Goal: Complete application form: Complete application form

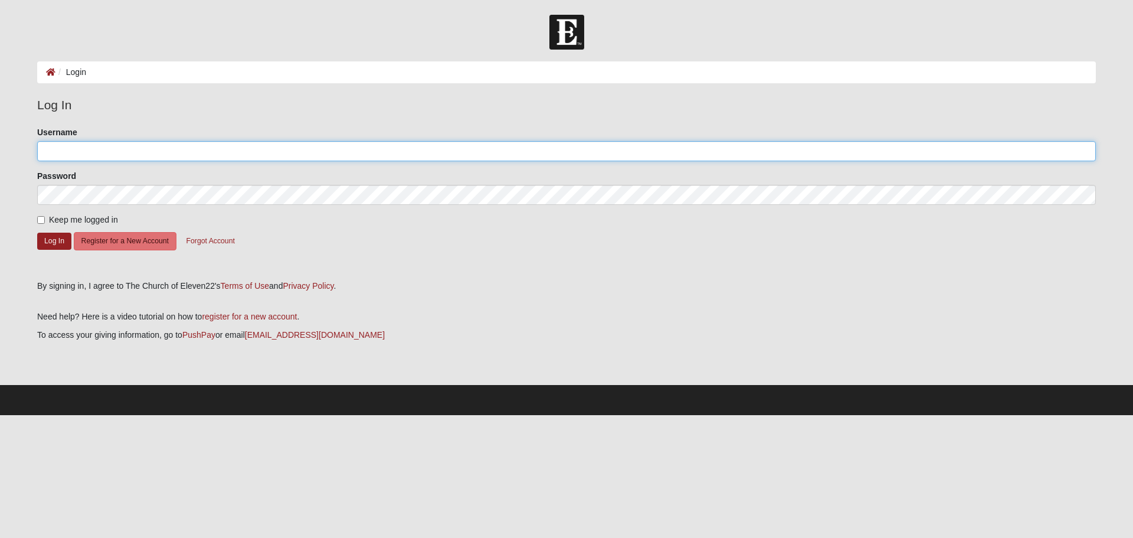
click at [70, 158] on input "Username" at bounding box center [566, 151] width 1059 height 20
type input "[EMAIL_ADDRESS][DOMAIN_NAME]"
click at [55, 238] on button "Log In" at bounding box center [54, 240] width 34 height 17
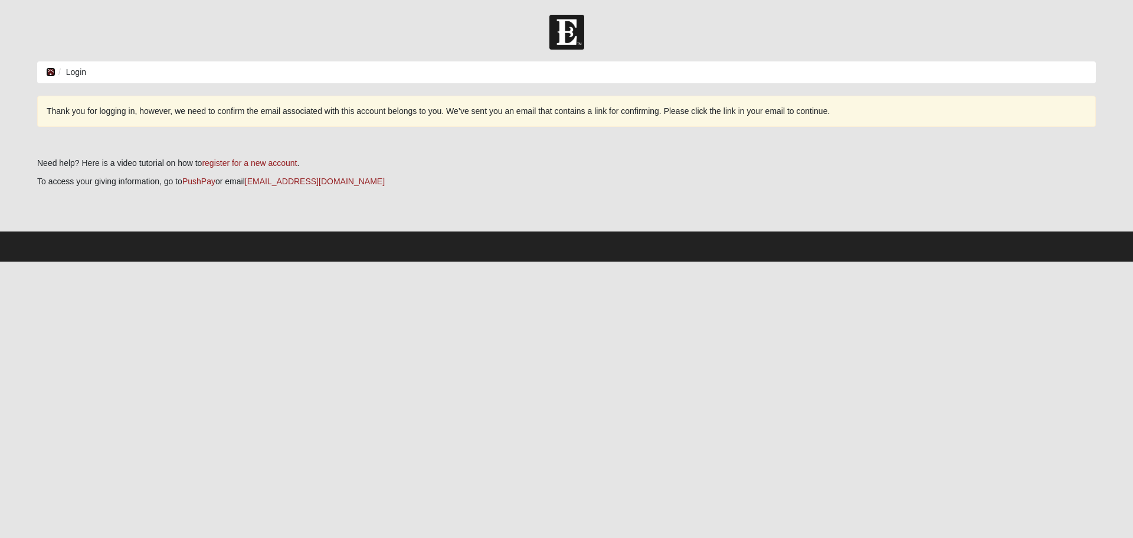
click at [50, 68] on icon at bounding box center [50, 72] width 9 height 8
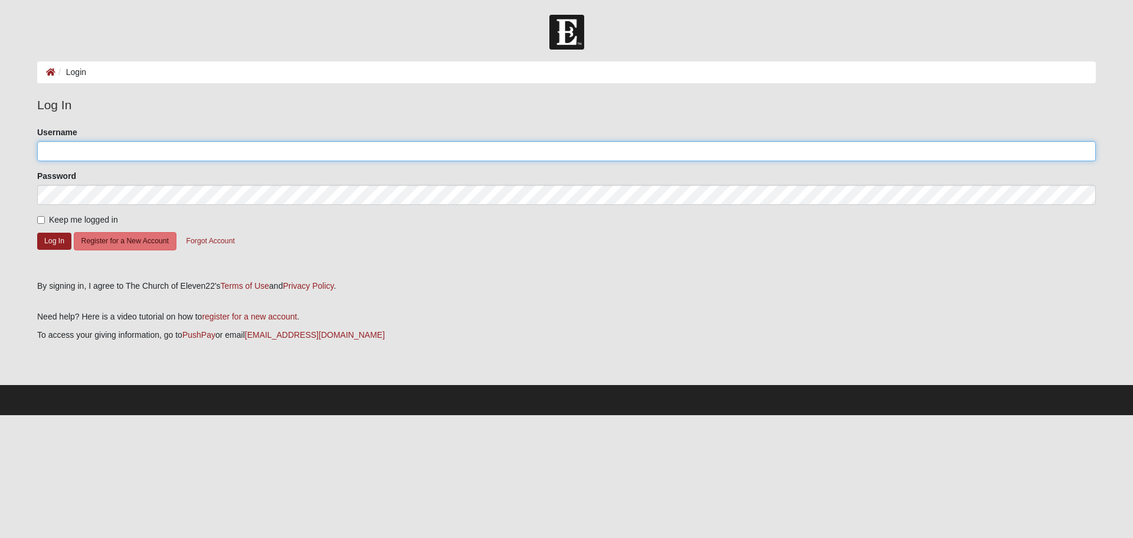
click at [109, 156] on input "Username" at bounding box center [566, 151] width 1059 height 20
type input "[EMAIL_ADDRESS][DOMAIN_NAME]"
click at [50, 241] on button "Log In" at bounding box center [54, 240] width 34 height 17
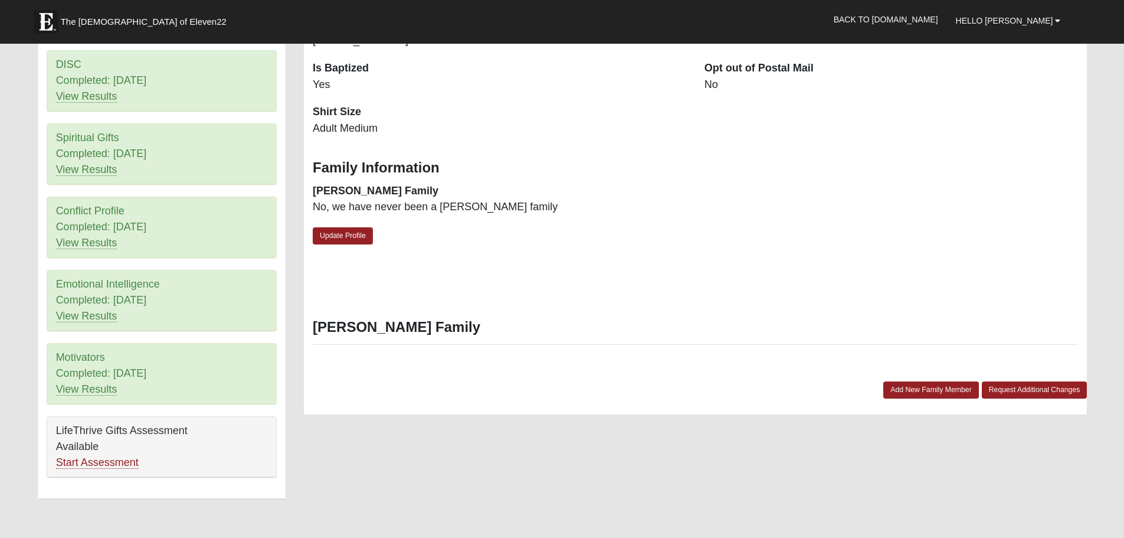
scroll to position [531, 0]
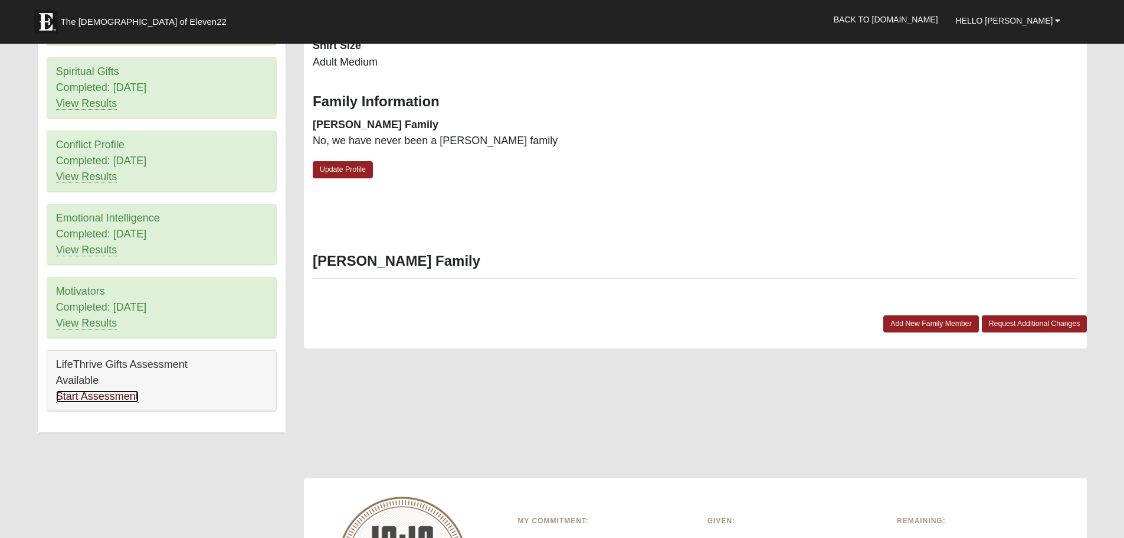
click at [95, 395] on link "Start Assessment" at bounding box center [97, 396] width 83 height 12
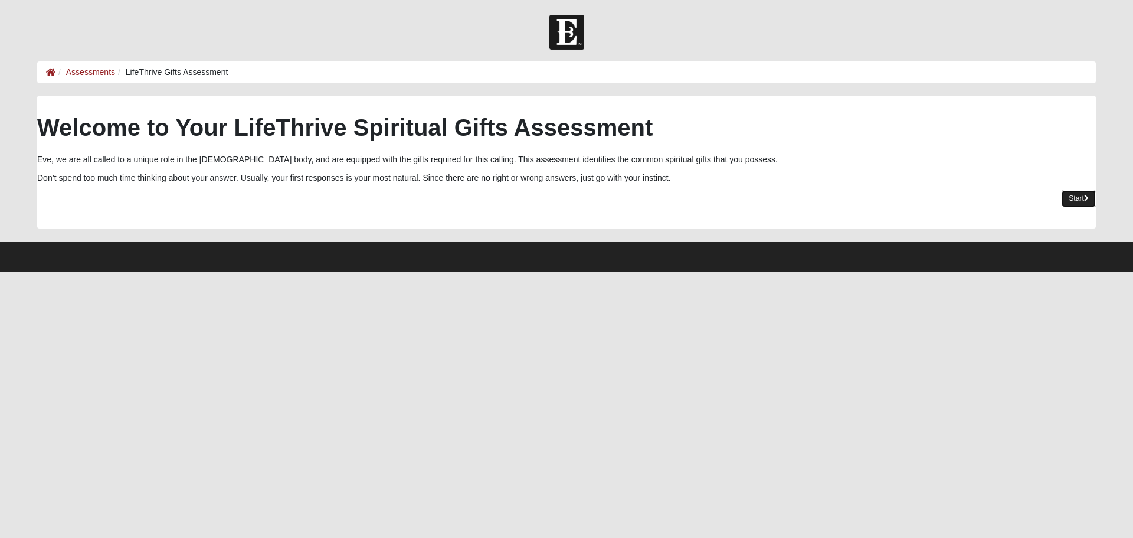
click at [1076, 192] on link "Start" at bounding box center [1079, 198] width 34 height 17
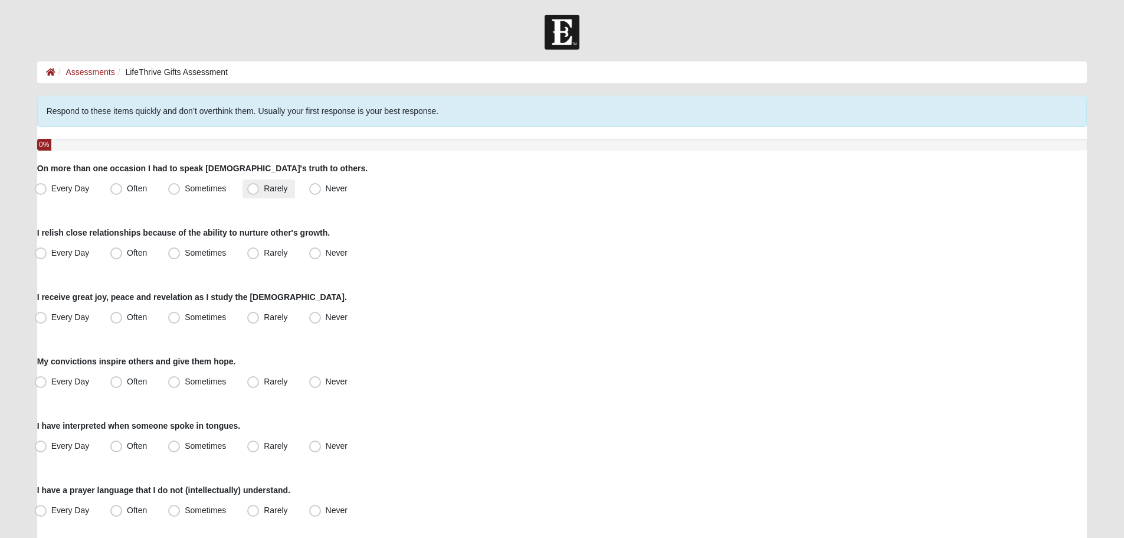
click at [264, 186] on span "Rarely" at bounding box center [276, 188] width 24 height 9
click at [259, 186] on input "Rarely" at bounding box center [256, 189] width 8 height 8
radio input "true"
click at [203, 251] on span "Sometimes" at bounding box center [205, 252] width 41 height 9
click at [181, 251] on input "Sometimes" at bounding box center [177, 253] width 8 height 8
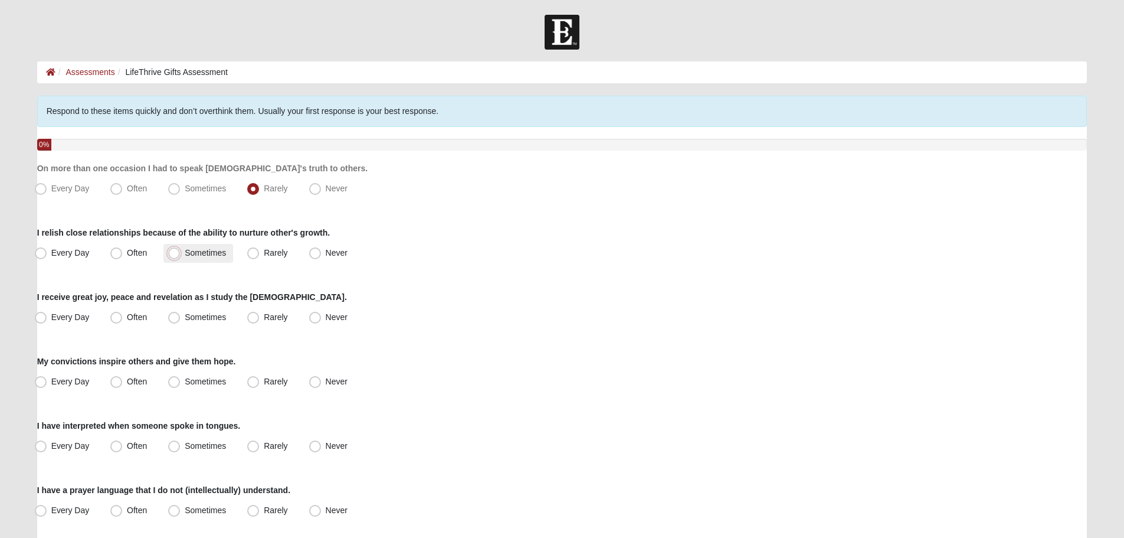
radio input "true"
click at [127, 248] on span "Often" at bounding box center [137, 252] width 20 height 9
click at [121, 249] on input "Often" at bounding box center [119, 253] width 8 height 8
radio input "true"
click at [61, 253] on span "Every Day" at bounding box center [70, 252] width 38 height 9
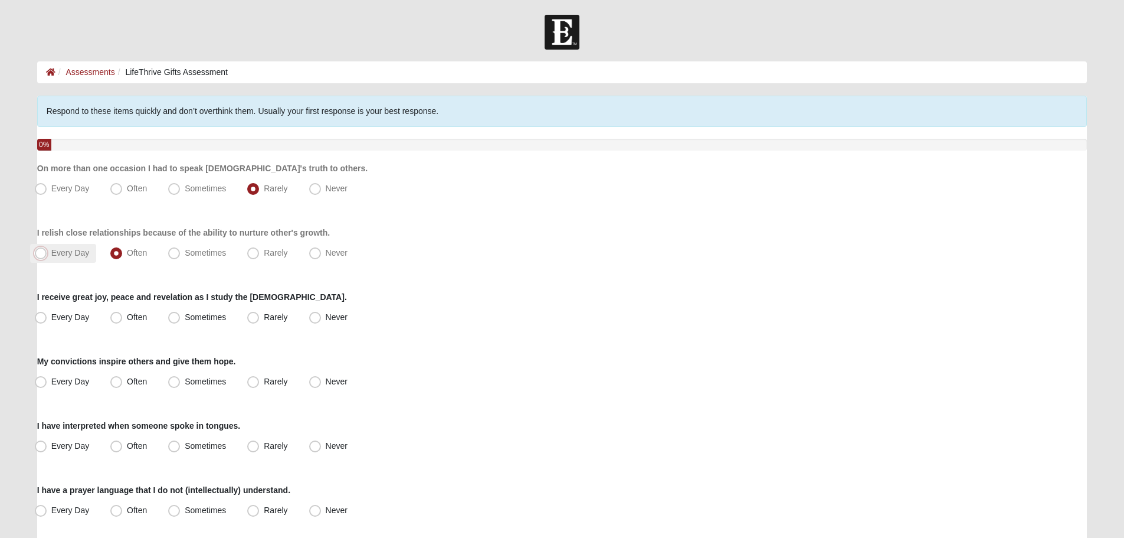
click at [47, 253] on input "Every Day" at bounding box center [44, 253] width 8 height 8
radio input "true"
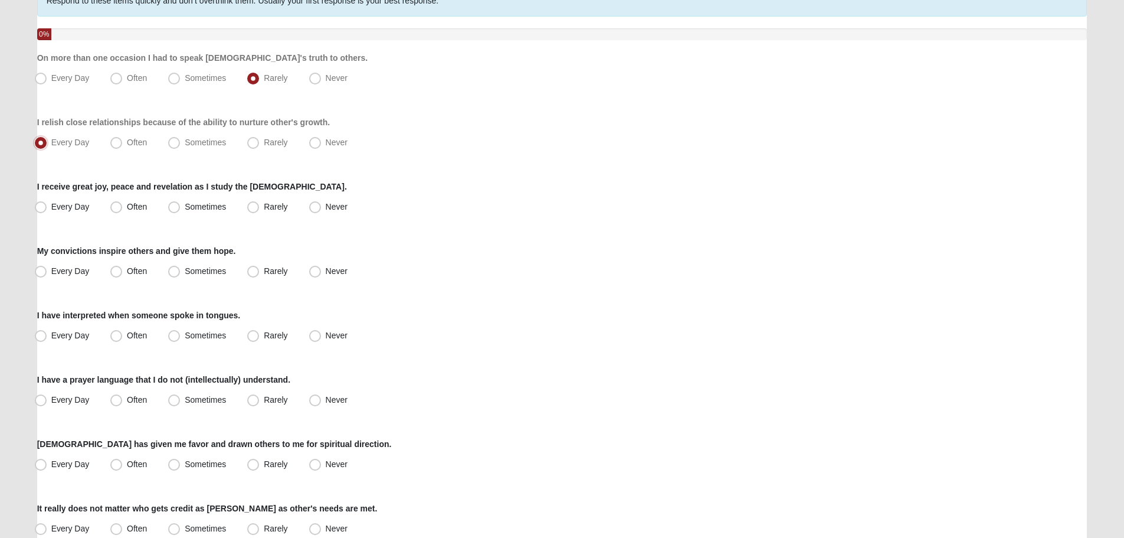
scroll to position [118, 0]
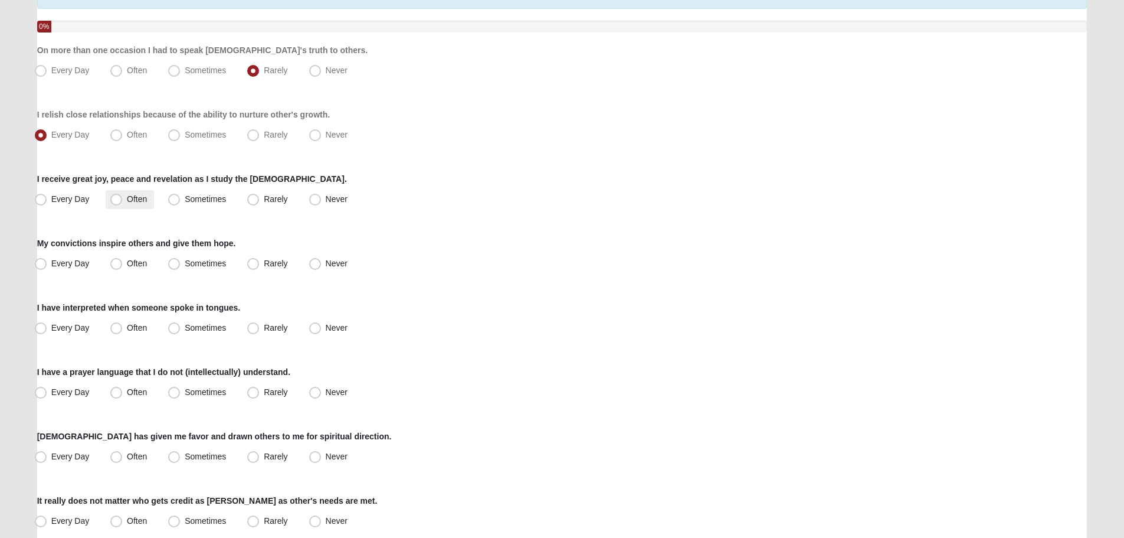
click at [127, 195] on span "Often" at bounding box center [137, 198] width 20 height 9
click at [121, 195] on input "Often" at bounding box center [119, 199] width 8 height 8
radio input "true"
click at [191, 259] on span "Sometimes" at bounding box center [205, 262] width 41 height 9
click at [181, 260] on input "Sometimes" at bounding box center [177, 264] width 8 height 8
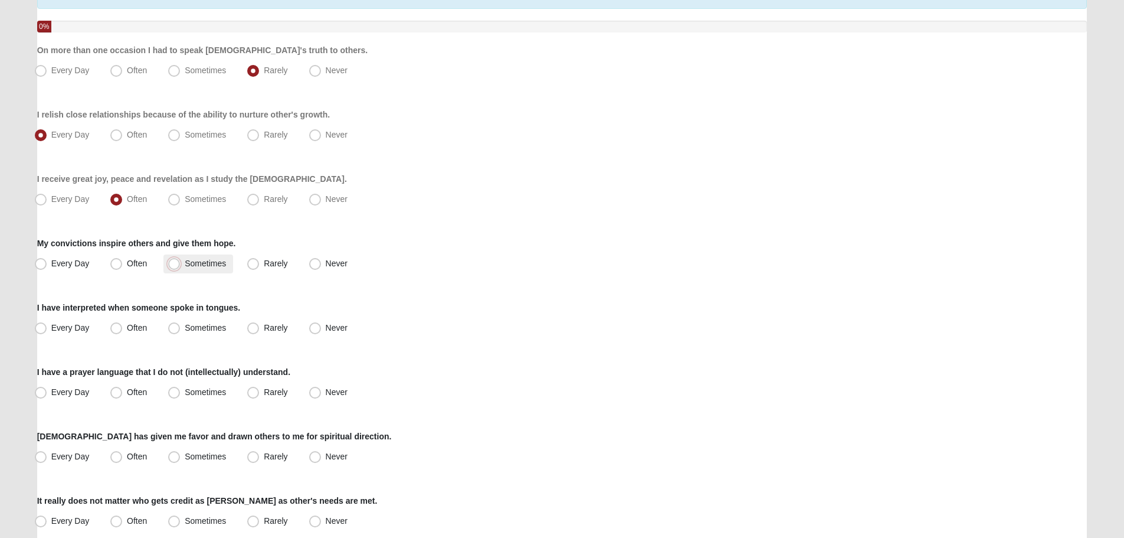
radio input "true"
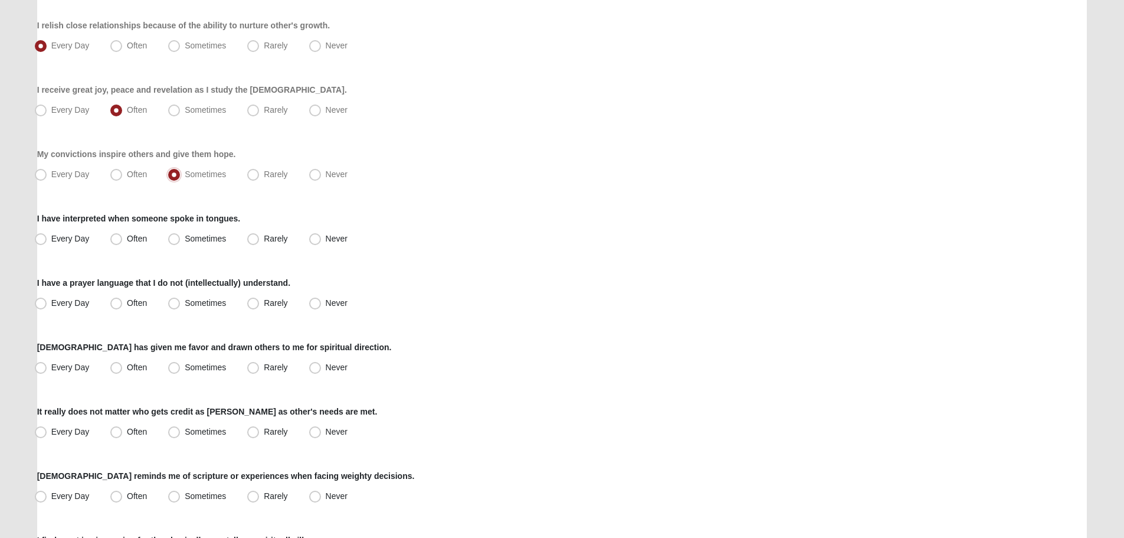
scroll to position [236, 0]
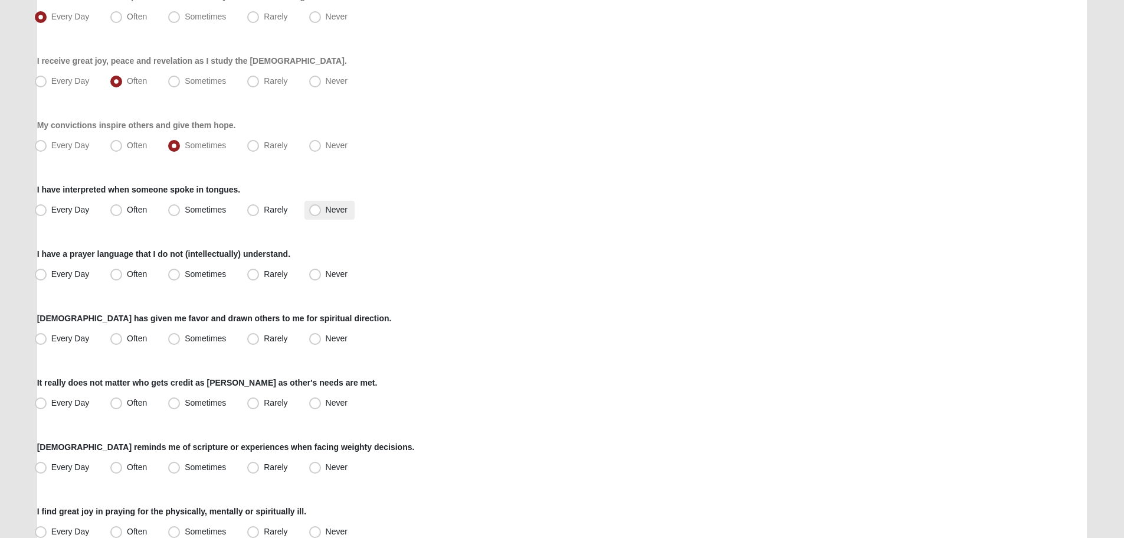
click at [330, 209] on span "Never" at bounding box center [337, 209] width 22 height 9
click at [322, 209] on input "Never" at bounding box center [318, 210] width 8 height 8
radio input "true"
click at [330, 271] on span "Never" at bounding box center [337, 273] width 22 height 9
click at [322, 271] on input "Never" at bounding box center [318, 274] width 8 height 8
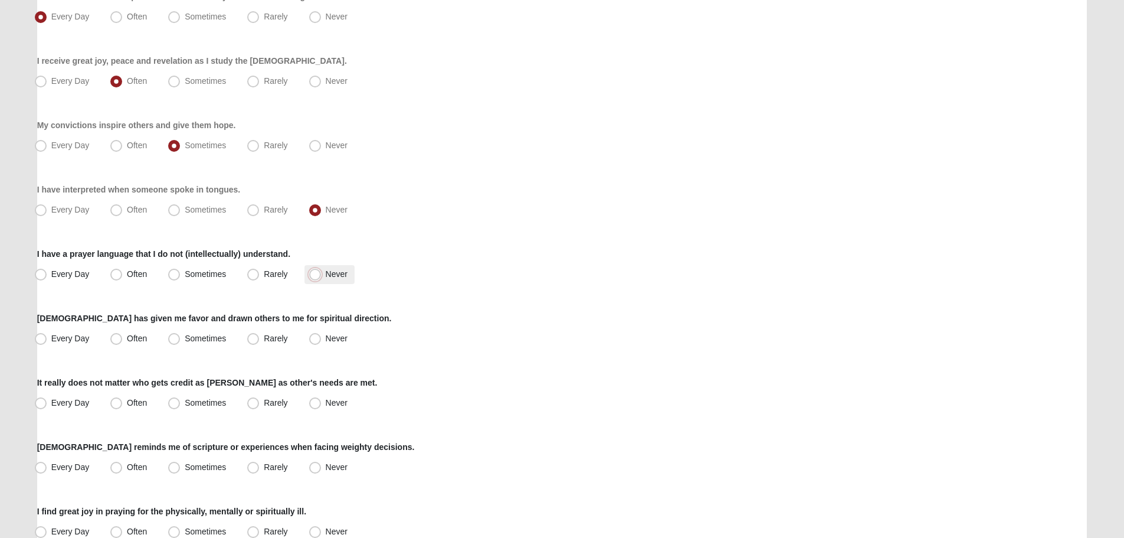
radio input "true"
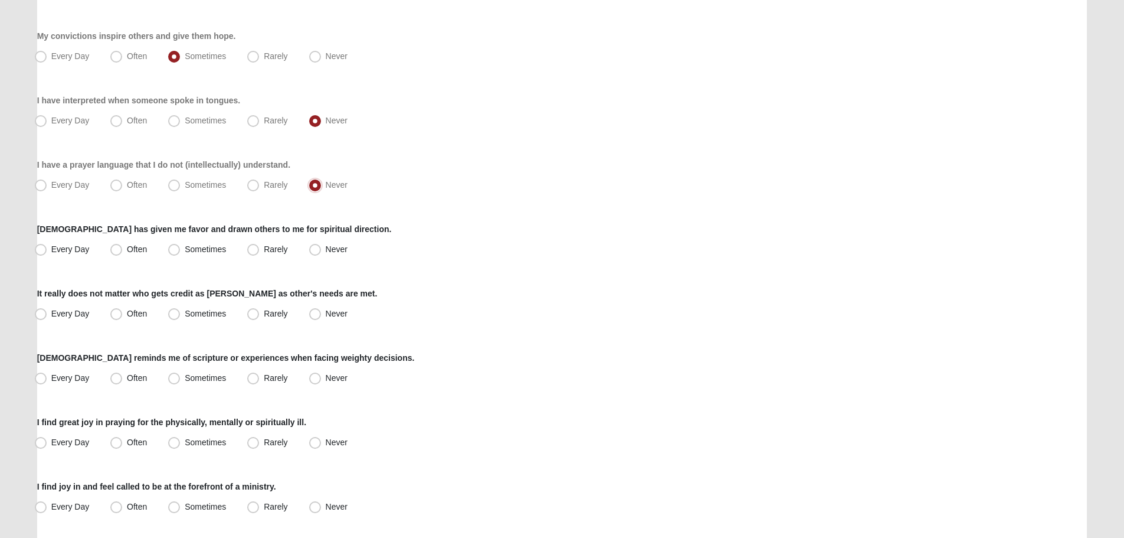
scroll to position [354, 0]
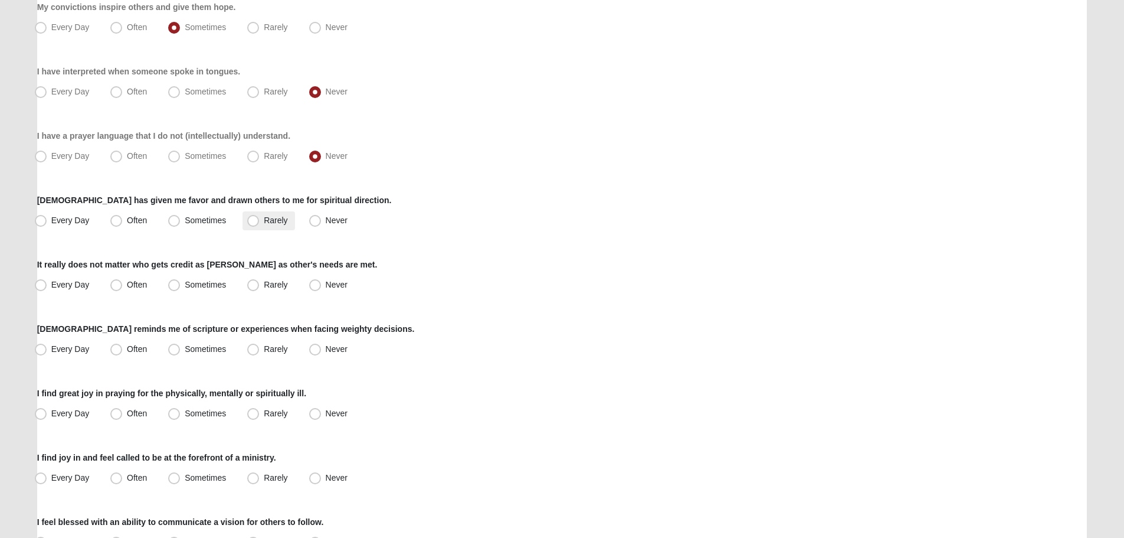
click at [271, 224] on span "Rarely" at bounding box center [276, 219] width 24 height 9
click at [260, 224] on input "Rarely" at bounding box center [256, 221] width 8 height 8
radio input "true"
click at [332, 218] on span "Never" at bounding box center [337, 219] width 22 height 9
click at [322, 218] on input "Never" at bounding box center [318, 221] width 8 height 8
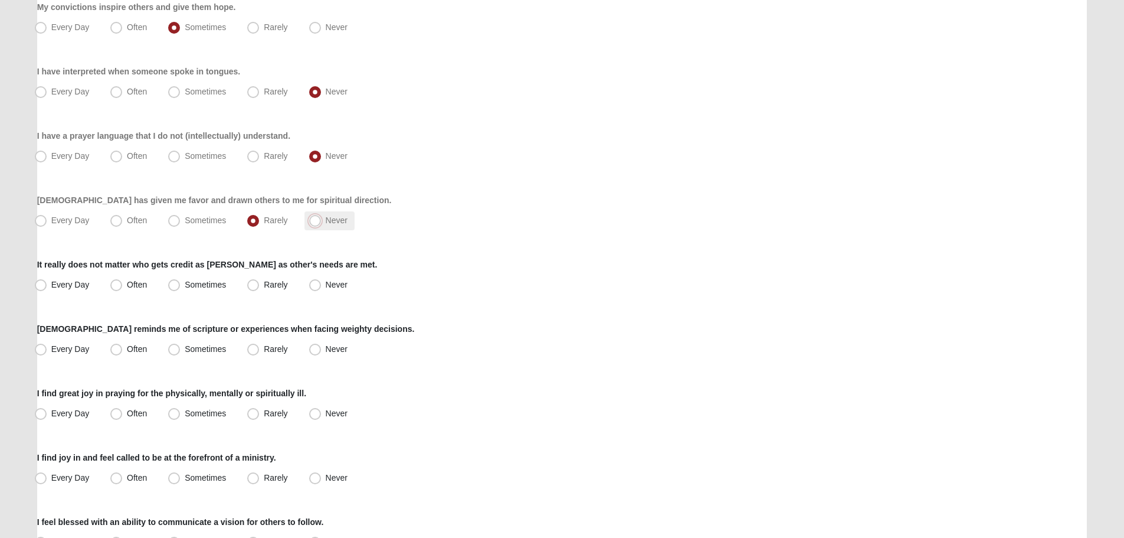
radio input "true"
click at [127, 282] on span "Often" at bounding box center [137, 284] width 20 height 9
click at [122, 282] on input "Often" at bounding box center [119, 285] width 8 height 8
radio input "true"
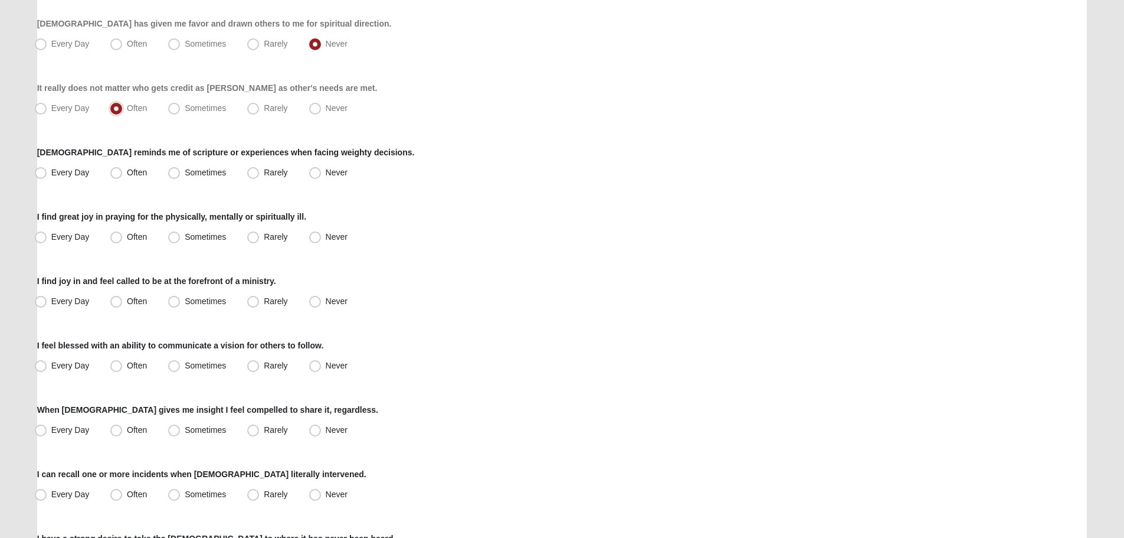
scroll to position [531, 0]
click at [208, 172] on span "Sometimes" at bounding box center [205, 171] width 41 height 9
click at [181, 172] on input "Sometimes" at bounding box center [177, 172] width 8 height 8
radio input "true"
click at [145, 237] on span "Often" at bounding box center [137, 235] width 20 height 9
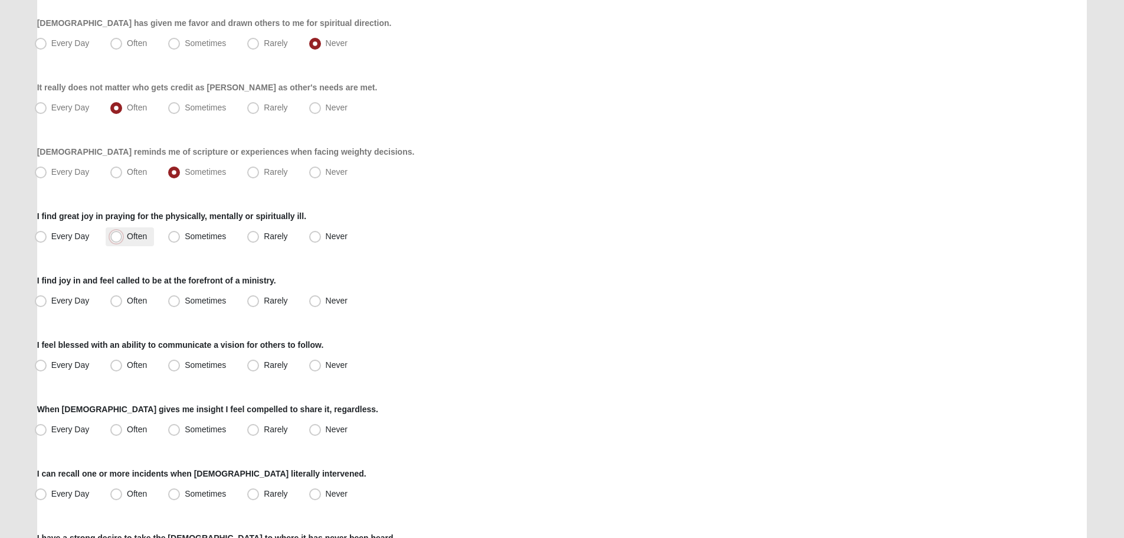
click at [123, 237] on input "Often" at bounding box center [119, 236] width 8 height 8
radio input "true"
click at [330, 301] on span "Never" at bounding box center [337, 300] width 22 height 9
click at [322, 301] on input "Never" at bounding box center [318, 301] width 8 height 8
radio input "true"
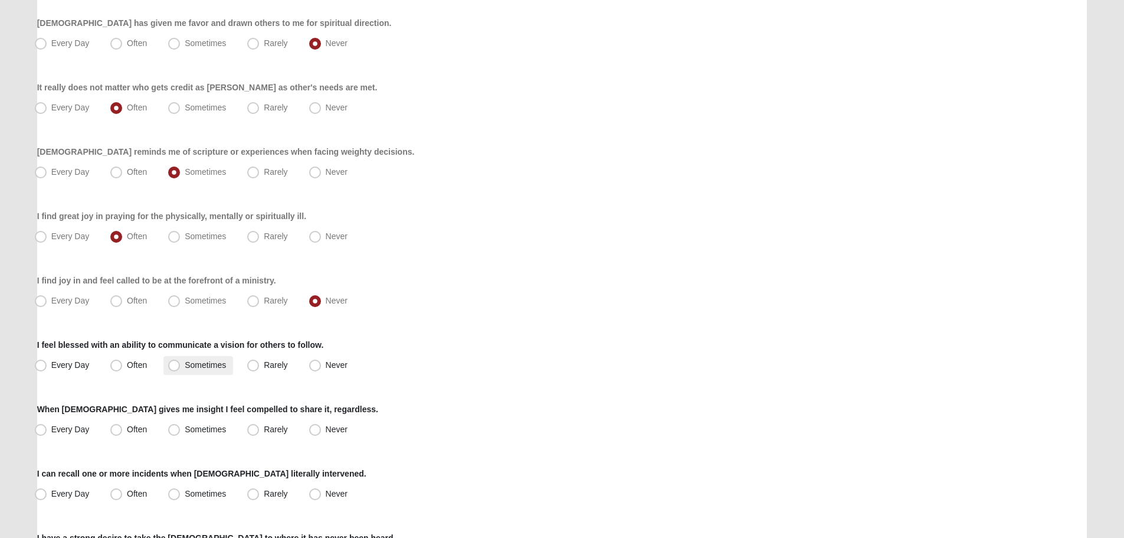
click at [202, 367] on span "Sometimes" at bounding box center [205, 364] width 41 height 9
click at [181, 367] on input "Sometimes" at bounding box center [177, 365] width 8 height 8
radio input "true"
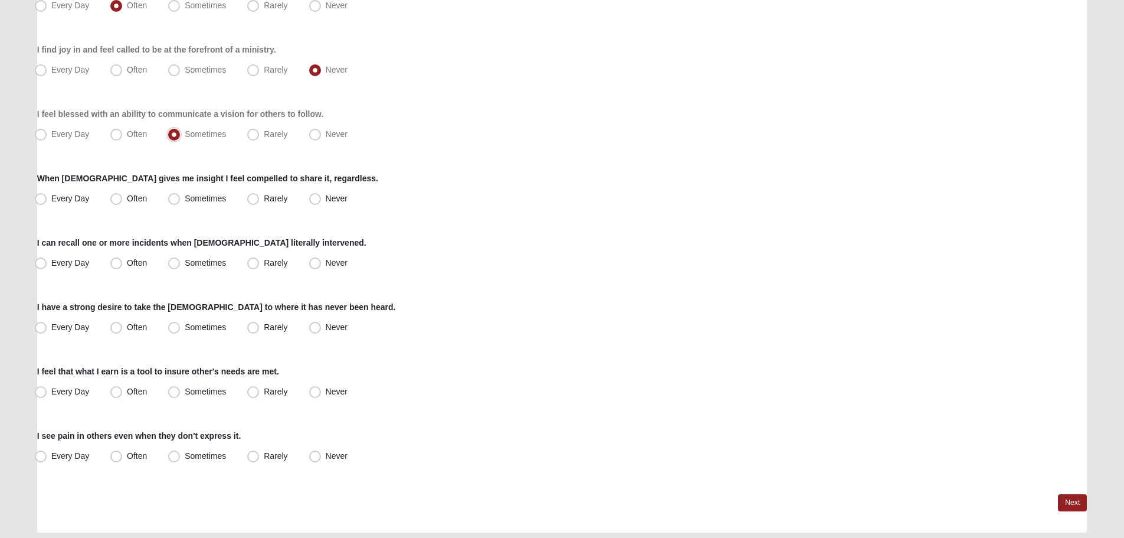
scroll to position [767, 0]
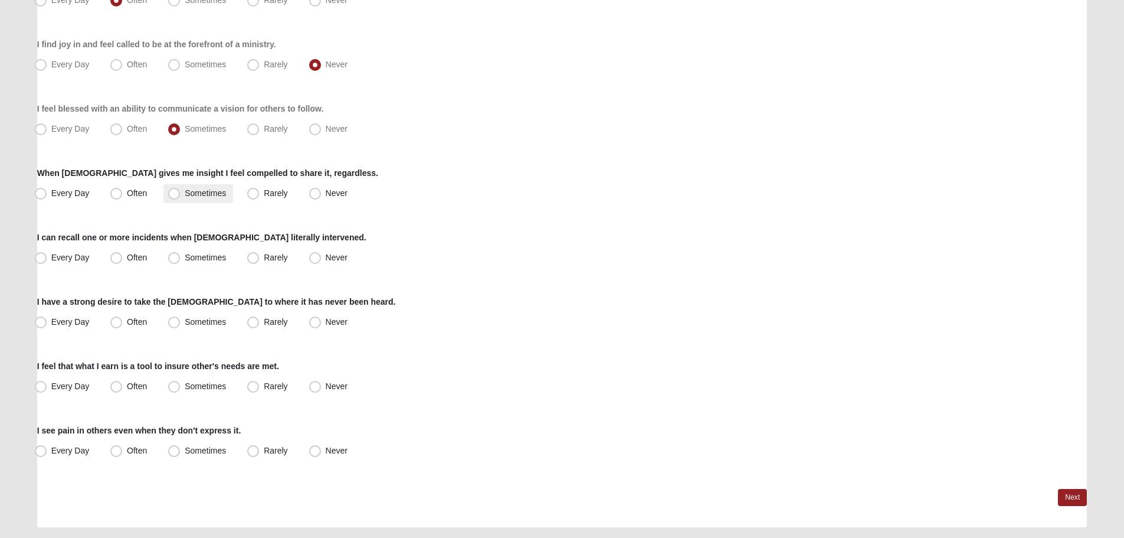
click at [195, 195] on span "Sometimes" at bounding box center [205, 192] width 41 height 9
click at [181, 195] on input "Sometimes" at bounding box center [177, 193] width 8 height 8
radio input "true"
click at [209, 260] on span "Sometimes" at bounding box center [205, 257] width 41 height 9
click at [181, 260] on input "Sometimes" at bounding box center [177, 258] width 8 height 8
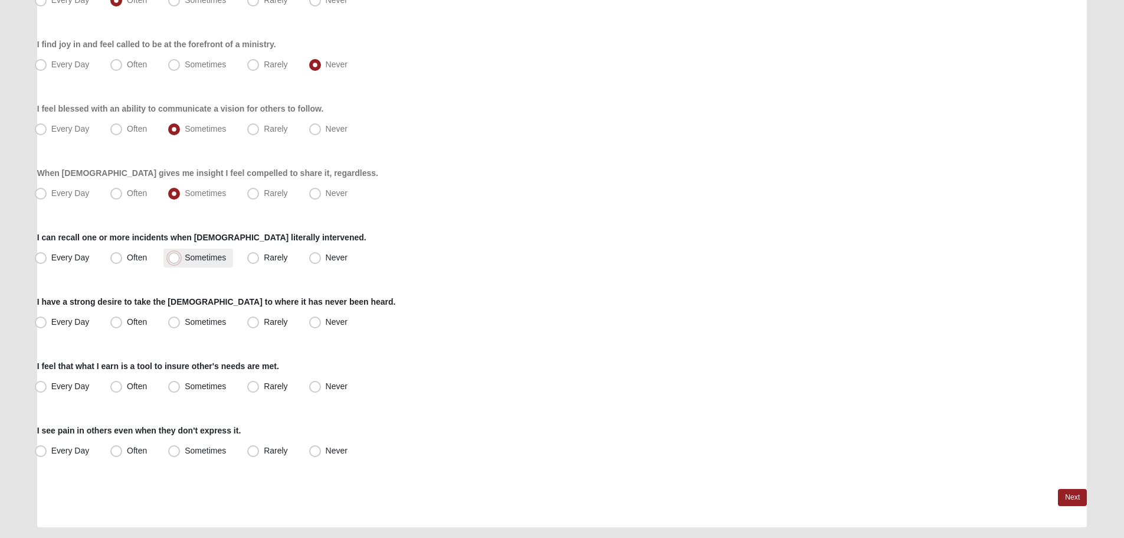
radio input "true"
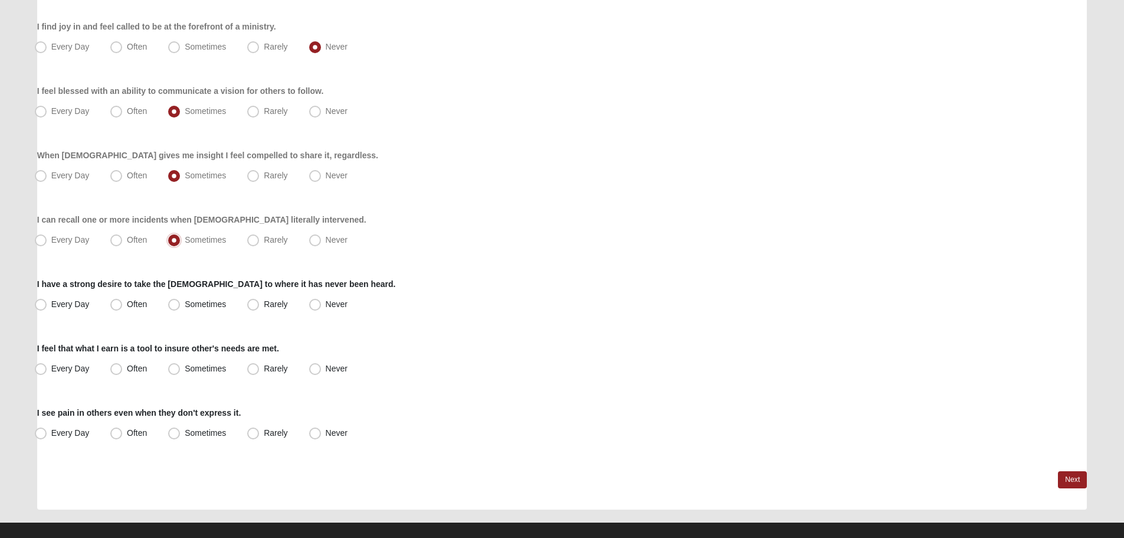
scroll to position [800, 0]
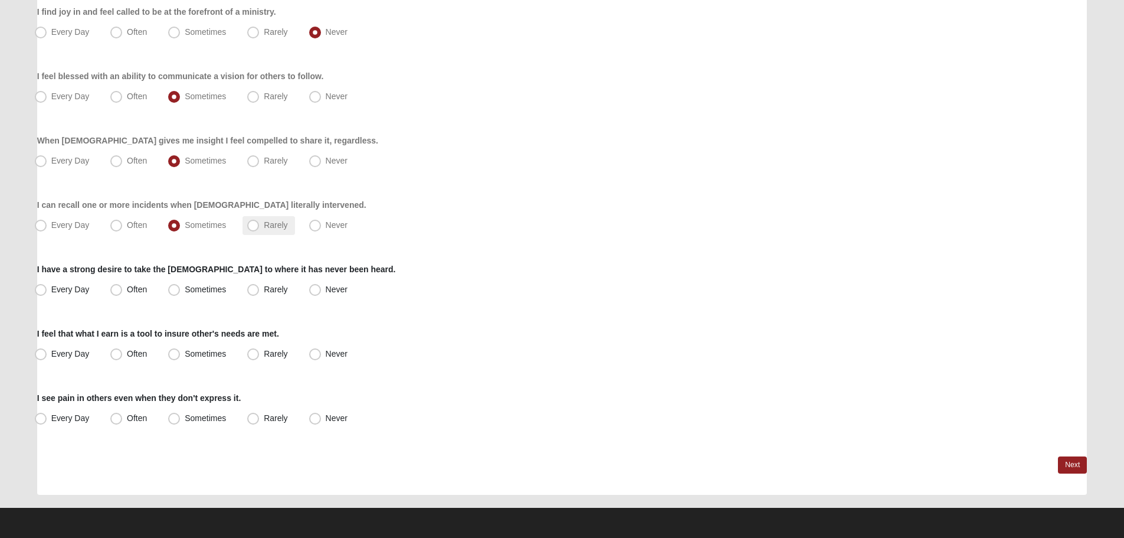
click at [272, 221] on span "Rarely" at bounding box center [276, 224] width 24 height 9
click at [260, 221] on input "Rarely" at bounding box center [256, 225] width 8 height 8
radio input "true"
click at [198, 288] on span "Sometimes" at bounding box center [205, 288] width 41 height 9
click at [181, 288] on input "Sometimes" at bounding box center [177, 290] width 8 height 8
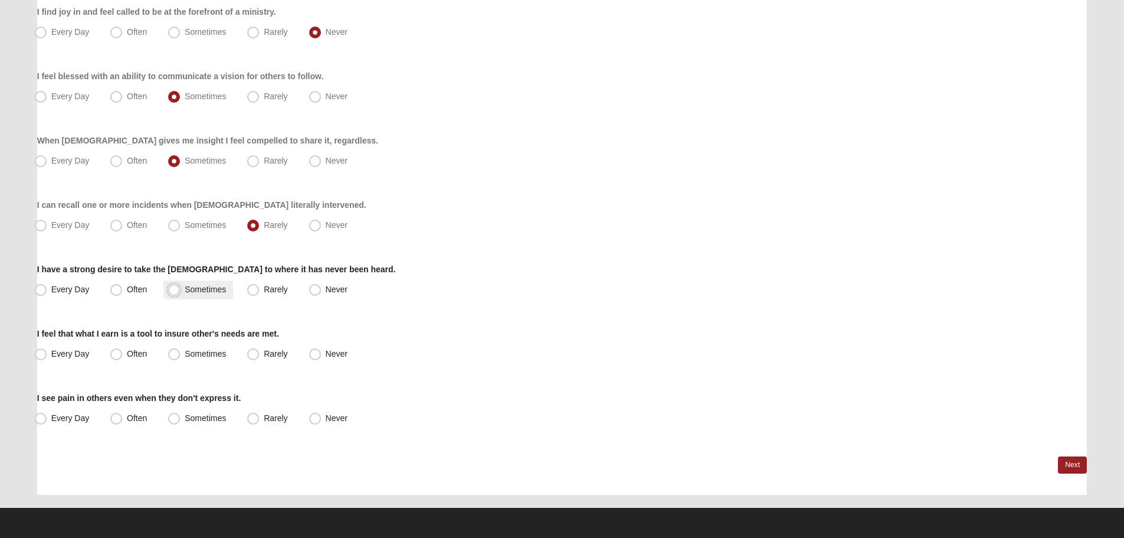
radio input "true"
click at [185, 345] on label "Sometimes" at bounding box center [198, 354] width 70 height 19
click at [181, 350] on input "Sometimes" at bounding box center [177, 354] width 8 height 8
radio input "true"
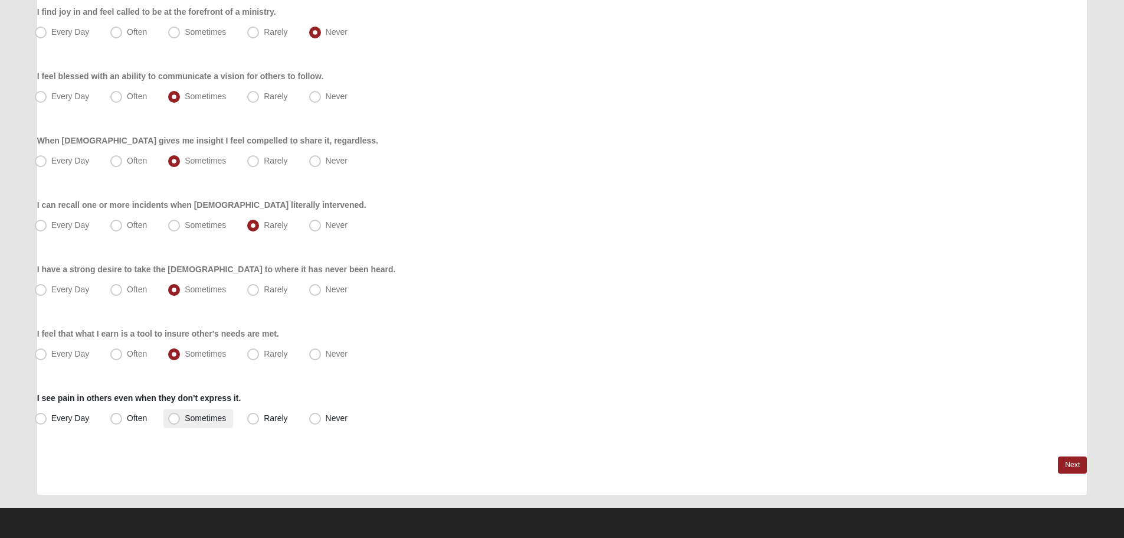
click at [223, 417] on span "Sometimes" at bounding box center [205, 417] width 41 height 9
click at [181, 417] on input "Sometimes" at bounding box center [177, 418] width 8 height 8
radio input "true"
click at [1065, 463] on link "Next" at bounding box center [1072, 464] width 29 height 17
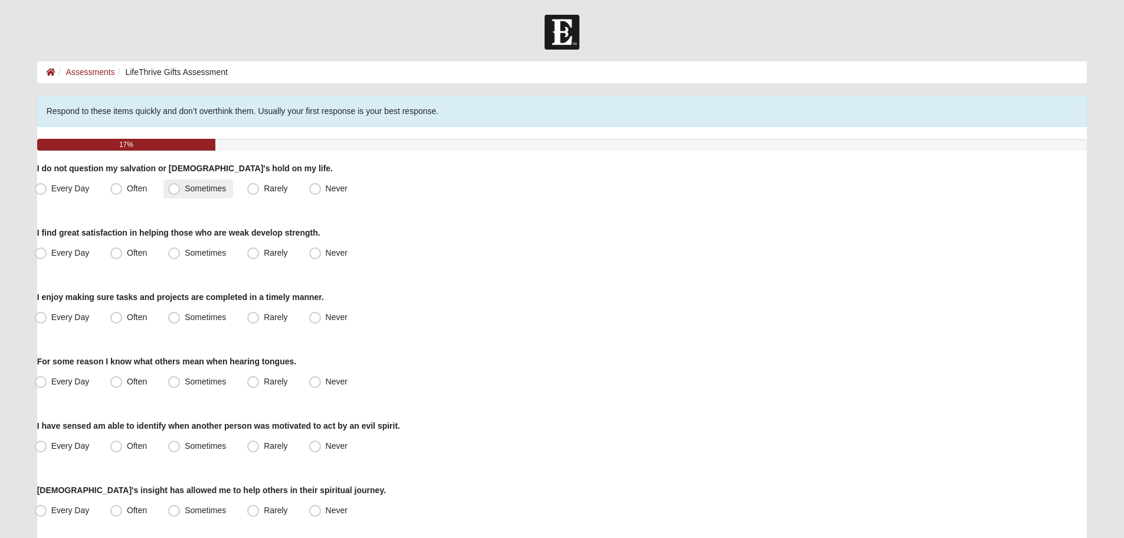
click at [204, 189] on span "Sometimes" at bounding box center [205, 188] width 41 height 9
click at [181, 189] on input "Sometimes" at bounding box center [177, 189] width 8 height 8
radio input "true"
click at [202, 247] on label "Sometimes" at bounding box center [198, 253] width 70 height 19
click at [181, 249] on input "Sometimes" at bounding box center [177, 253] width 8 height 8
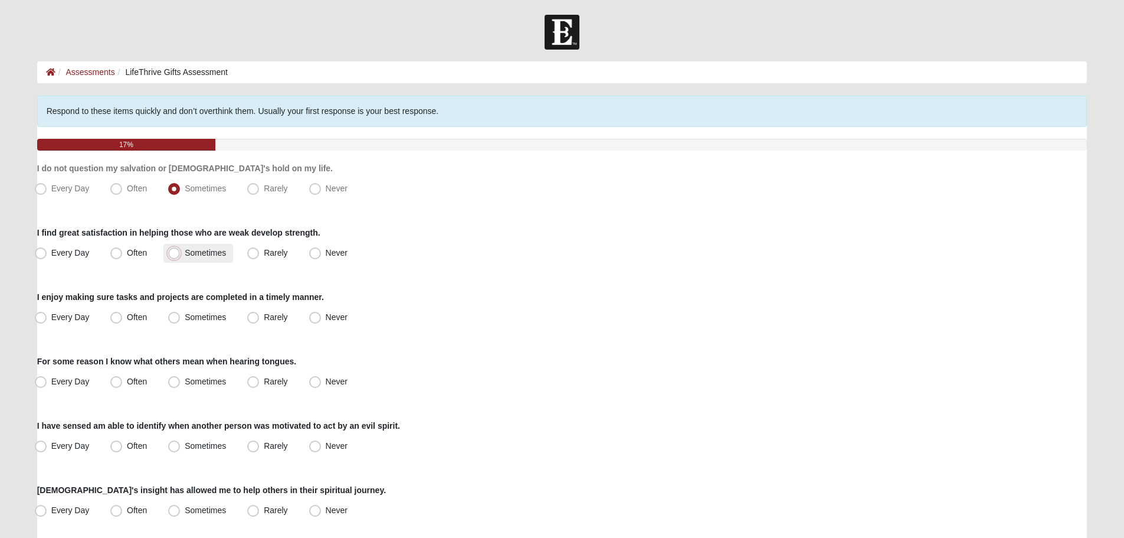
radio input "true"
click at [131, 315] on span "Often" at bounding box center [137, 316] width 20 height 9
click at [123, 315] on input "Often" at bounding box center [119, 317] width 8 height 8
radio input "true"
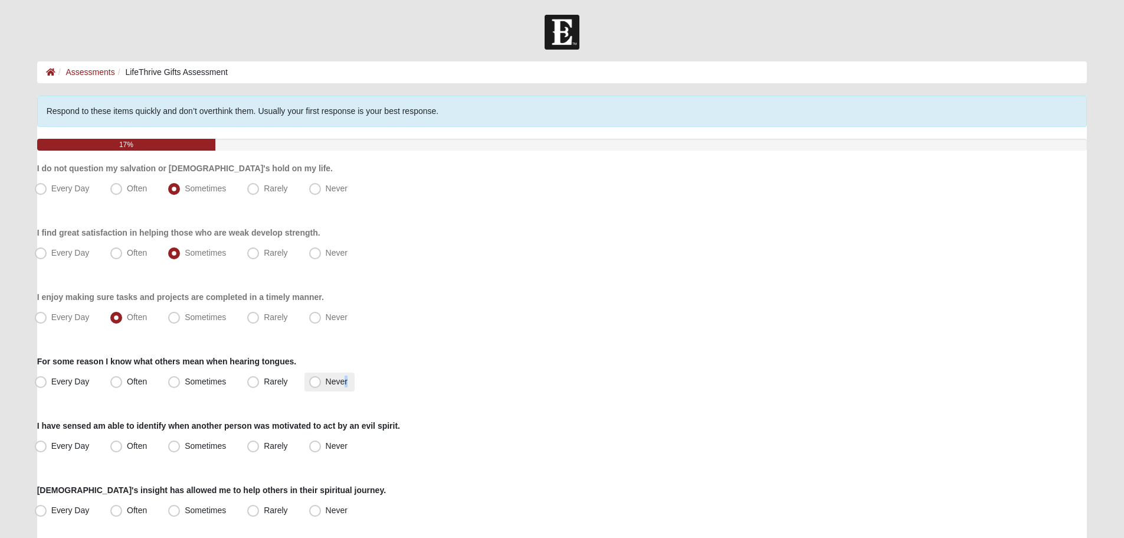
click at [343, 382] on span "Never" at bounding box center [337, 380] width 22 height 9
click at [325, 383] on label "Never" at bounding box center [329, 381] width 50 height 19
click at [322, 383] on input "Never" at bounding box center [318, 382] width 8 height 8
radio input "true"
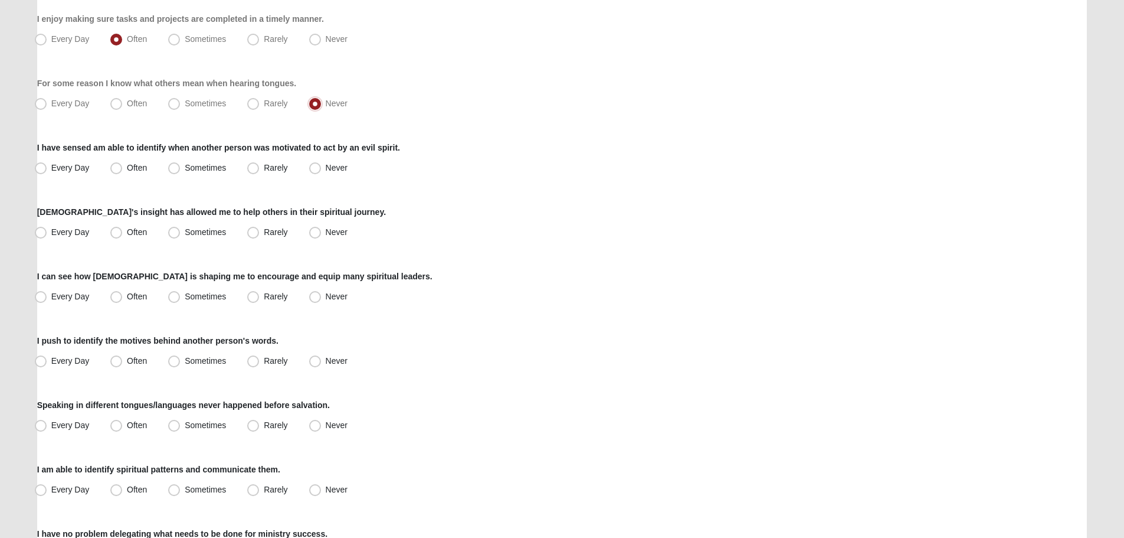
scroll to position [295, 0]
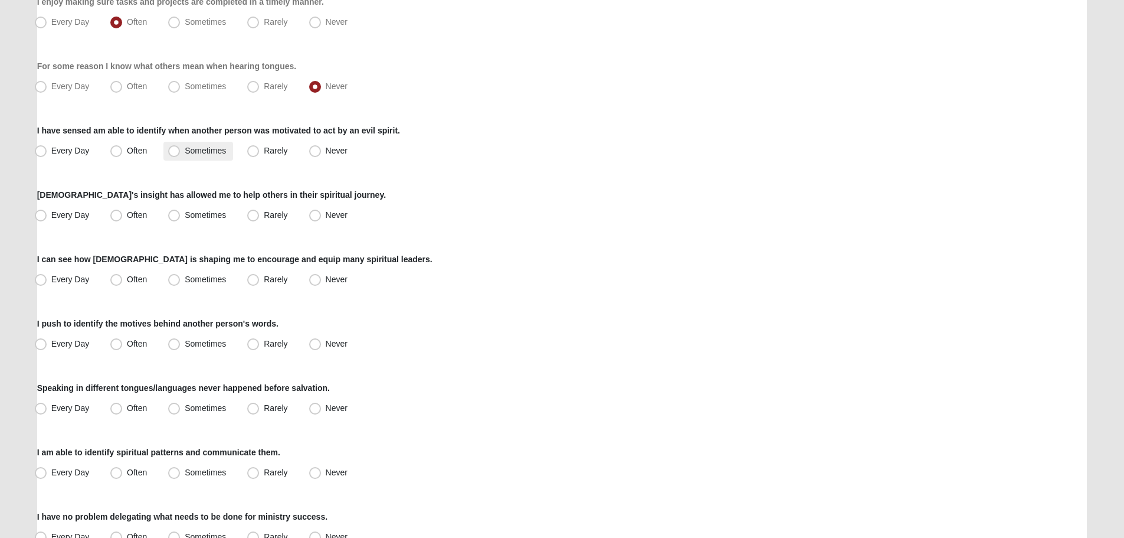
click at [201, 151] on span "Sometimes" at bounding box center [205, 150] width 41 height 9
click at [181, 151] on input "Sometimes" at bounding box center [177, 151] width 8 height 8
radio input "true"
click at [127, 151] on span "Often" at bounding box center [137, 150] width 20 height 9
click at [115, 151] on input "Often" at bounding box center [119, 151] width 8 height 8
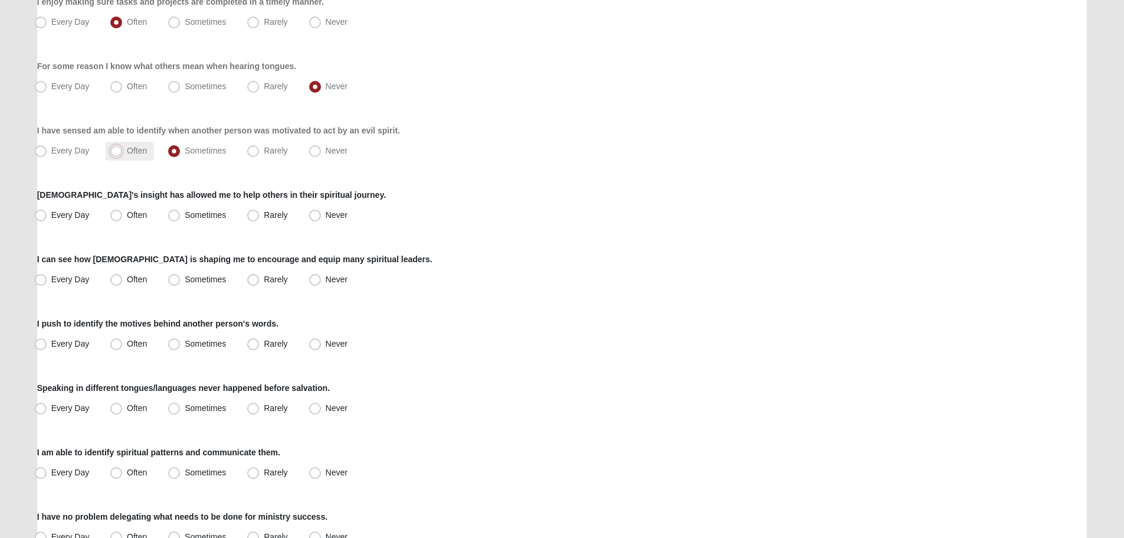
radio input "true"
click at [280, 207] on label "Rarely" at bounding box center [269, 215] width 52 height 19
click at [260, 211] on input "Rarely" at bounding box center [256, 215] width 8 height 8
radio input "true"
click at [271, 275] on span "Rarely" at bounding box center [276, 278] width 24 height 9
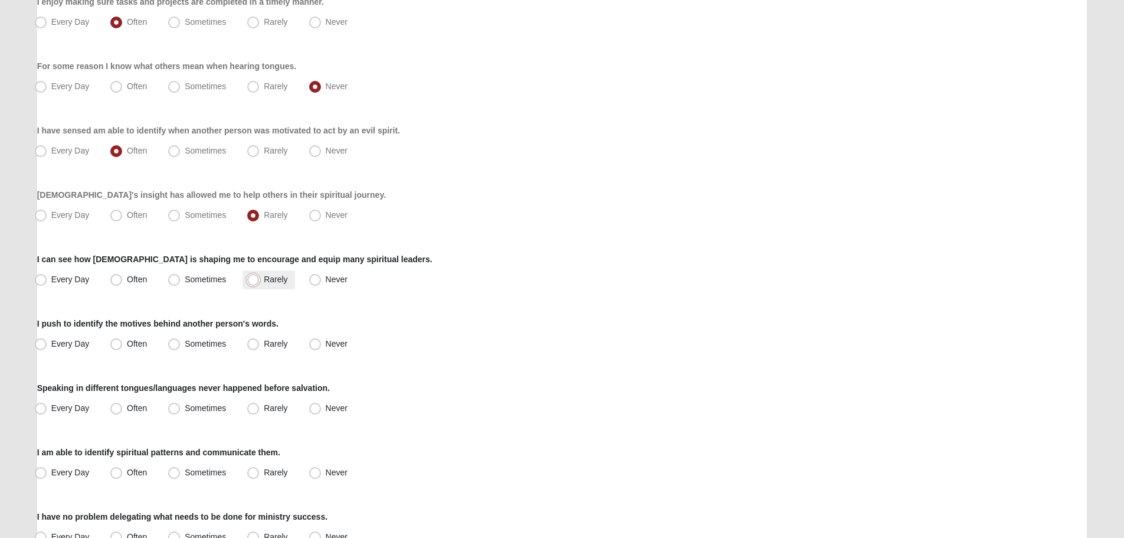
click at [260, 276] on input "Rarely" at bounding box center [256, 280] width 8 height 8
radio input "true"
click at [328, 284] on label "Never" at bounding box center [329, 279] width 50 height 19
click at [322, 283] on input "Never" at bounding box center [318, 280] width 8 height 8
radio input "true"
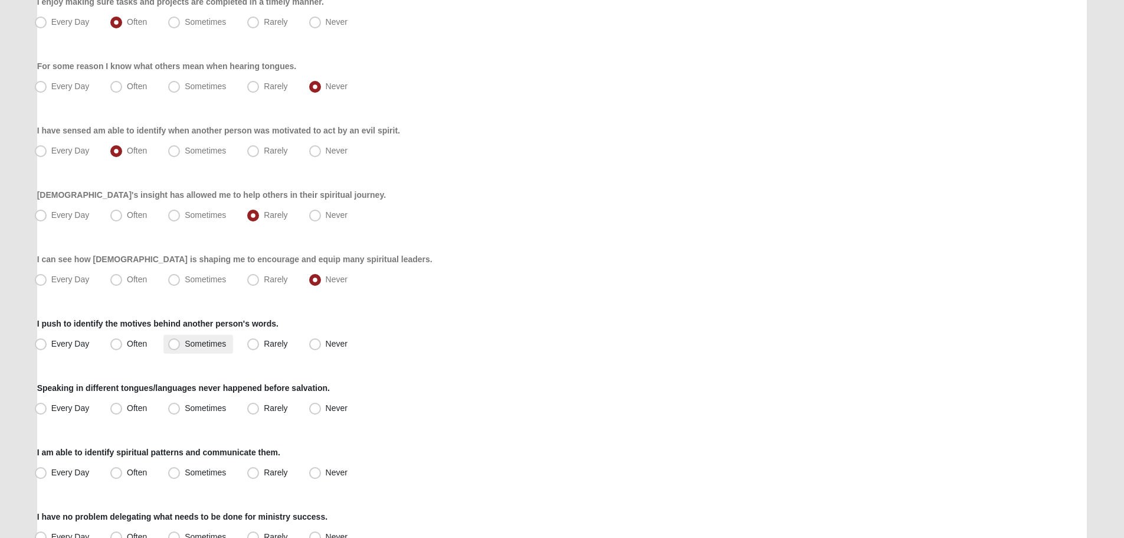
click at [191, 342] on span "Sometimes" at bounding box center [205, 343] width 41 height 9
click at [181, 342] on input "Sometimes" at bounding box center [177, 344] width 8 height 8
radio input "true"
click at [330, 415] on label "Never" at bounding box center [329, 408] width 50 height 19
click at [322, 412] on input "Never" at bounding box center [318, 408] width 8 height 8
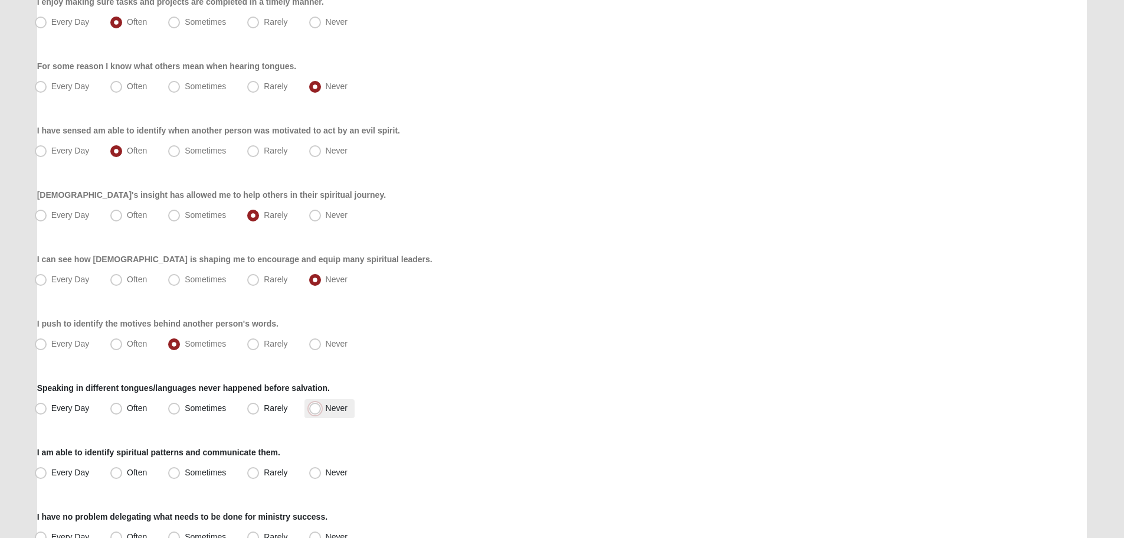
radio input "true"
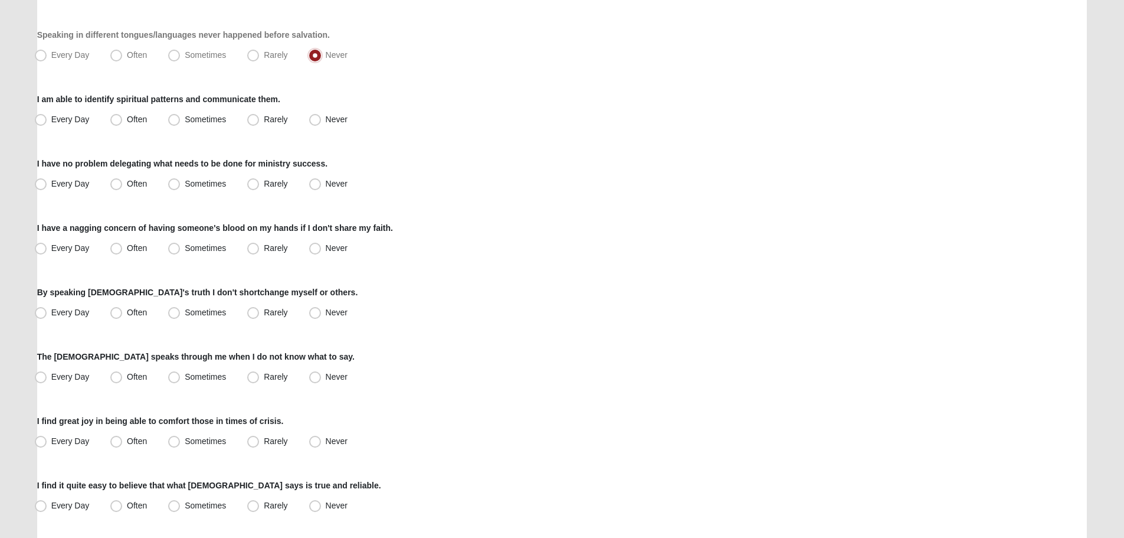
scroll to position [649, 0]
click at [326, 121] on span "Never" at bounding box center [337, 117] width 22 height 9
click at [315, 121] on input "Never" at bounding box center [318, 118] width 8 height 8
radio input "true"
click at [326, 179] on span "Never" at bounding box center [337, 182] width 22 height 9
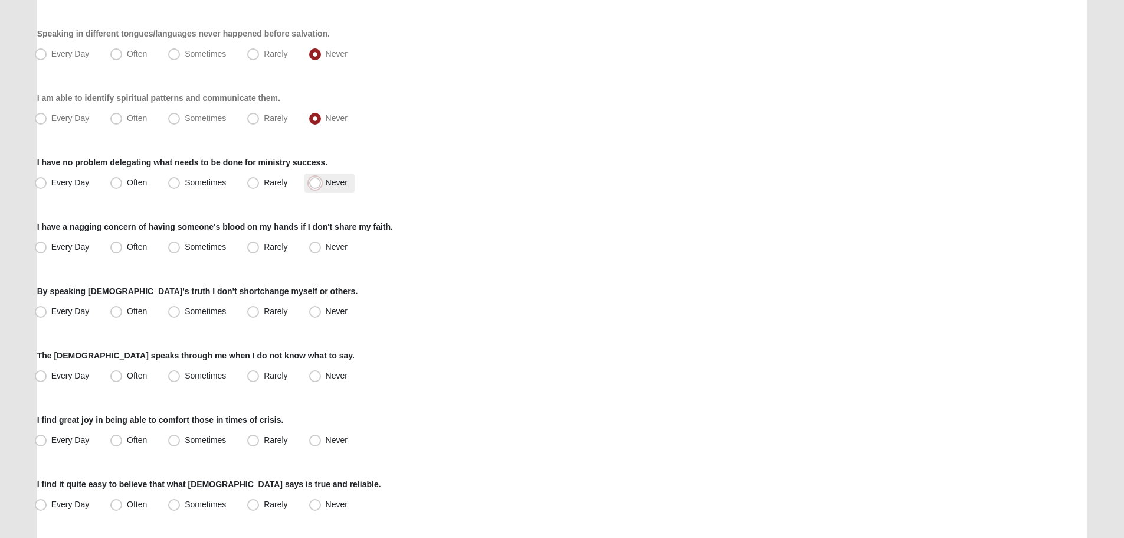
click at [322, 179] on input "Never" at bounding box center [318, 183] width 8 height 8
radio input "true"
click at [328, 250] on span "Never" at bounding box center [337, 246] width 22 height 9
click at [322, 250] on input "Never" at bounding box center [318, 247] width 8 height 8
radio input "true"
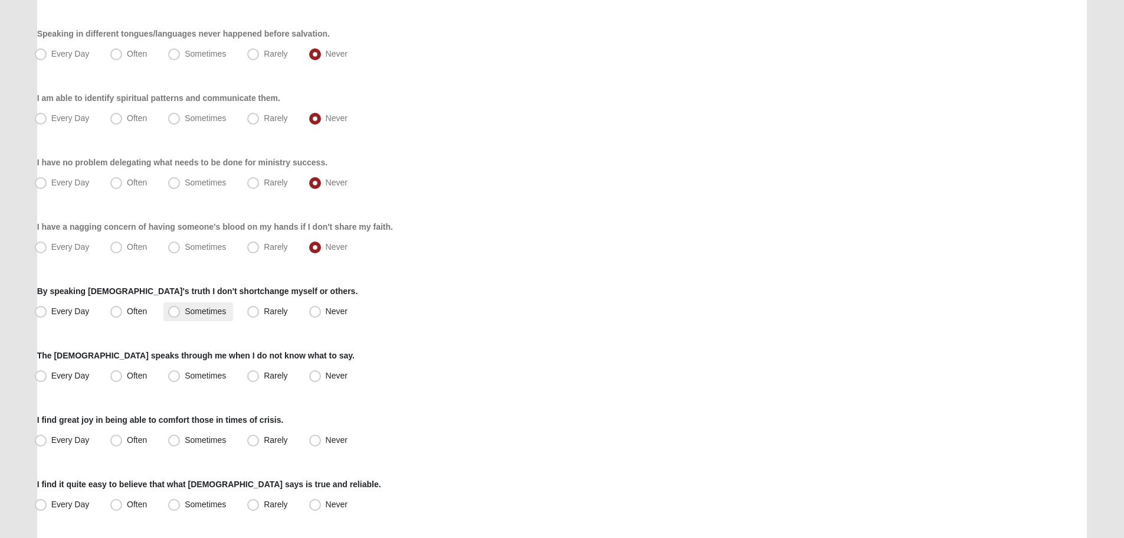
click at [209, 313] on span "Sometimes" at bounding box center [205, 310] width 41 height 9
click at [181, 313] on input "Sometimes" at bounding box center [177, 311] width 8 height 8
radio input "true"
click at [195, 378] on span "Sometimes" at bounding box center [205, 375] width 41 height 9
click at [181, 378] on input "Sometimes" at bounding box center [177, 376] width 8 height 8
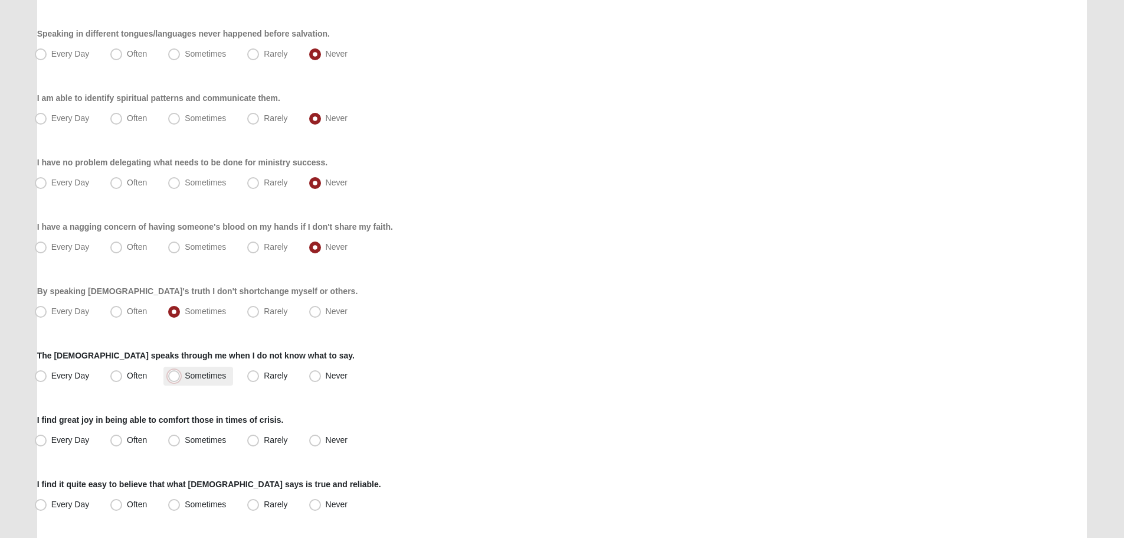
radio input "true"
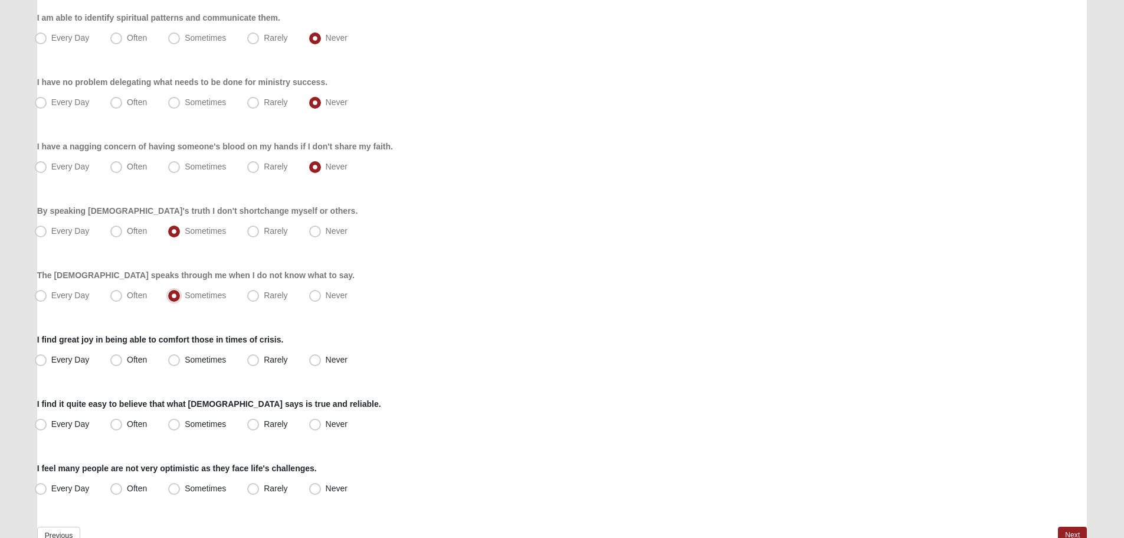
scroll to position [801, 0]
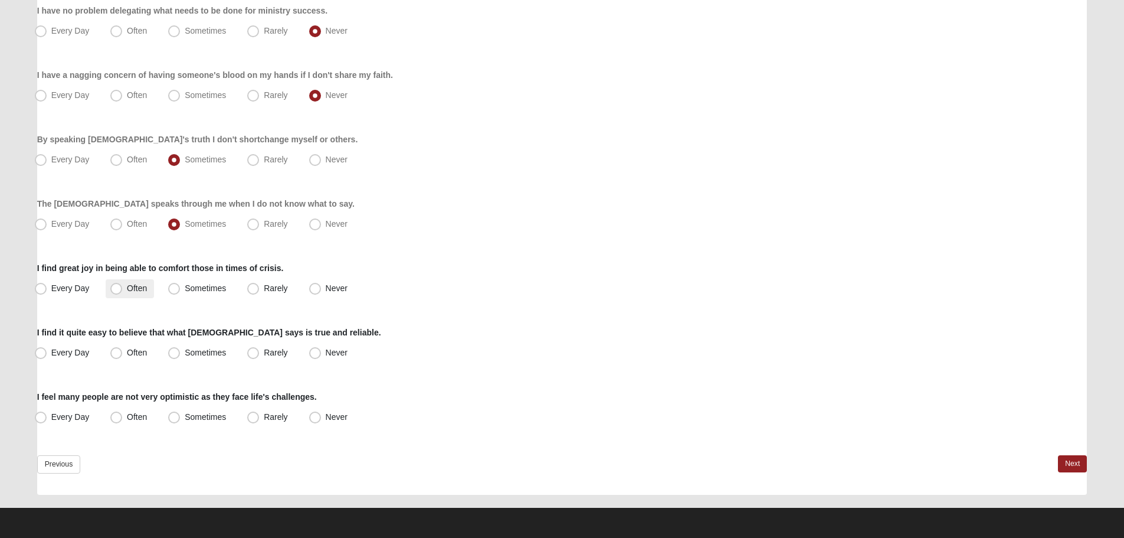
click at [148, 292] on label "Often" at bounding box center [130, 288] width 48 height 19
click at [123, 292] on input "Often" at bounding box center [119, 288] width 8 height 8
radio input "true"
click at [185, 356] on span "Sometimes" at bounding box center [205, 352] width 41 height 9
click at [179, 356] on input "Sometimes" at bounding box center [177, 353] width 8 height 8
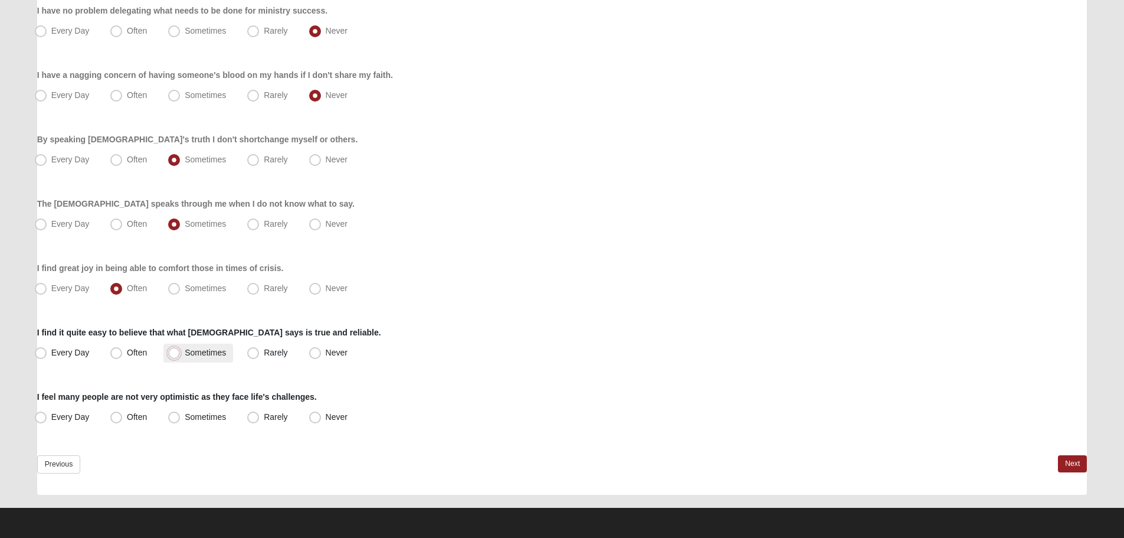
radio input "true"
click at [127, 421] on label "Often" at bounding box center [130, 417] width 48 height 19
click at [123, 421] on input "Often" at bounding box center [119, 417] width 8 height 8
radio input "true"
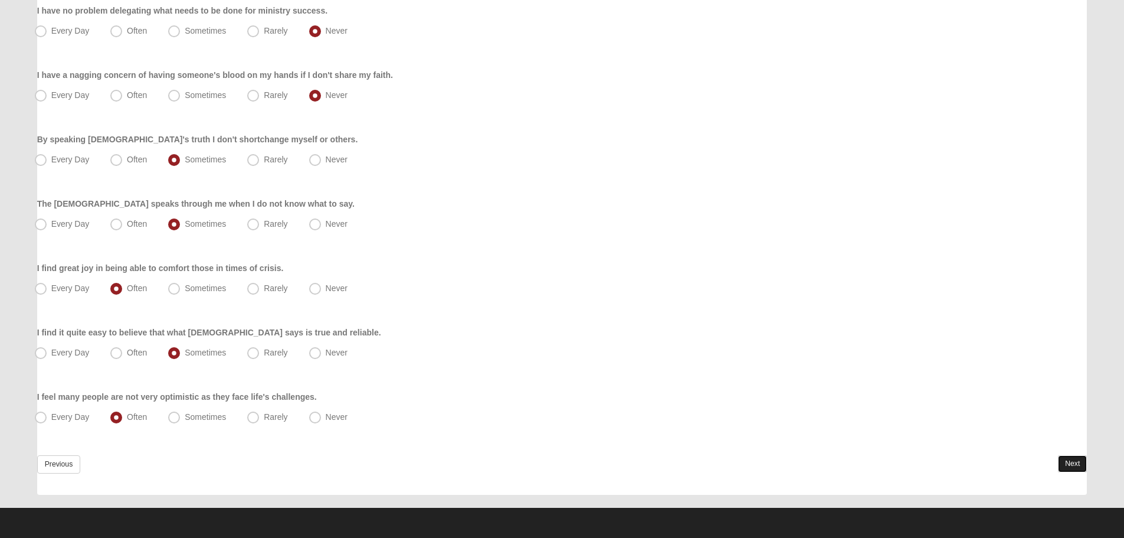
click at [1069, 463] on link "Next" at bounding box center [1072, 463] width 29 height 17
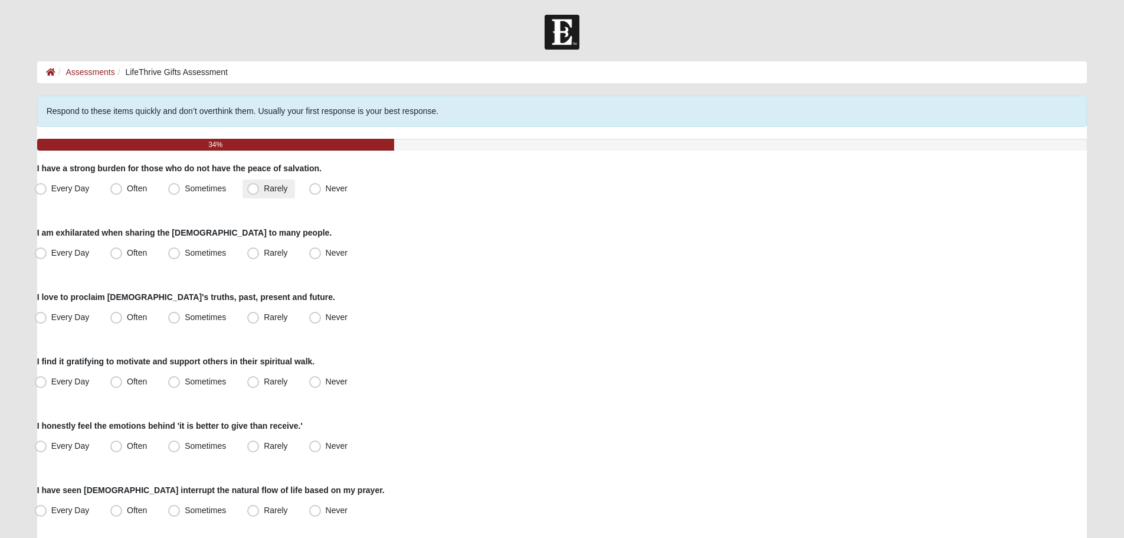
click at [275, 187] on span "Rarely" at bounding box center [276, 188] width 24 height 9
click at [260, 187] on input "Rarely" at bounding box center [256, 189] width 8 height 8
radio input "true"
click at [261, 255] on label "Rarely" at bounding box center [269, 253] width 52 height 19
click at [260, 255] on input "Rarely" at bounding box center [256, 253] width 8 height 8
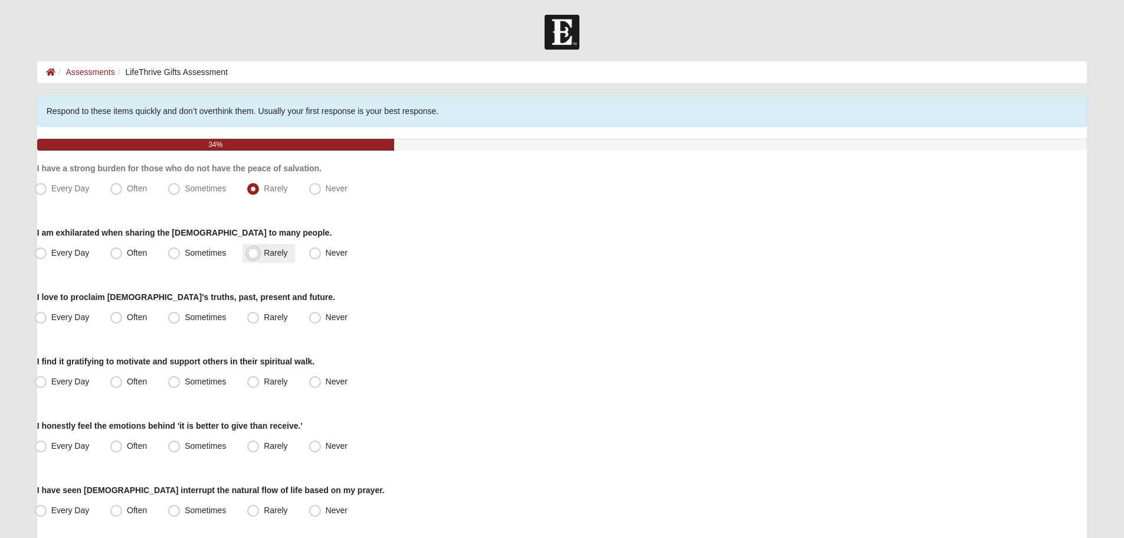
radio input "true"
click at [214, 313] on span "Sometimes" at bounding box center [205, 316] width 41 height 9
click at [181, 313] on input "Sometimes" at bounding box center [177, 317] width 8 height 8
radio input "true"
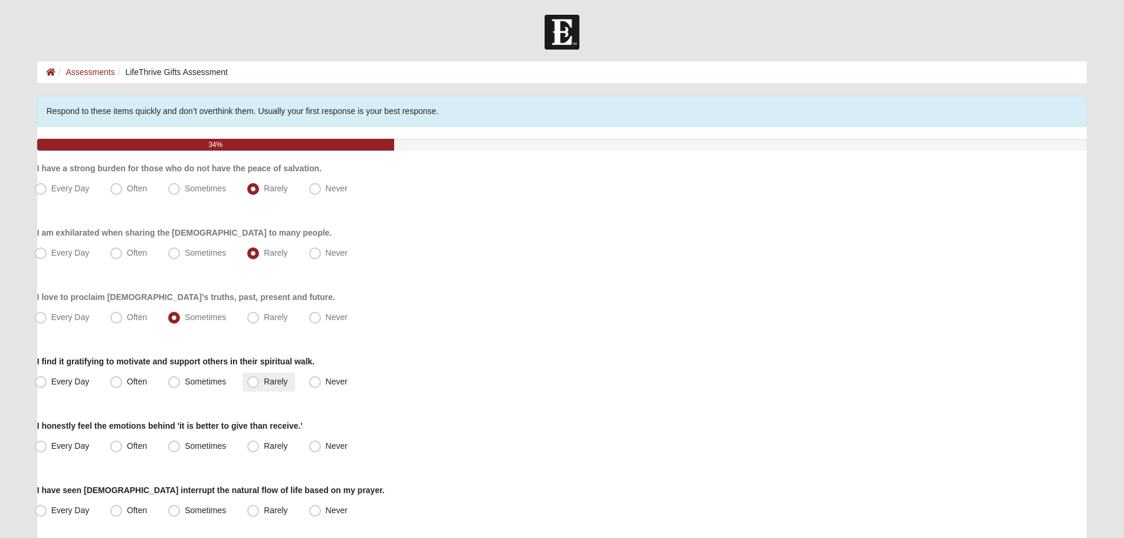
click at [264, 378] on span "Rarely" at bounding box center [276, 380] width 24 height 9
click at [255, 378] on input "Rarely" at bounding box center [256, 382] width 8 height 8
radio input "true"
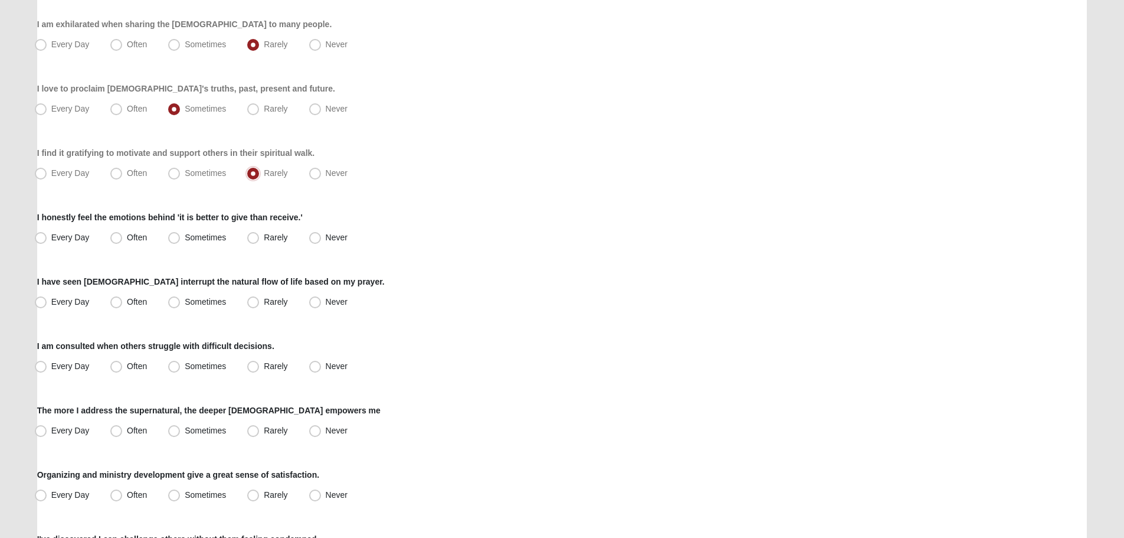
scroll to position [236, 0]
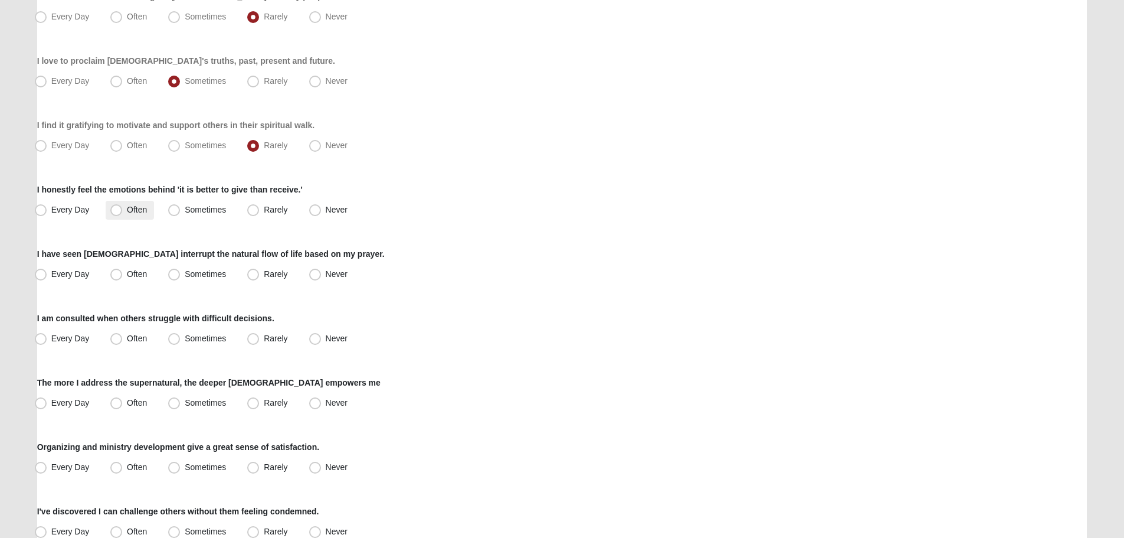
click at [123, 213] on label "Often" at bounding box center [130, 210] width 48 height 19
click at [123, 213] on input "Often" at bounding box center [119, 210] width 8 height 8
radio input "true"
click at [261, 273] on label "Rarely" at bounding box center [269, 274] width 52 height 19
click at [260, 273] on input "Rarely" at bounding box center [256, 274] width 8 height 8
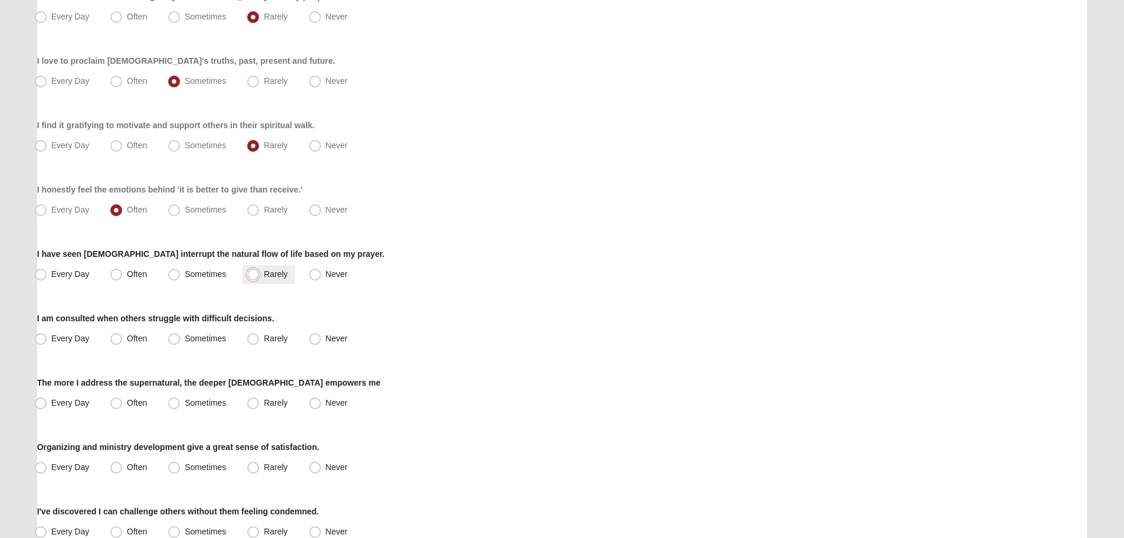
radio input "true"
click at [284, 333] on span "Rarely" at bounding box center [276, 337] width 24 height 9
click at [260, 335] on input "Rarely" at bounding box center [256, 339] width 8 height 8
radio input "true"
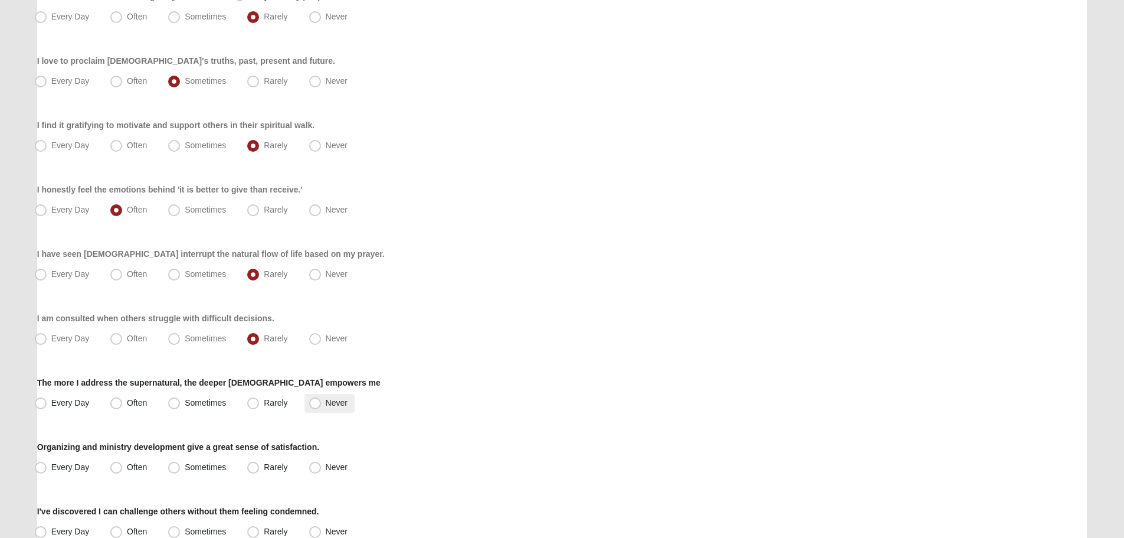
click at [332, 398] on span "Never" at bounding box center [337, 402] width 22 height 9
click at [322, 399] on input "Never" at bounding box center [318, 403] width 8 height 8
radio input "true"
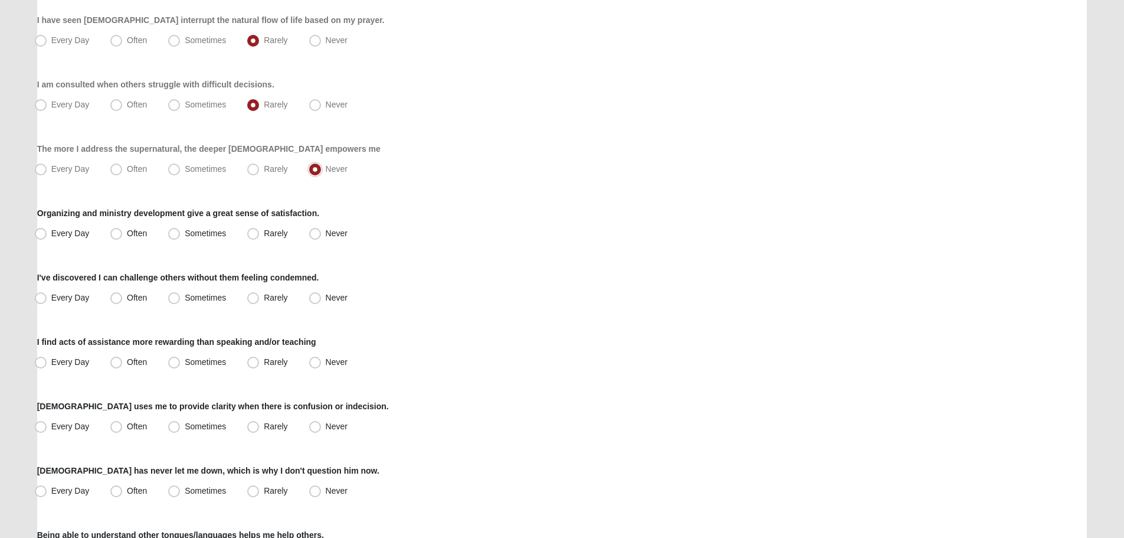
scroll to position [531, 0]
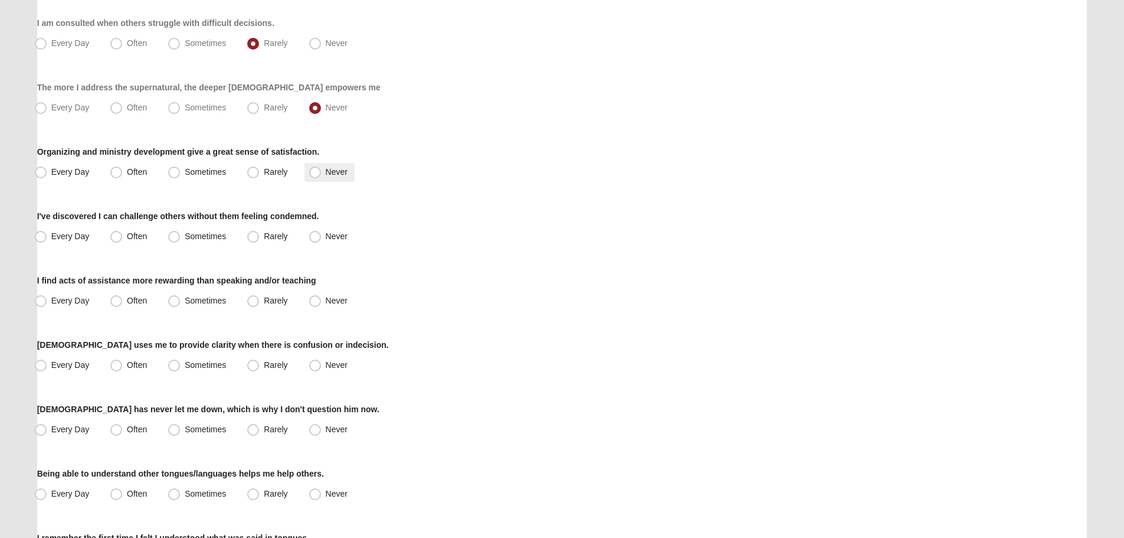
click at [331, 172] on span "Never" at bounding box center [337, 171] width 22 height 9
click at [322, 172] on input "Never" at bounding box center [318, 172] width 8 height 8
radio input "true"
click at [274, 235] on span "Rarely" at bounding box center [276, 235] width 24 height 9
click at [260, 235] on input "Rarely" at bounding box center [256, 236] width 8 height 8
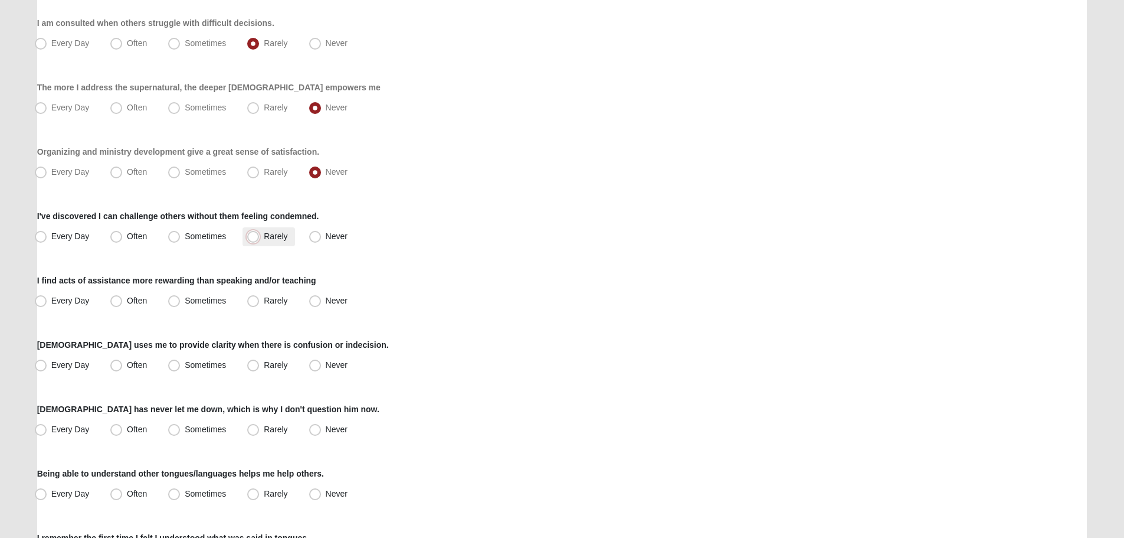
radio input "true"
click at [126, 292] on label "Often" at bounding box center [130, 301] width 48 height 19
click at [123, 297] on input "Often" at bounding box center [119, 301] width 8 height 8
radio input "true"
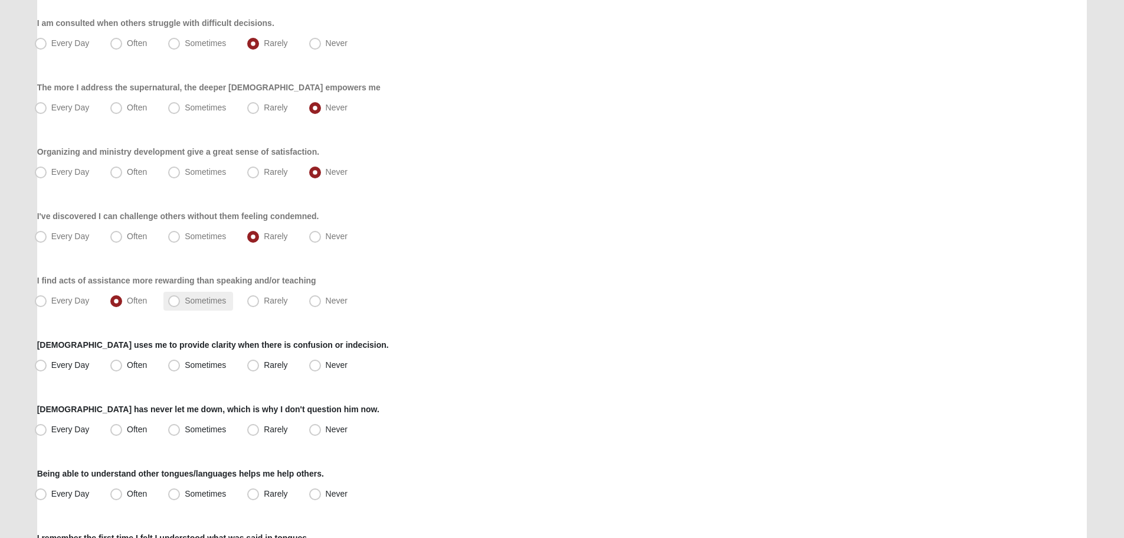
click at [196, 298] on span "Sometimes" at bounding box center [205, 300] width 41 height 9
click at [181, 298] on input "Sometimes" at bounding box center [177, 301] width 8 height 8
radio input "true"
click at [127, 302] on span "Often" at bounding box center [137, 300] width 20 height 9
click at [122, 302] on input "Often" at bounding box center [119, 301] width 8 height 8
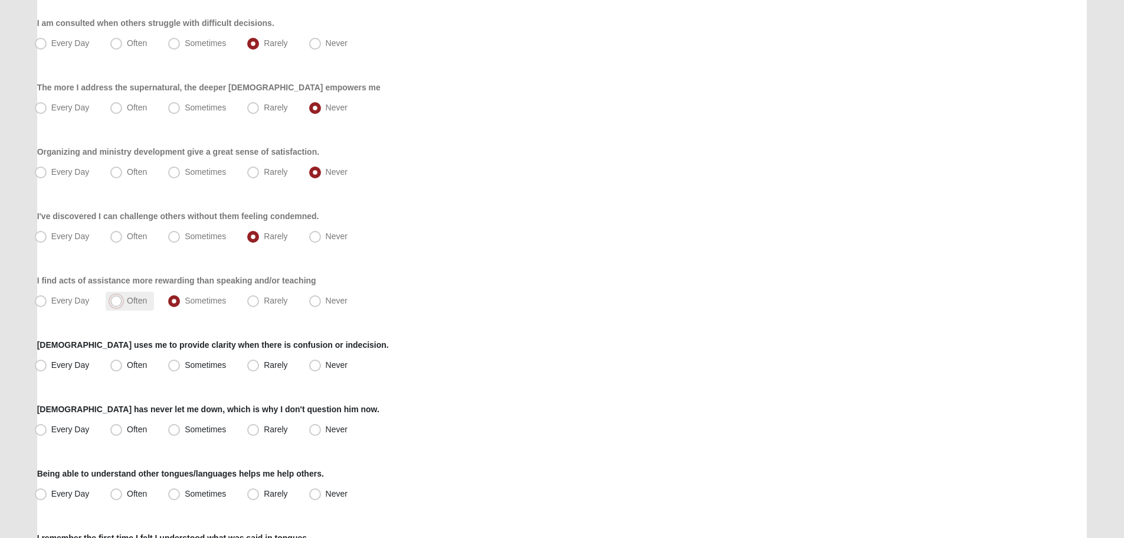
radio input "true"
click at [281, 362] on span "Rarely" at bounding box center [276, 364] width 24 height 9
click at [260, 362] on input "Rarely" at bounding box center [256, 365] width 8 height 8
radio input "true"
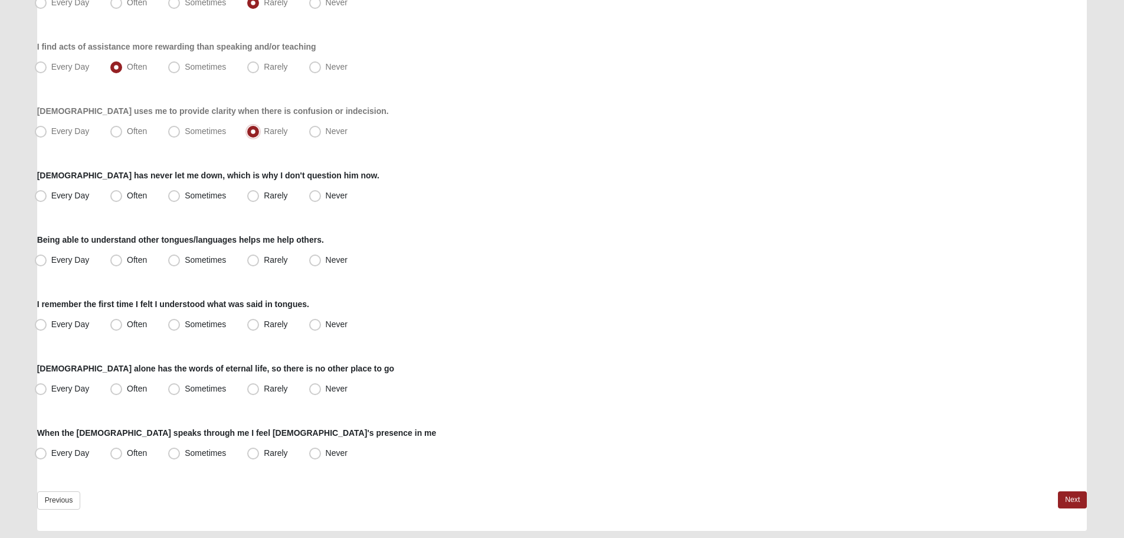
scroll to position [767, 0]
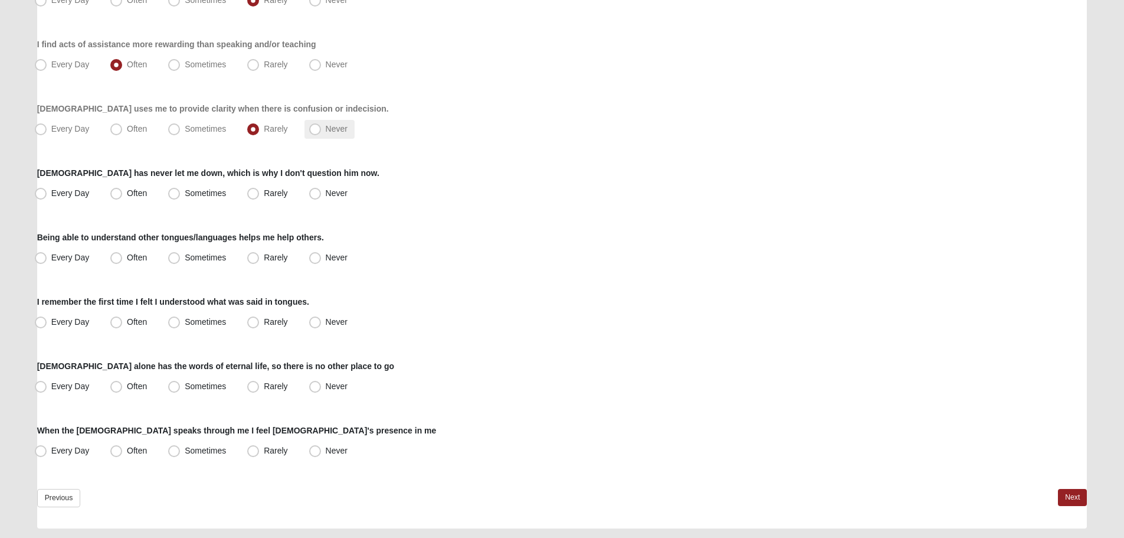
click at [332, 128] on span "Never" at bounding box center [337, 128] width 22 height 9
click at [322, 128] on input "Never" at bounding box center [318, 129] width 8 height 8
radio input "true"
click at [264, 195] on span "Rarely" at bounding box center [276, 192] width 24 height 9
click at [258, 195] on input "Rarely" at bounding box center [256, 193] width 8 height 8
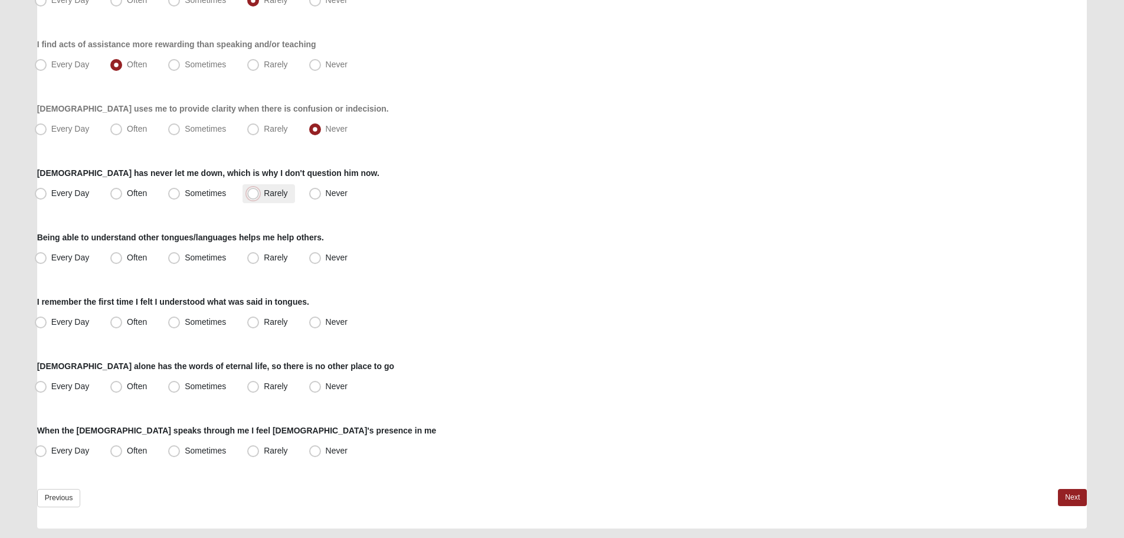
radio input "true"
click at [325, 251] on label "Never" at bounding box center [329, 257] width 50 height 19
click at [322, 254] on input "Never" at bounding box center [318, 258] width 8 height 8
radio input "true"
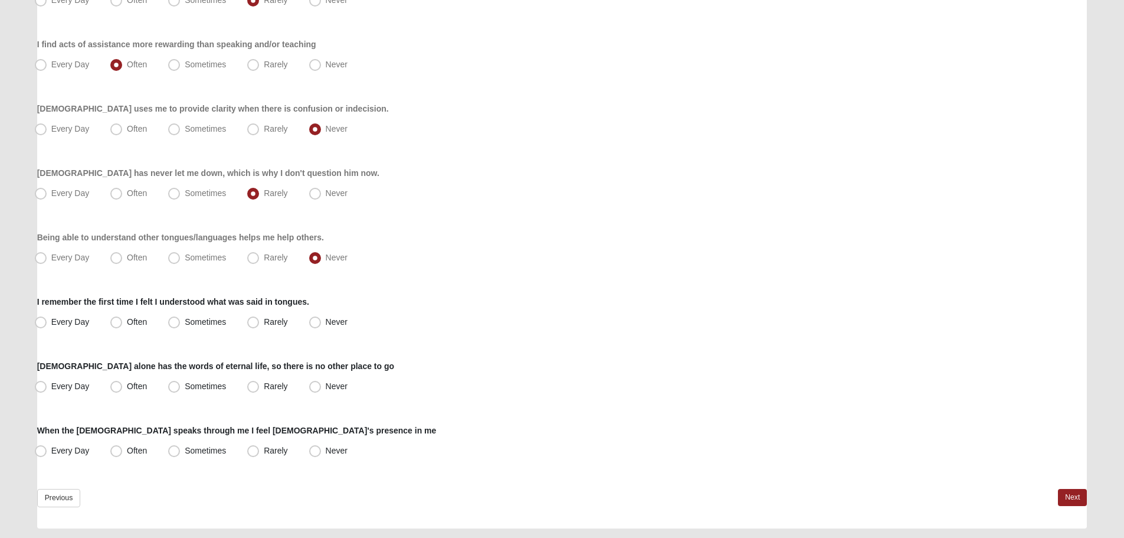
click at [313, 310] on div "I remember the first time I felt I understood what was said in tongues. Every D…" at bounding box center [562, 314] width 1050 height 36
click at [326, 325] on span "Never" at bounding box center [337, 321] width 22 height 9
click at [322, 325] on input "Never" at bounding box center [318, 322] width 8 height 8
radio input "true"
click at [134, 381] on span "Often" at bounding box center [137, 385] width 20 height 9
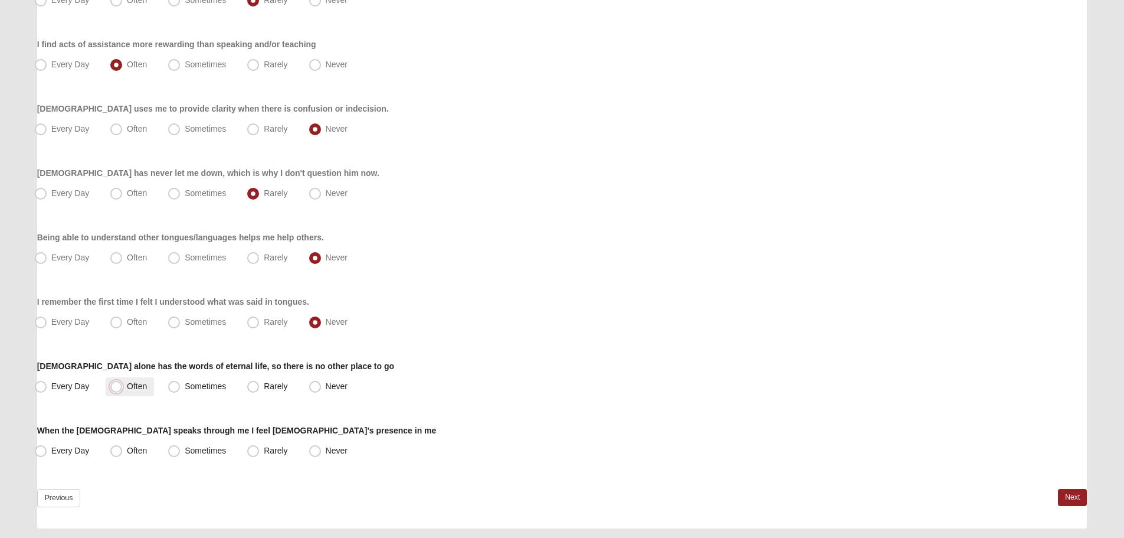
click at [123, 382] on input "Often" at bounding box center [119, 386] width 8 height 8
radio input "true"
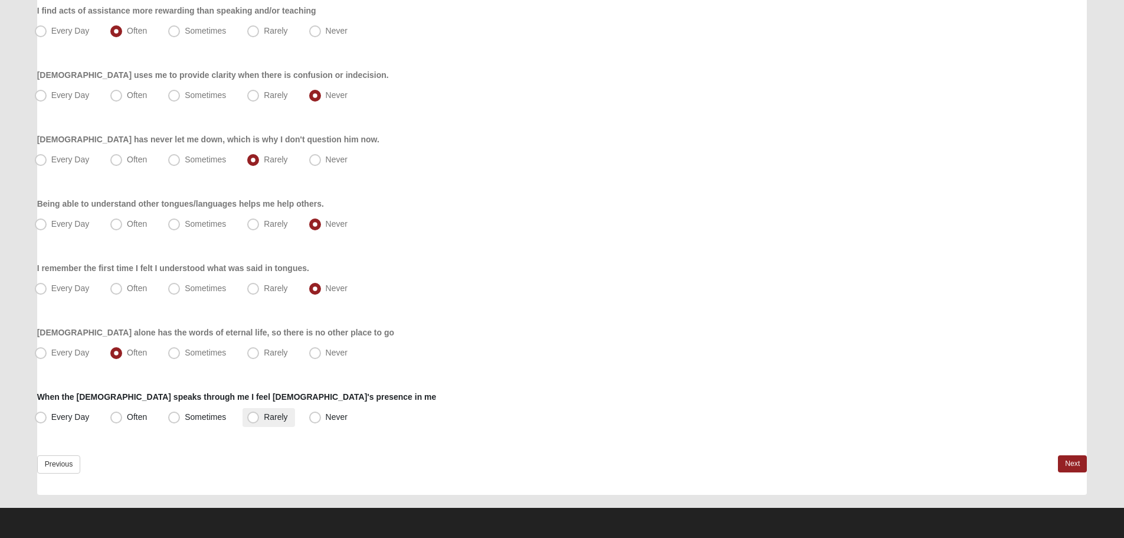
click at [270, 415] on span "Rarely" at bounding box center [276, 416] width 24 height 9
click at [260, 415] on input "Rarely" at bounding box center [256, 417] width 8 height 8
radio input "true"
click at [1066, 461] on link "Next" at bounding box center [1072, 463] width 29 height 17
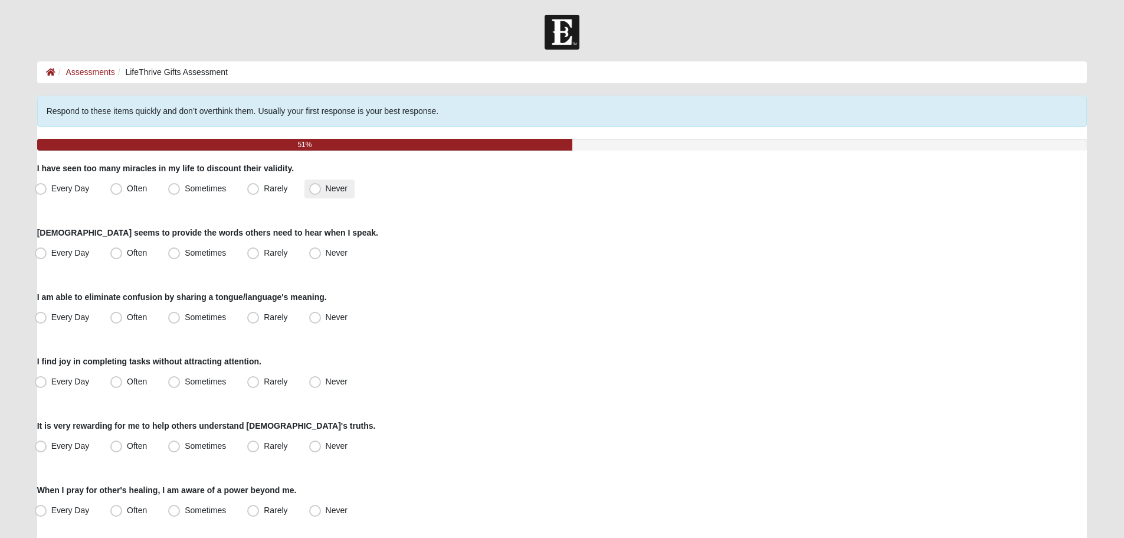
click at [326, 186] on span "Never" at bounding box center [337, 188] width 22 height 9
click at [315, 186] on input "Never" at bounding box center [318, 189] width 8 height 8
radio input "true"
click at [306, 254] on label "Never" at bounding box center [329, 253] width 50 height 19
click at [314, 254] on input "Never" at bounding box center [318, 253] width 8 height 8
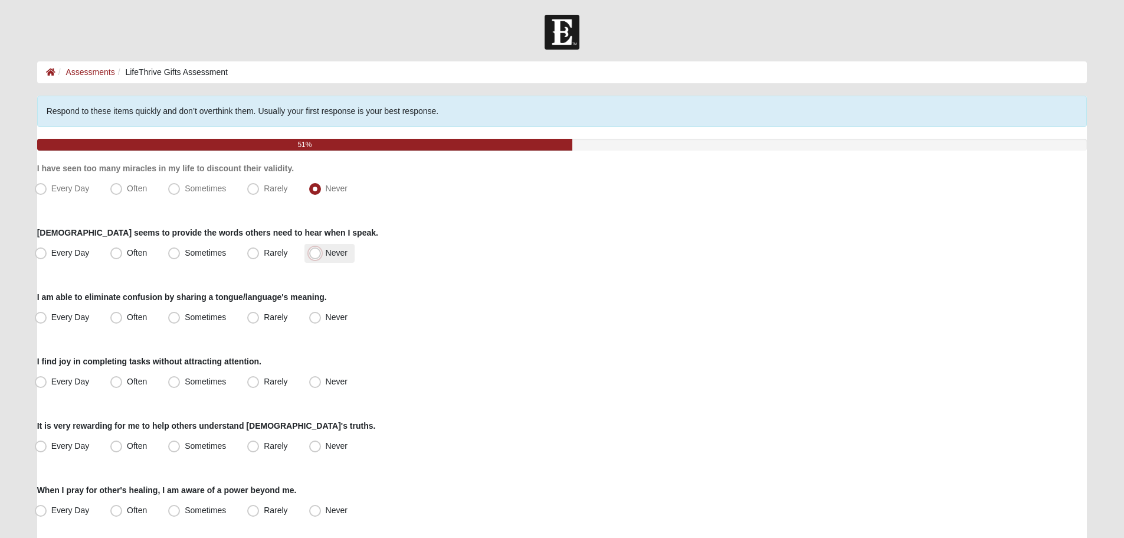
radio input "true"
click at [329, 312] on label "Never" at bounding box center [329, 317] width 50 height 19
click at [322, 313] on input "Never" at bounding box center [318, 317] width 8 height 8
radio input "true"
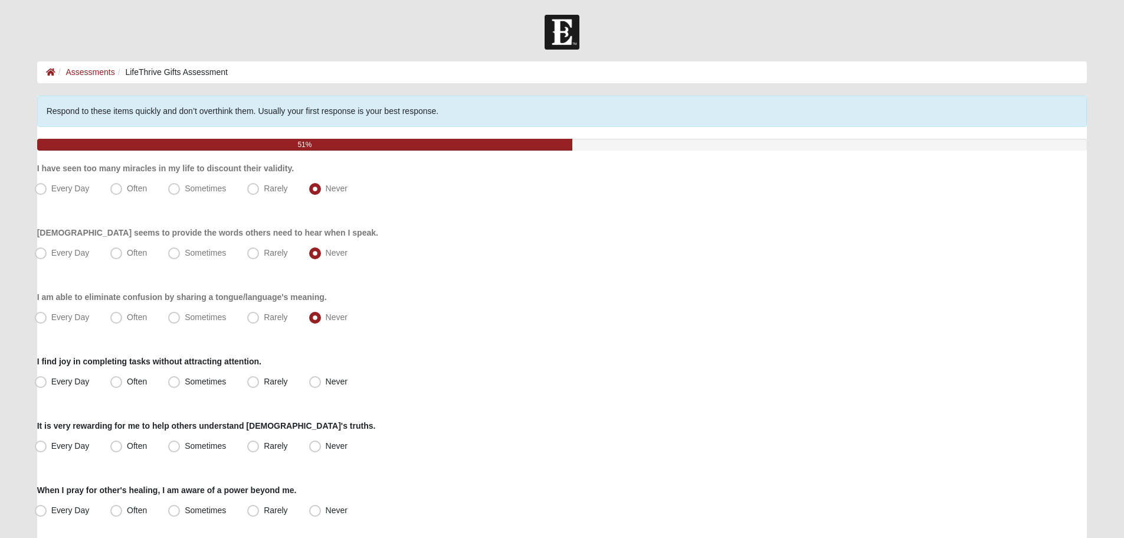
click at [136, 371] on div "I find joy in completing tasks without attracting attention. Every Day Often So…" at bounding box center [562, 373] width 1050 height 36
click at [136, 374] on label "Often" at bounding box center [130, 381] width 48 height 19
click at [123, 378] on input "Often" at bounding box center [119, 382] width 8 height 8
radio input "true"
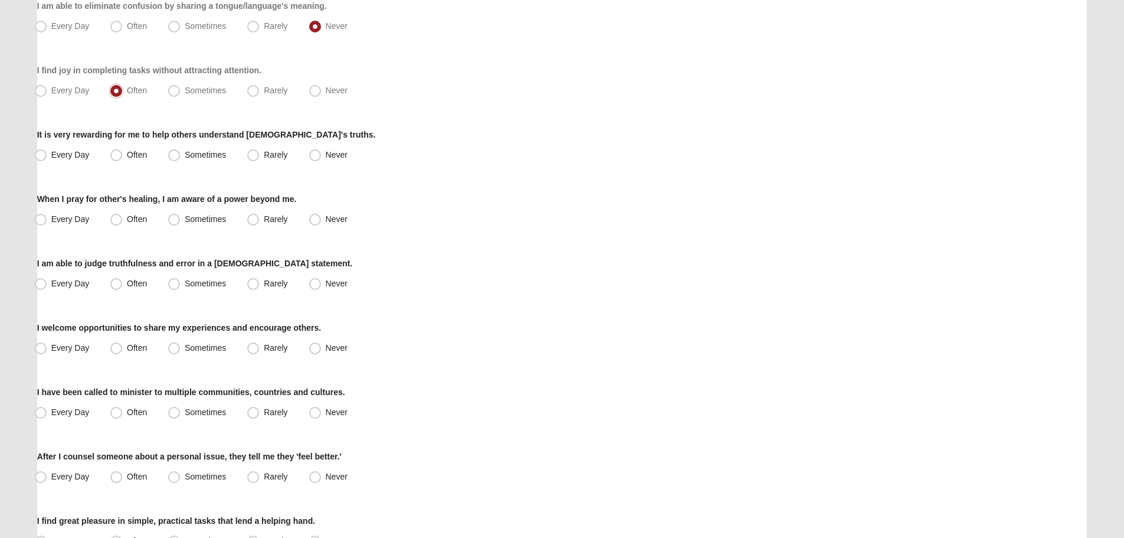
scroll to position [295, 0]
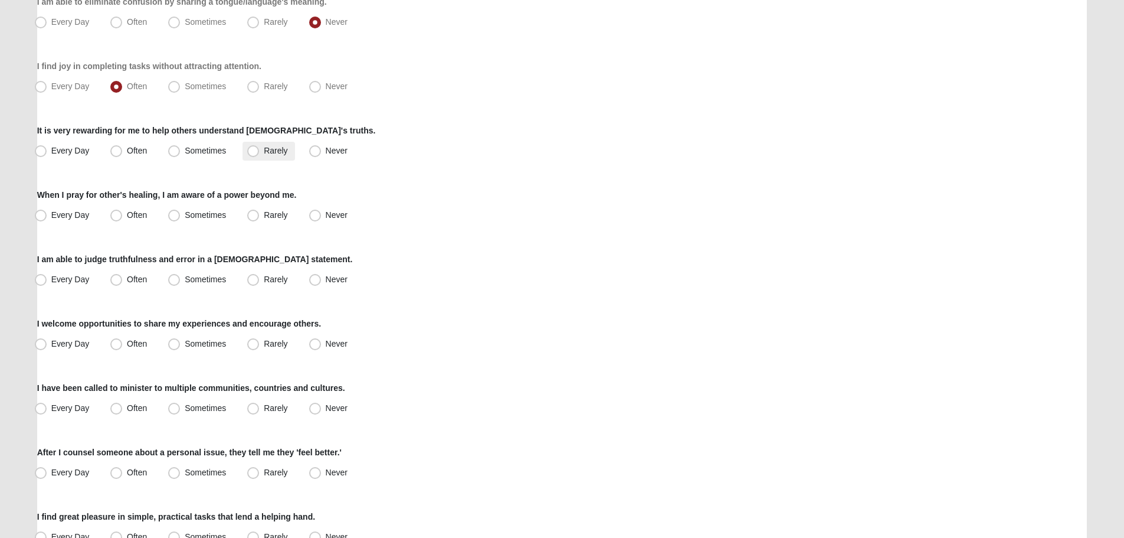
click at [276, 148] on span "Rarely" at bounding box center [276, 150] width 24 height 9
click at [260, 148] on input "Rarely" at bounding box center [256, 151] width 8 height 8
radio input "true"
click at [206, 209] on label "Sometimes" at bounding box center [198, 215] width 70 height 19
click at [181, 211] on input "Sometimes" at bounding box center [177, 215] width 8 height 8
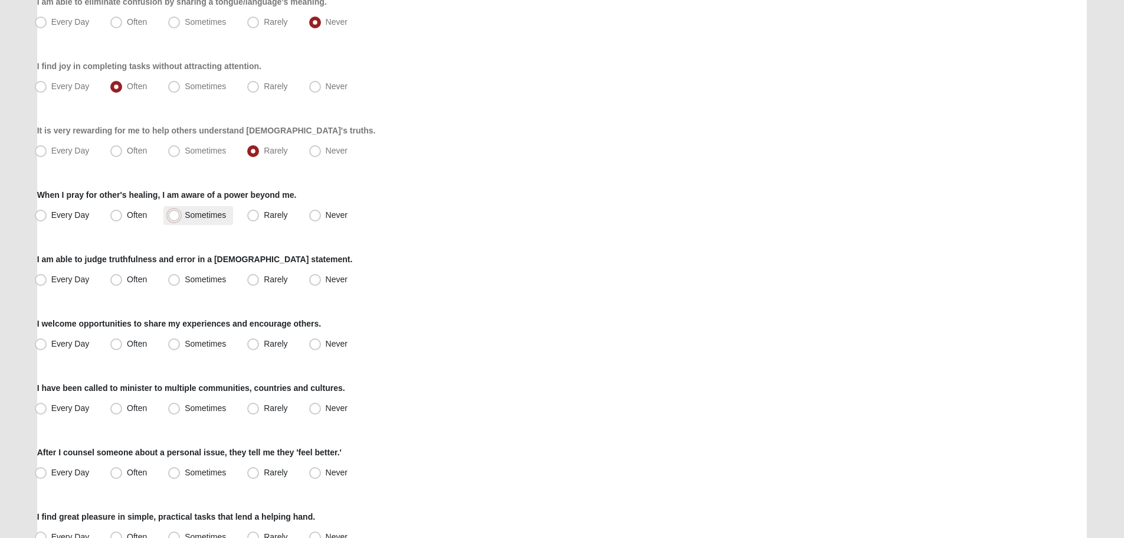
radio input "true"
click at [348, 280] on label "Never" at bounding box center [329, 279] width 50 height 19
click at [322, 280] on input "Never" at bounding box center [318, 280] width 8 height 8
radio input "true"
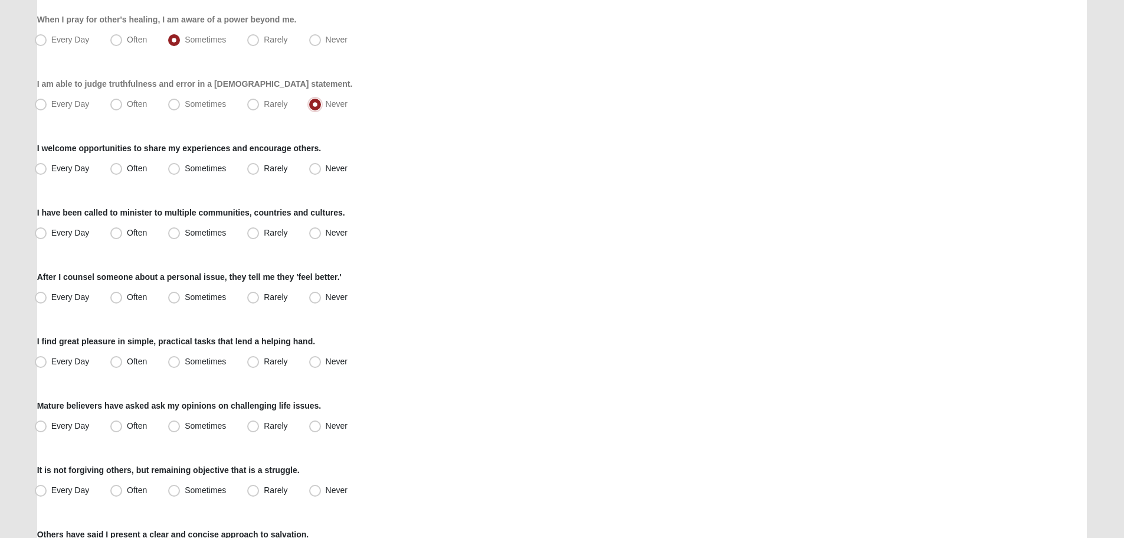
scroll to position [472, 0]
click at [202, 157] on div "I welcome opportunities to share my experiences and encourage others. Every Day…" at bounding box center [562, 158] width 1050 height 36
click at [204, 165] on span "Sometimes" at bounding box center [205, 166] width 41 height 9
click at [181, 165] on input "Sometimes" at bounding box center [177, 167] width 8 height 8
radio input "true"
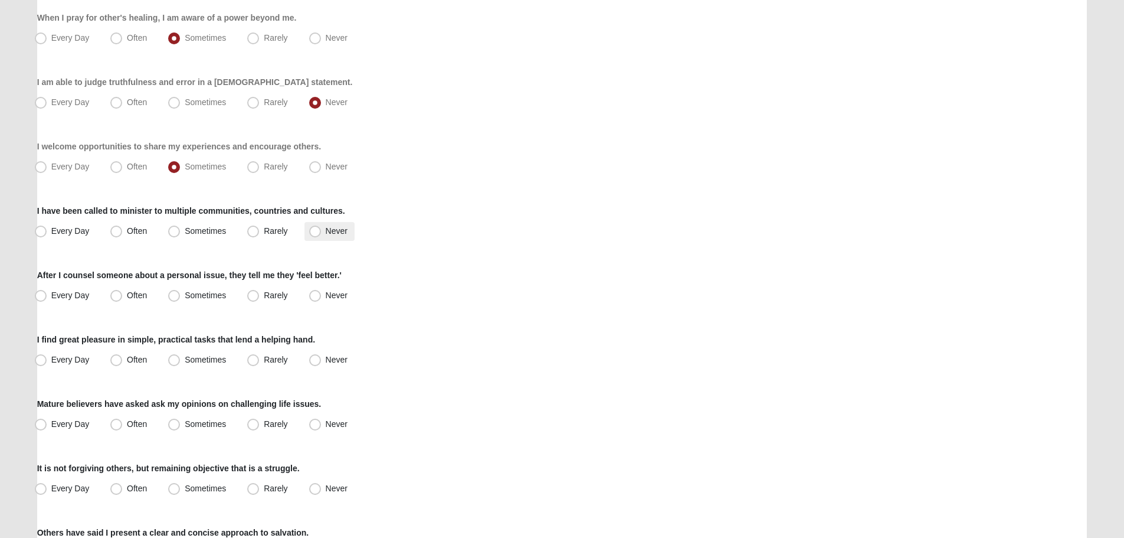
click at [336, 234] on span "Never" at bounding box center [337, 230] width 22 height 9
click at [322, 234] on input "Never" at bounding box center [318, 231] width 8 height 8
radio input "true"
click at [192, 301] on label "Sometimes" at bounding box center [198, 295] width 70 height 19
click at [181, 299] on input "Sometimes" at bounding box center [177, 296] width 8 height 8
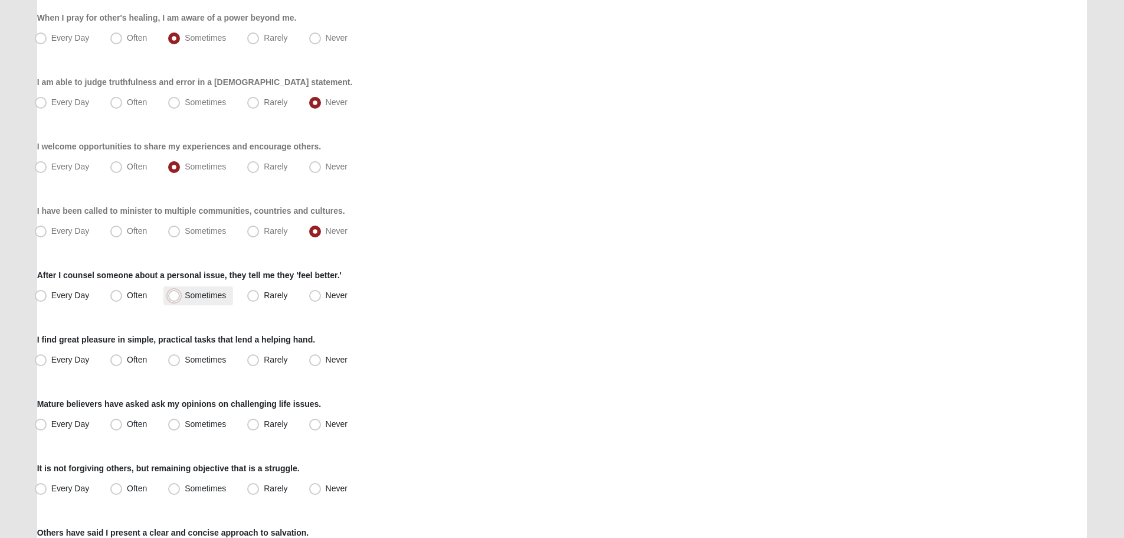
radio input "true"
click at [127, 300] on span "Often" at bounding box center [137, 294] width 20 height 9
click at [115, 299] on input "Often" at bounding box center [119, 296] width 8 height 8
radio input "true"
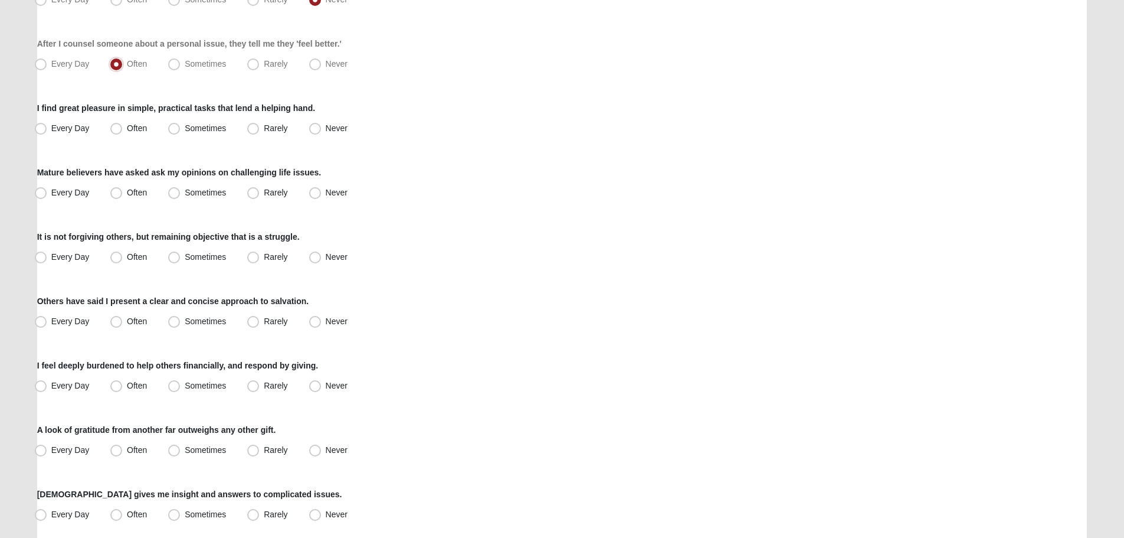
scroll to position [708, 0]
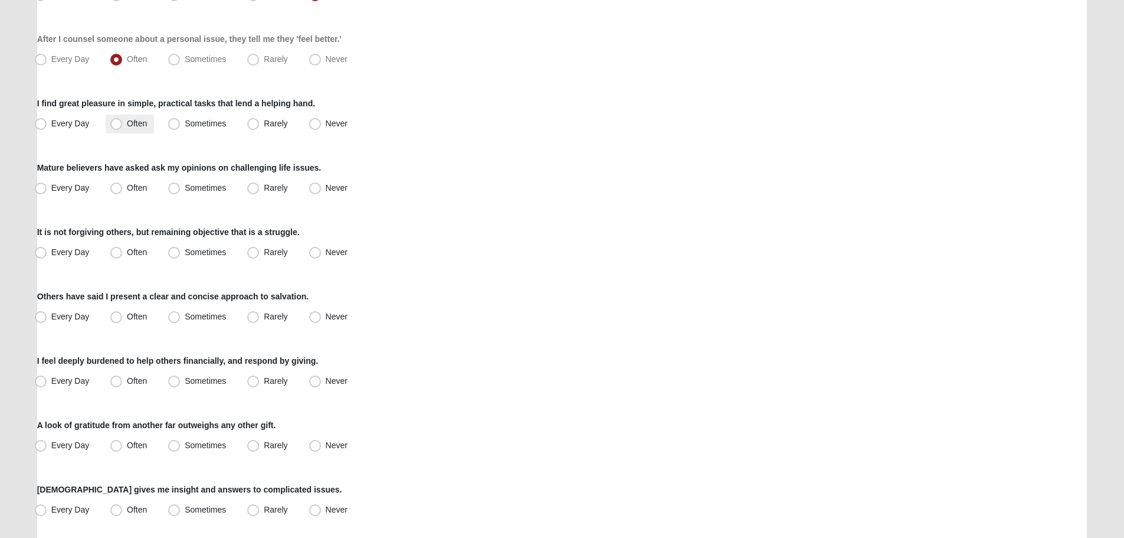
click at [140, 123] on span "Often" at bounding box center [137, 123] width 20 height 9
click at [123, 123] on input "Often" at bounding box center [119, 124] width 8 height 8
radio input "true"
click at [329, 188] on span "Never" at bounding box center [337, 187] width 22 height 9
click at [322, 188] on input "Never" at bounding box center [318, 188] width 8 height 8
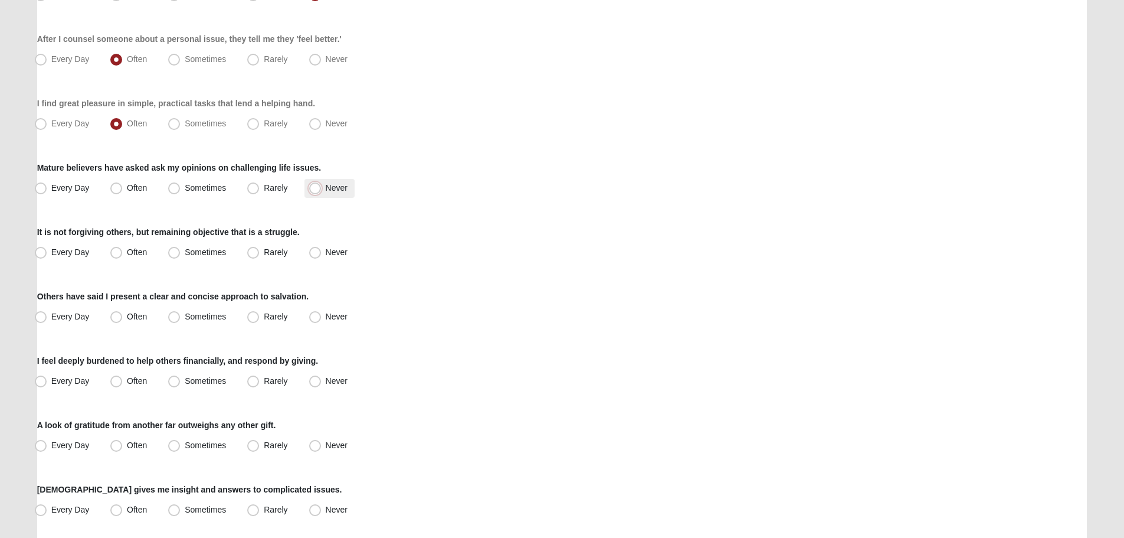
radio input "true"
click at [209, 249] on span "Sometimes" at bounding box center [205, 251] width 41 height 9
click at [181, 249] on input "Sometimes" at bounding box center [177, 252] width 8 height 8
radio input "true"
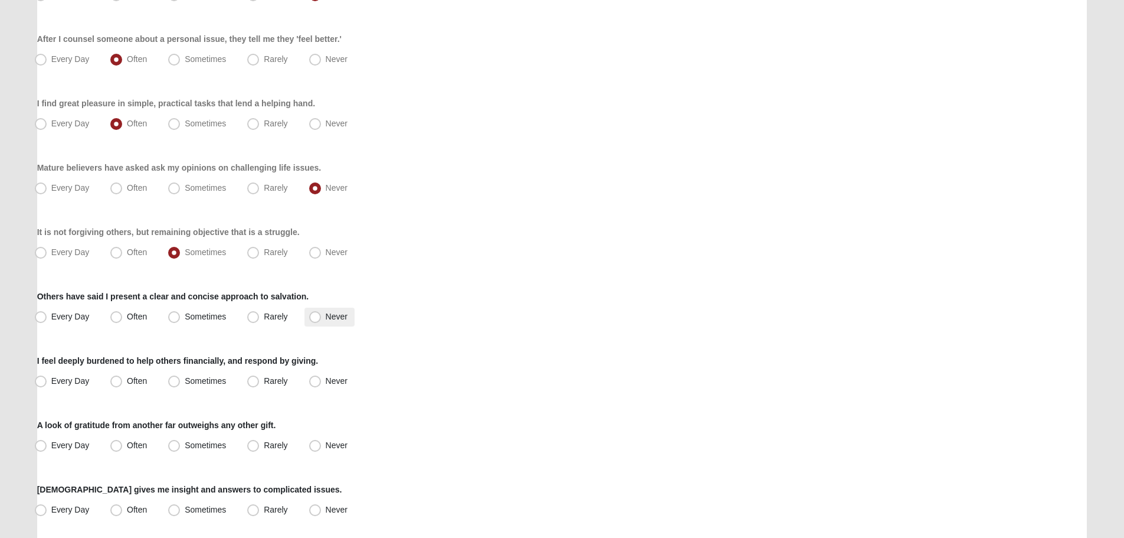
click at [330, 309] on label "Never" at bounding box center [329, 316] width 50 height 19
click at [322, 313] on input "Never" at bounding box center [318, 317] width 8 height 8
radio input "true"
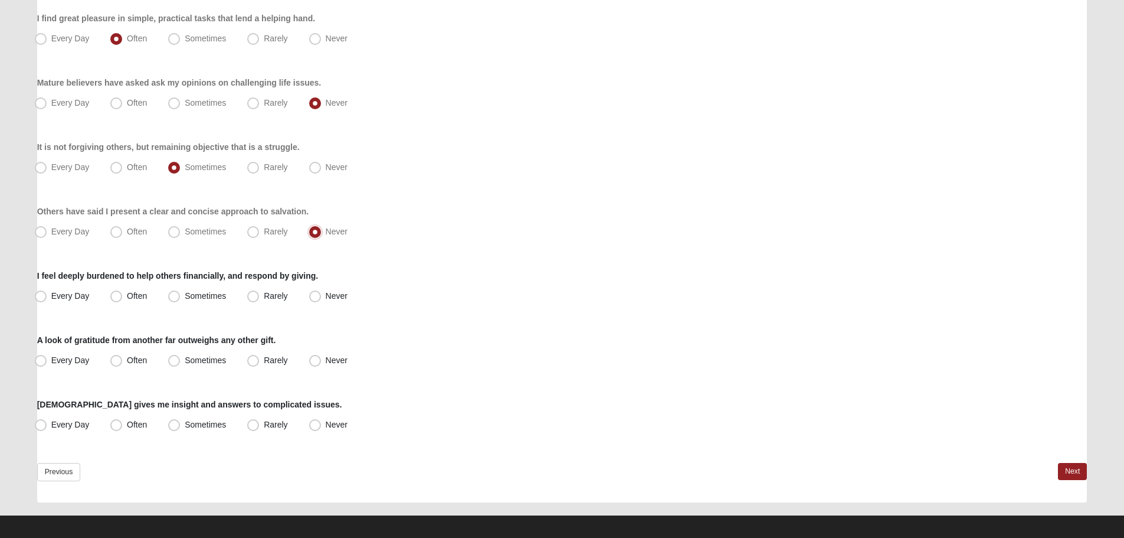
scroll to position [801, 0]
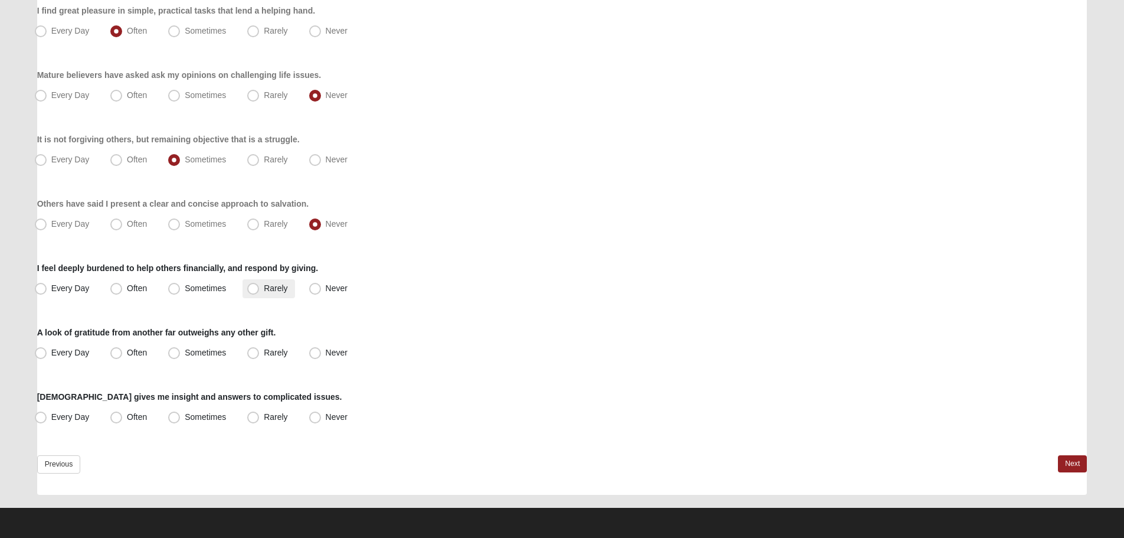
click at [262, 285] on label "Rarely" at bounding box center [269, 288] width 52 height 19
click at [260, 285] on input "Rarely" at bounding box center [256, 288] width 8 height 8
radio input "true"
click at [205, 349] on span "Sometimes" at bounding box center [205, 352] width 41 height 9
click at [181, 349] on input "Sometimes" at bounding box center [177, 353] width 8 height 8
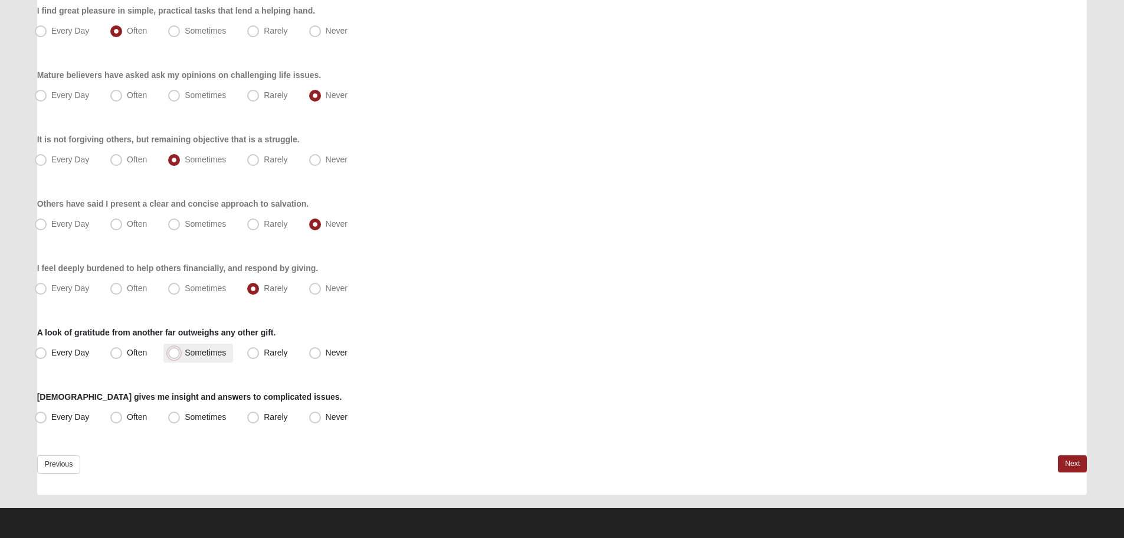
radio input "true"
click at [264, 418] on span "Rarely" at bounding box center [276, 416] width 24 height 9
click at [260, 418] on input "Rarely" at bounding box center [256, 417] width 8 height 8
radio input "true"
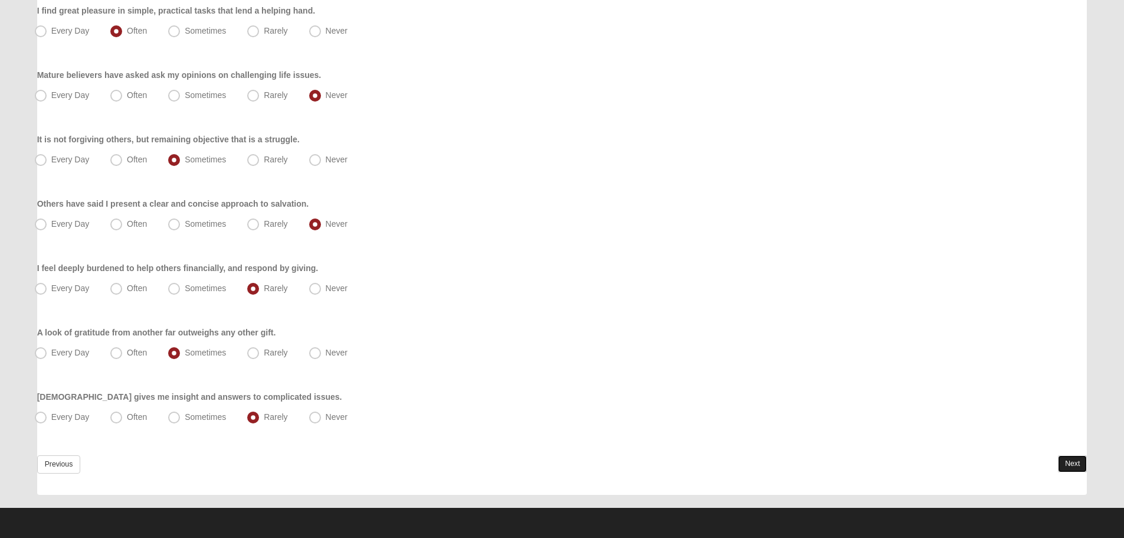
click at [1071, 459] on link "Next" at bounding box center [1072, 463] width 29 height 17
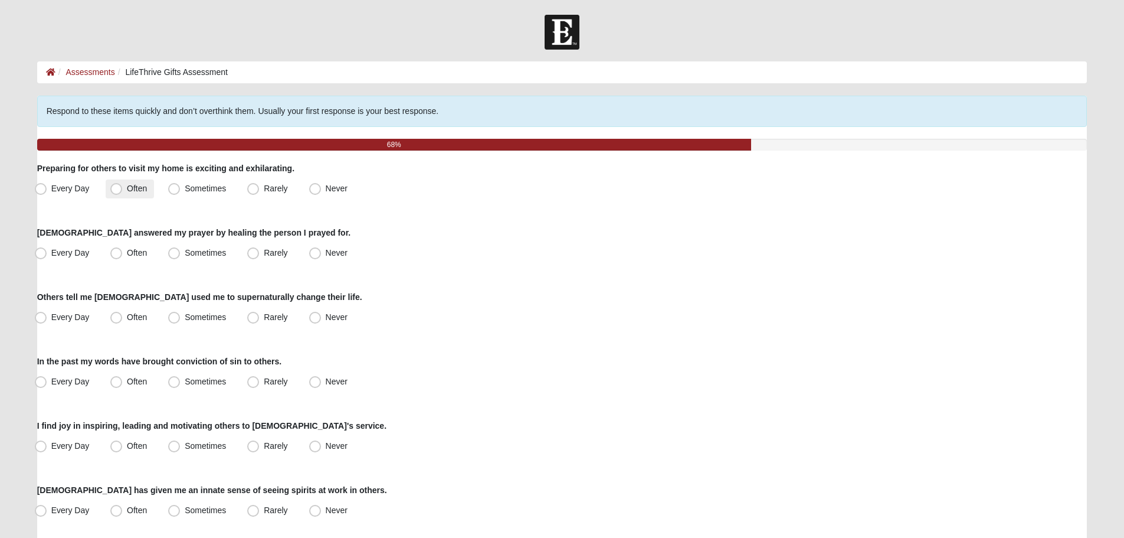
click at [127, 188] on span "Often" at bounding box center [137, 188] width 20 height 9
click at [122, 188] on input "Often" at bounding box center [119, 189] width 8 height 8
radio input "true"
click at [222, 251] on span "Sometimes" at bounding box center [205, 252] width 41 height 9
click at [181, 251] on input "Sometimes" at bounding box center [177, 253] width 8 height 8
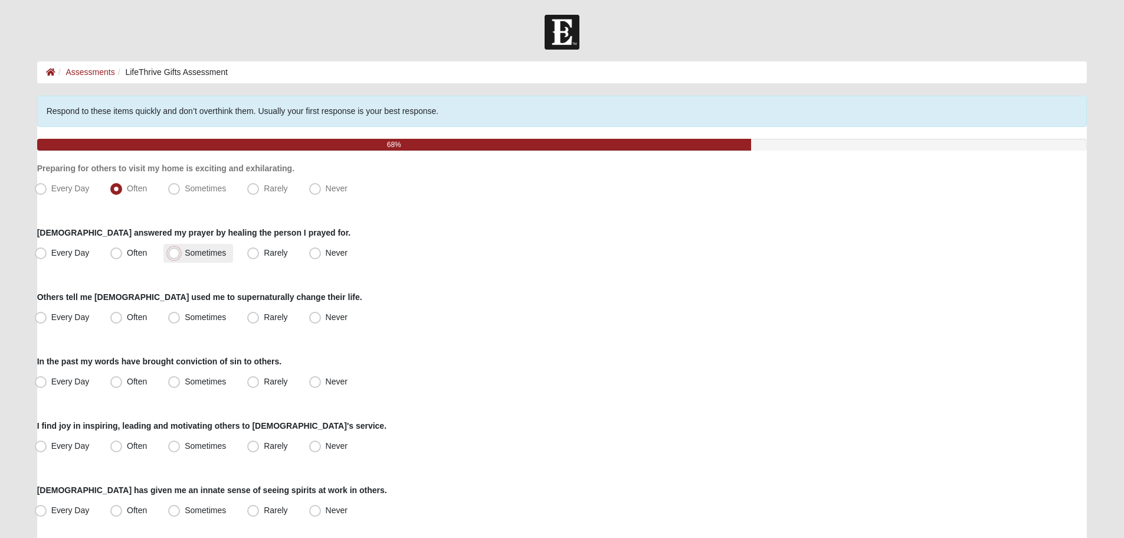
radio input "true"
click at [322, 309] on label "Never" at bounding box center [329, 317] width 50 height 19
click at [322, 313] on input "Never" at bounding box center [318, 317] width 8 height 8
radio input "true"
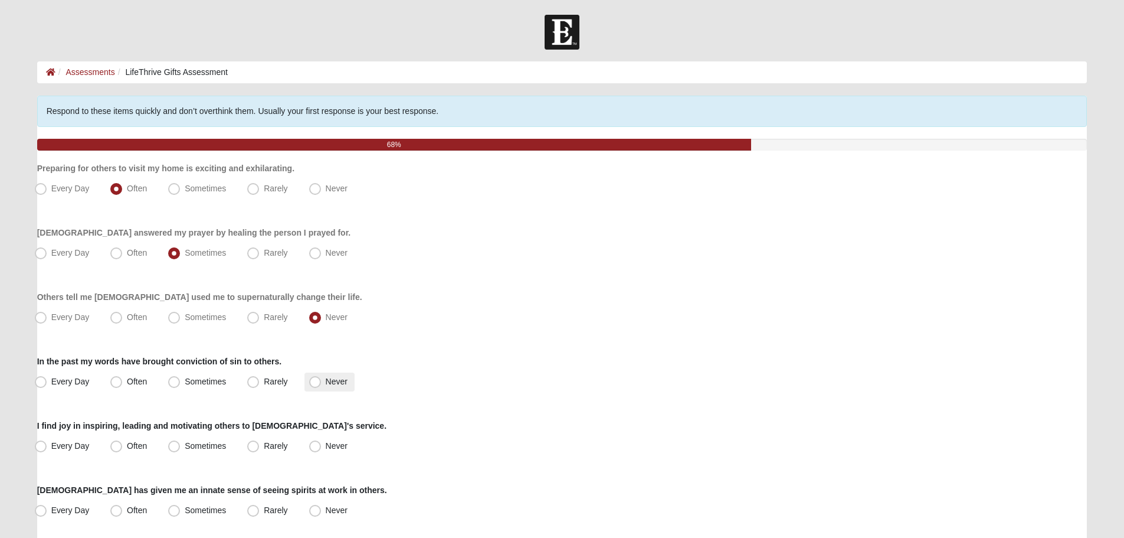
click at [326, 379] on span "Never" at bounding box center [337, 380] width 22 height 9
click at [320, 379] on input "Never" at bounding box center [318, 382] width 8 height 8
radio input "true"
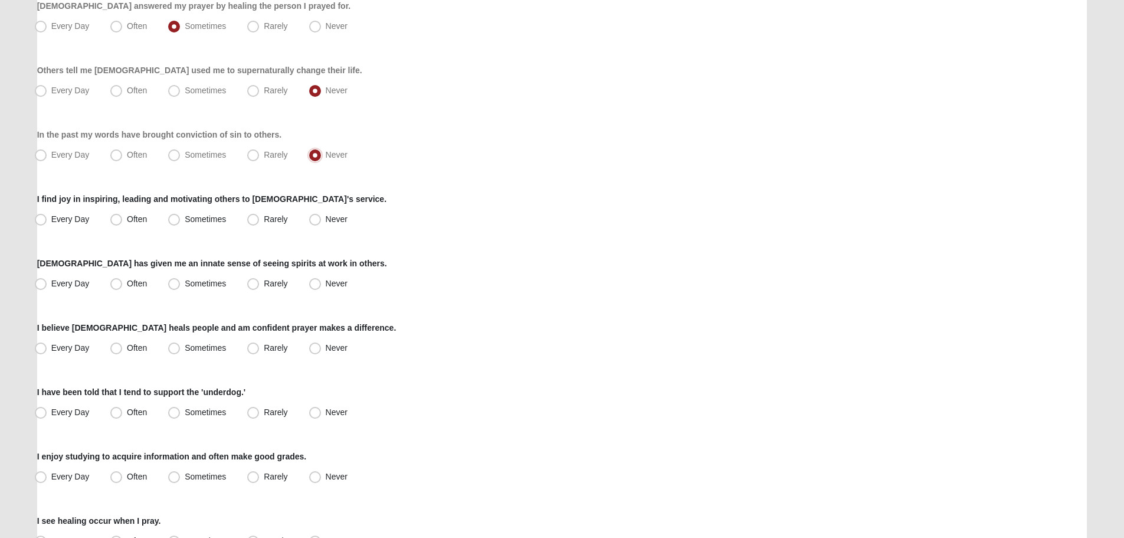
scroll to position [236, 0]
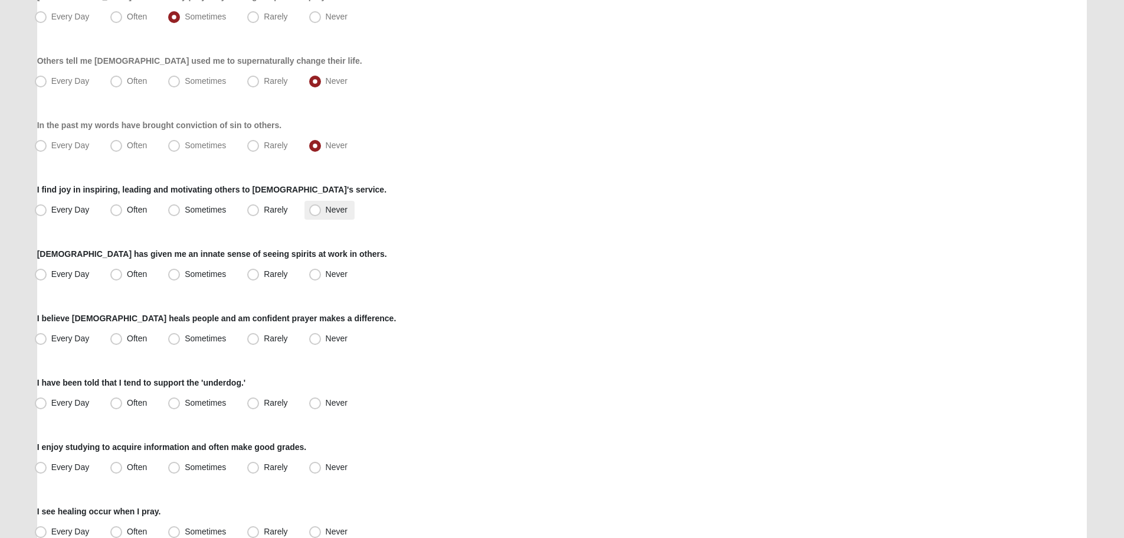
click at [322, 207] on label "Never" at bounding box center [329, 210] width 50 height 19
click at [322, 207] on input "Never" at bounding box center [318, 210] width 8 height 8
radio input "true"
click at [326, 278] on span "Never" at bounding box center [337, 273] width 22 height 9
click at [322, 278] on input "Never" at bounding box center [318, 274] width 8 height 8
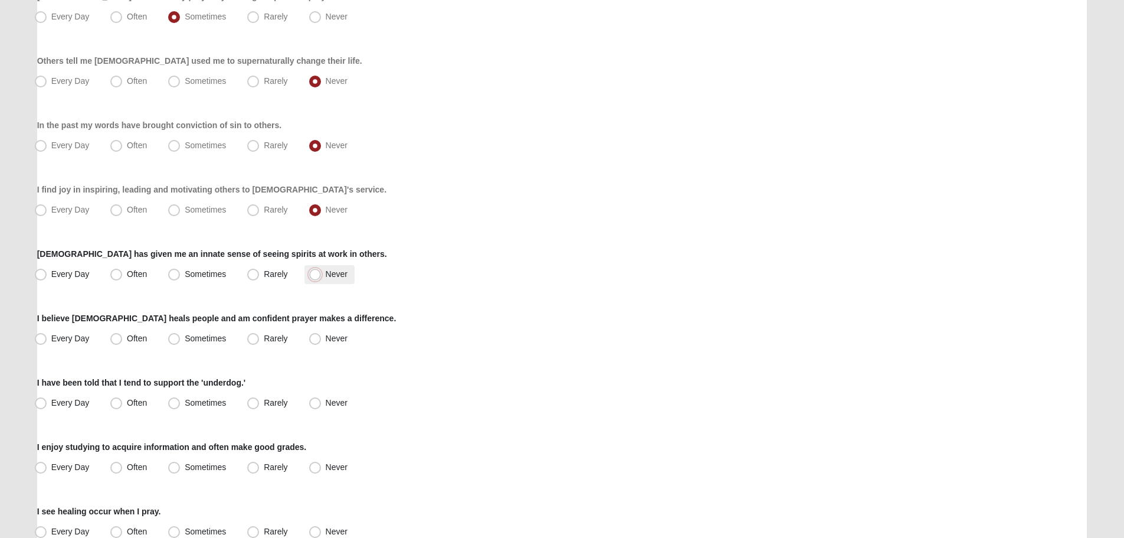
radio input "true"
click at [269, 339] on span "Rarely" at bounding box center [276, 337] width 24 height 9
click at [260, 339] on input "Rarely" at bounding box center [256, 339] width 8 height 8
radio input "true"
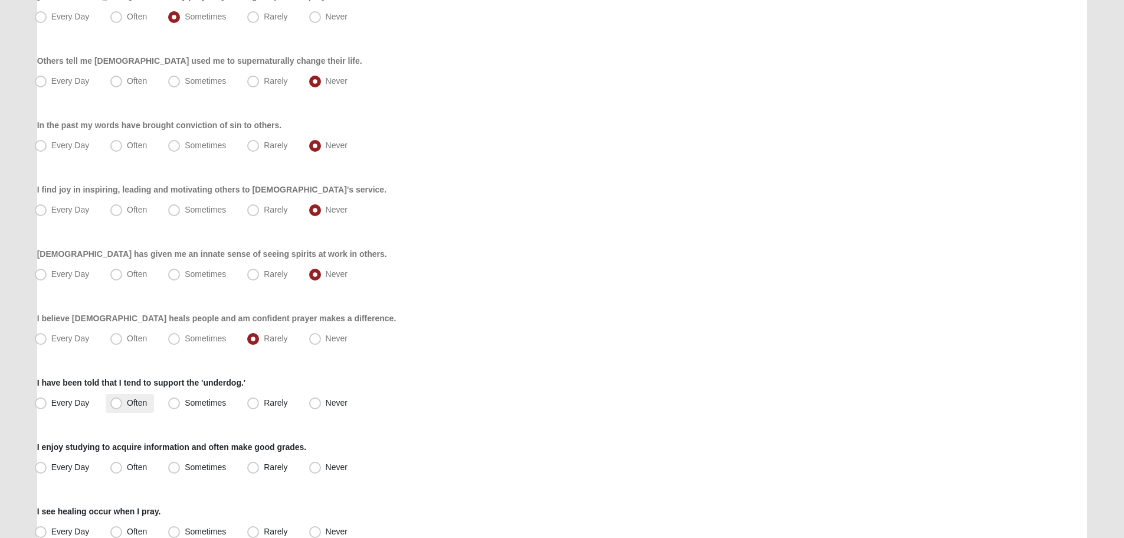
click at [146, 405] on span "Often" at bounding box center [137, 402] width 20 height 9
click at [123, 405] on input "Often" at bounding box center [119, 403] width 8 height 8
radio input "true"
click at [205, 405] on span "Sometimes" at bounding box center [205, 402] width 41 height 9
click at [181, 405] on input "Sometimes" at bounding box center [177, 403] width 8 height 8
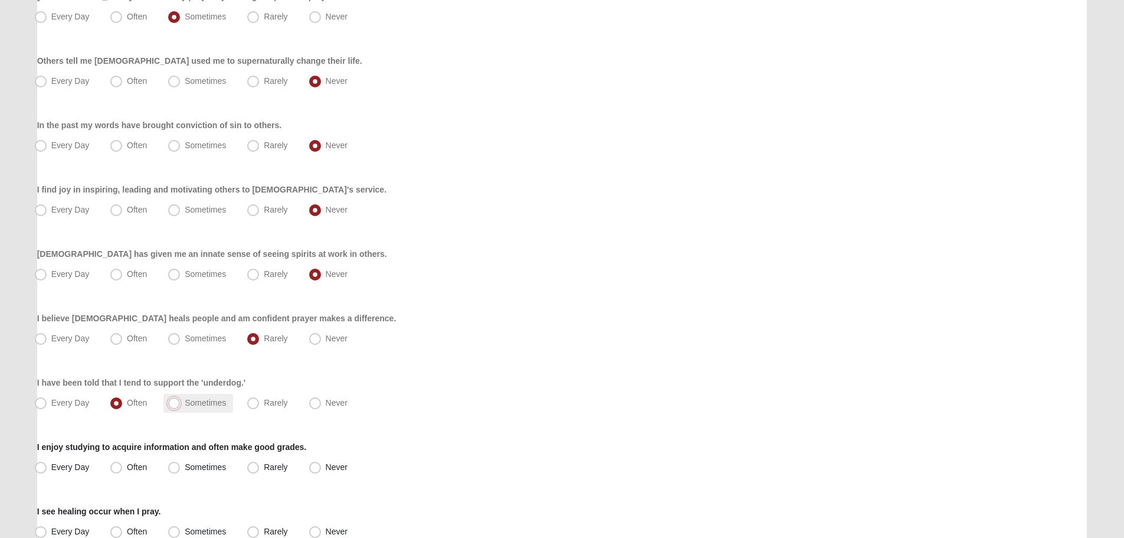
radio input "true"
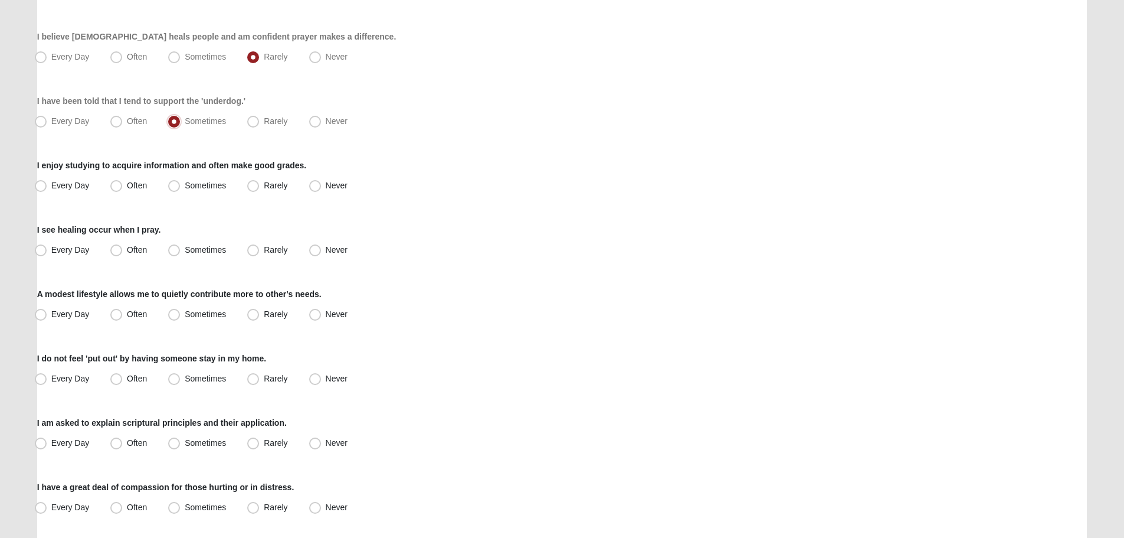
scroll to position [531, 0]
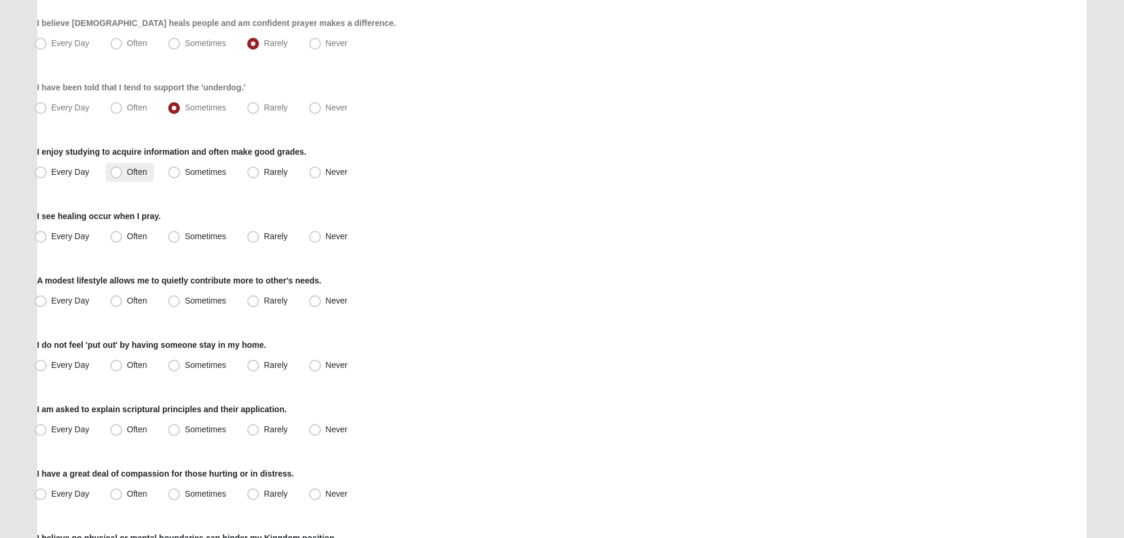
click at [127, 176] on span "Often" at bounding box center [137, 171] width 20 height 9
click at [121, 176] on input "Often" at bounding box center [119, 172] width 8 height 8
radio input "true"
click at [284, 231] on span "Rarely" at bounding box center [276, 235] width 24 height 9
click at [260, 232] on input "Rarely" at bounding box center [256, 236] width 8 height 8
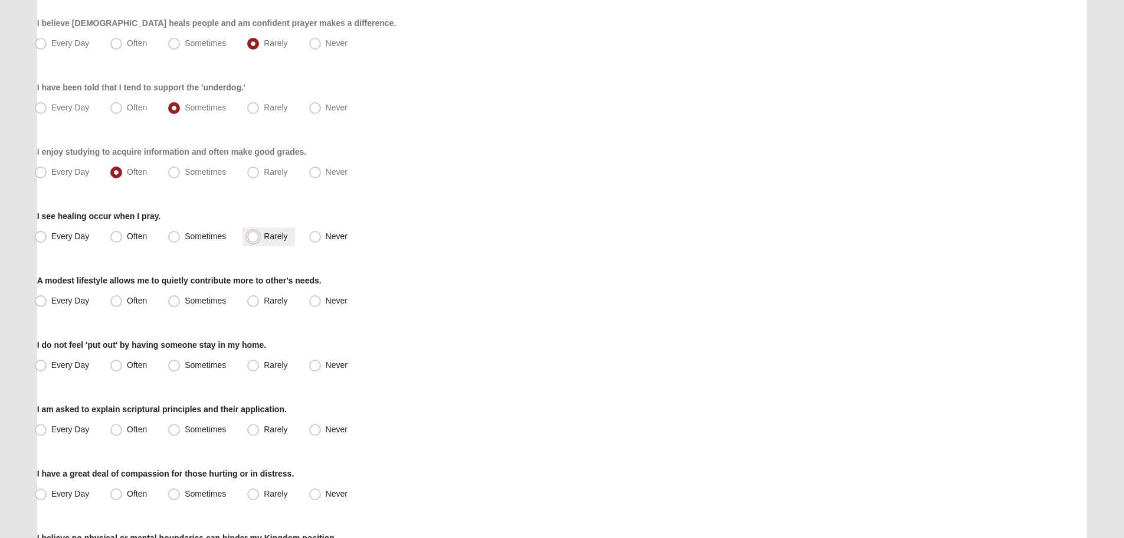
radio input "true"
click at [208, 302] on span "Sometimes" at bounding box center [205, 300] width 41 height 9
click at [181, 302] on input "Sometimes" at bounding box center [177, 301] width 8 height 8
radio input "true"
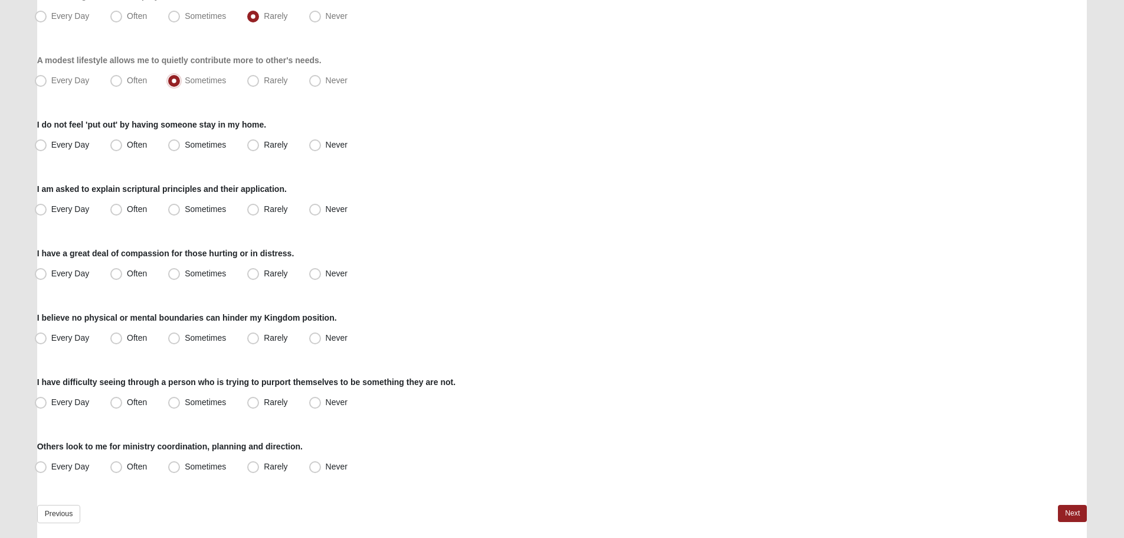
scroll to position [767, 0]
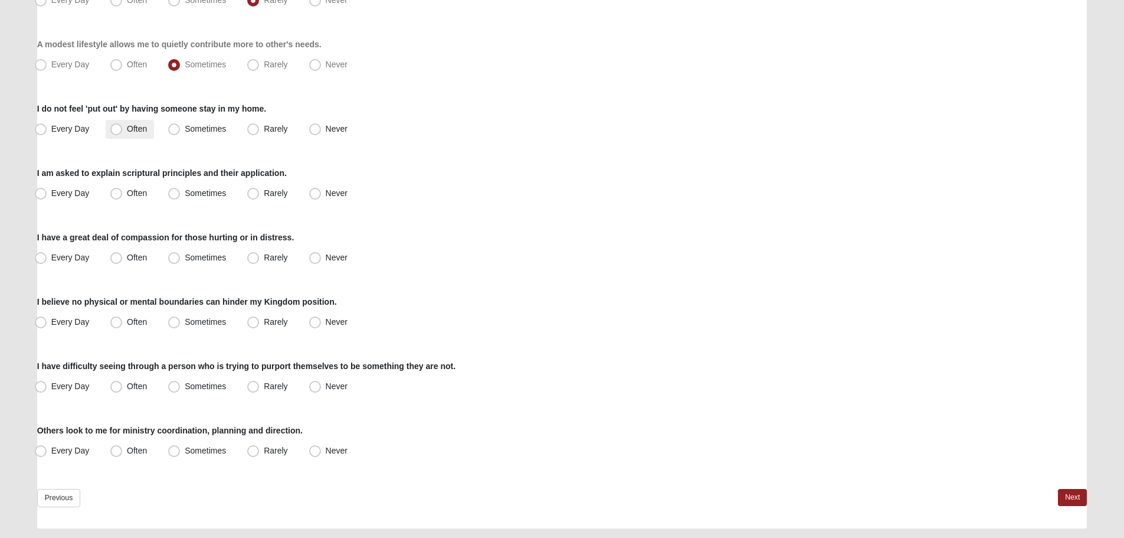
click at [141, 127] on span "Often" at bounding box center [137, 128] width 20 height 9
click at [123, 127] on input "Often" at bounding box center [119, 129] width 8 height 8
radio input "true"
click at [329, 191] on span "Never" at bounding box center [337, 192] width 22 height 9
click at [322, 191] on input "Never" at bounding box center [318, 193] width 8 height 8
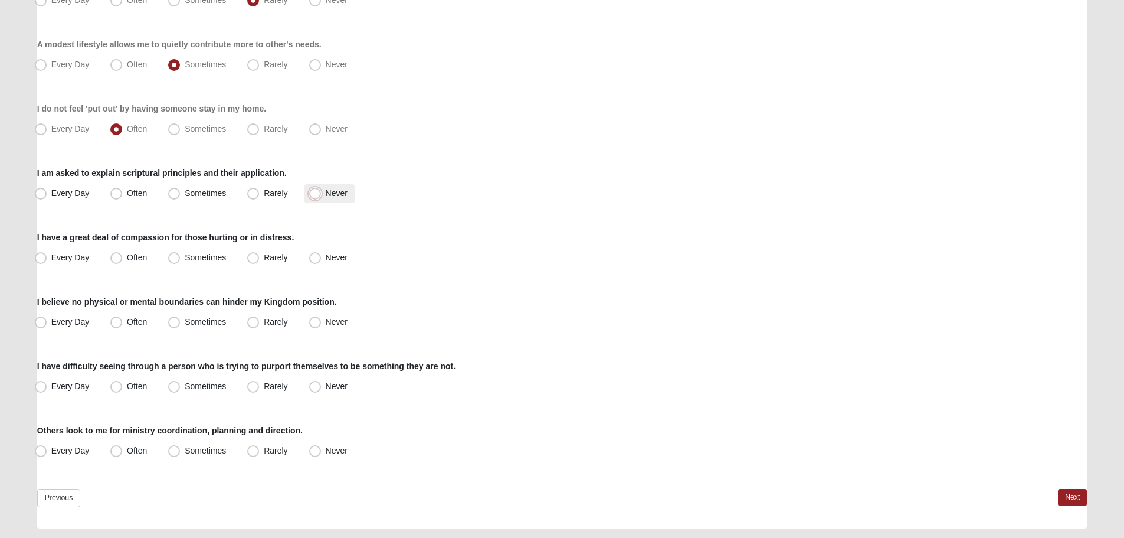
radio input "true"
click at [148, 254] on label "Often" at bounding box center [130, 257] width 48 height 19
click at [123, 254] on input "Often" at bounding box center [119, 258] width 8 height 8
radio input "true"
click at [147, 320] on span "Often" at bounding box center [137, 321] width 20 height 9
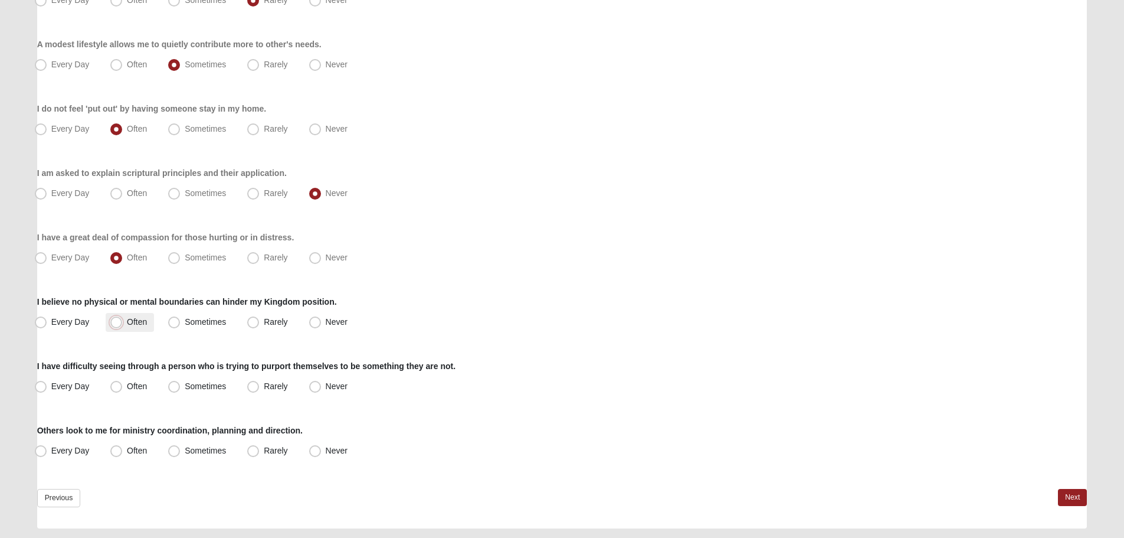
click at [123, 320] on input "Often" at bounding box center [119, 322] width 8 height 8
radio input "true"
click at [283, 386] on span "Rarely" at bounding box center [276, 385] width 24 height 9
click at [260, 386] on input "Rarely" at bounding box center [256, 386] width 8 height 8
radio input "true"
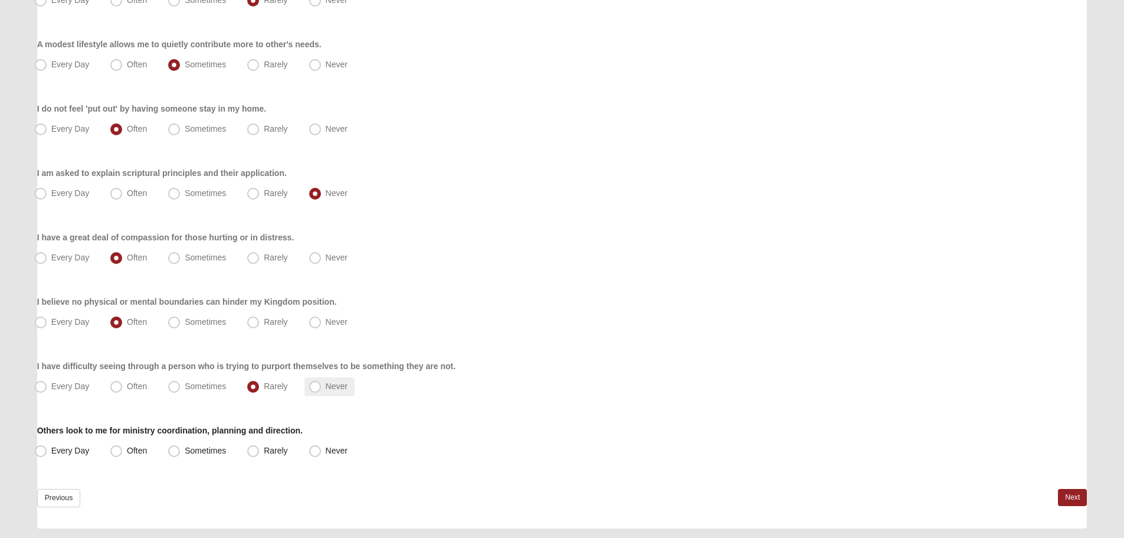
click at [323, 384] on label "Never" at bounding box center [329, 386] width 50 height 19
click at [322, 384] on input "Never" at bounding box center [318, 386] width 8 height 8
radio input "true"
click at [253, 380] on label "Rarely" at bounding box center [269, 386] width 52 height 19
click at [253, 382] on input "Rarely" at bounding box center [256, 386] width 8 height 8
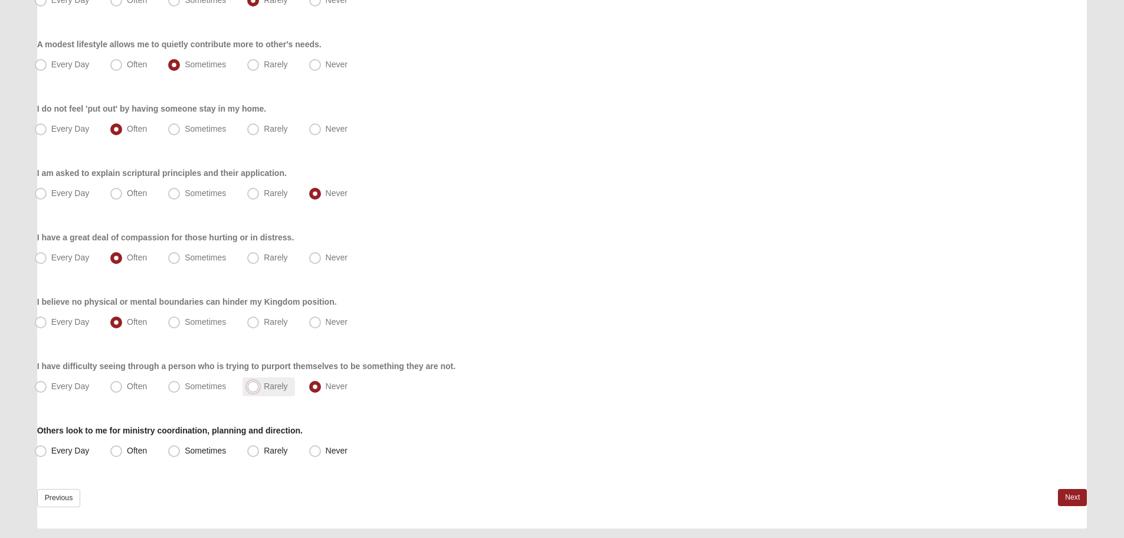
radio input "true"
click at [330, 457] on label "Never" at bounding box center [329, 450] width 50 height 19
click at [322, 454] on input "Never" at bounding box center [318, 451] width 8 height 8
radio input "true"
click at [1066, 492] on link "Next" at bounding box center [1072, 497] width 29 height 17
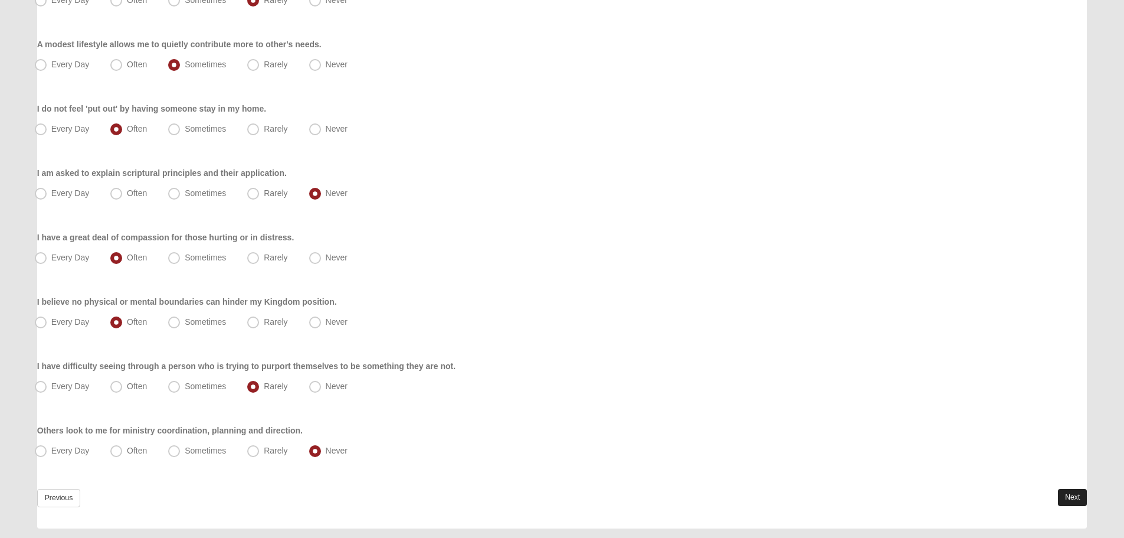
scroll to position [0, 0]
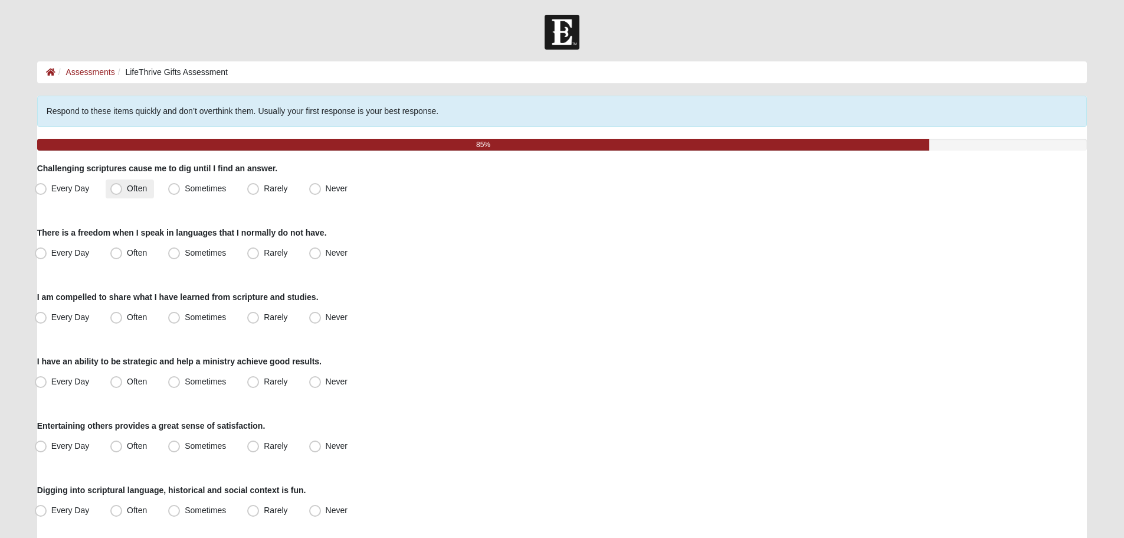
click at [127, 184] on span "Often" at bounding box center [137, 188] width 20 height 9
click at [122, 185] on input "Often" at bounding box center [119, 189] width 8 height 8
radio input "true"
click at [326, 257] on span "Never" at bounding box center [337, 252] width 22 height 9
click at [319, 257] on input "Never" at bounding box center [318, 253] width 8 height 8
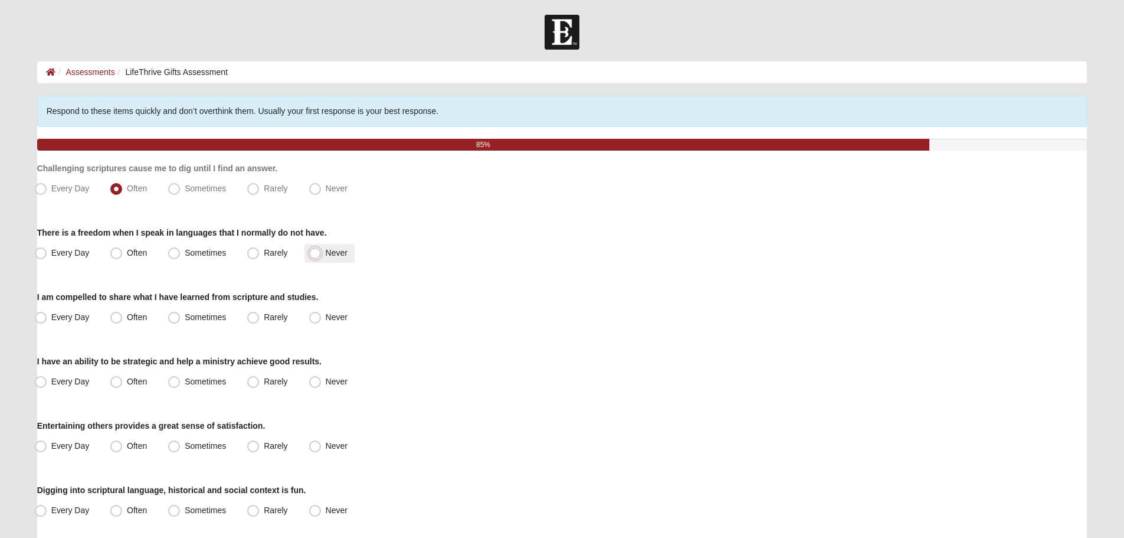
radio input "true"
click at [274, 315] on span "Rarely" at bounding box center [276, 316] width 24 height 9
click at [260, 315] on input "Rarely" at bounding box center [256, 317] width 8 height 8
radio input "true"
click at [190, 317] on span "Sometimes" at bounding box center [205, 316] width 41 height 9
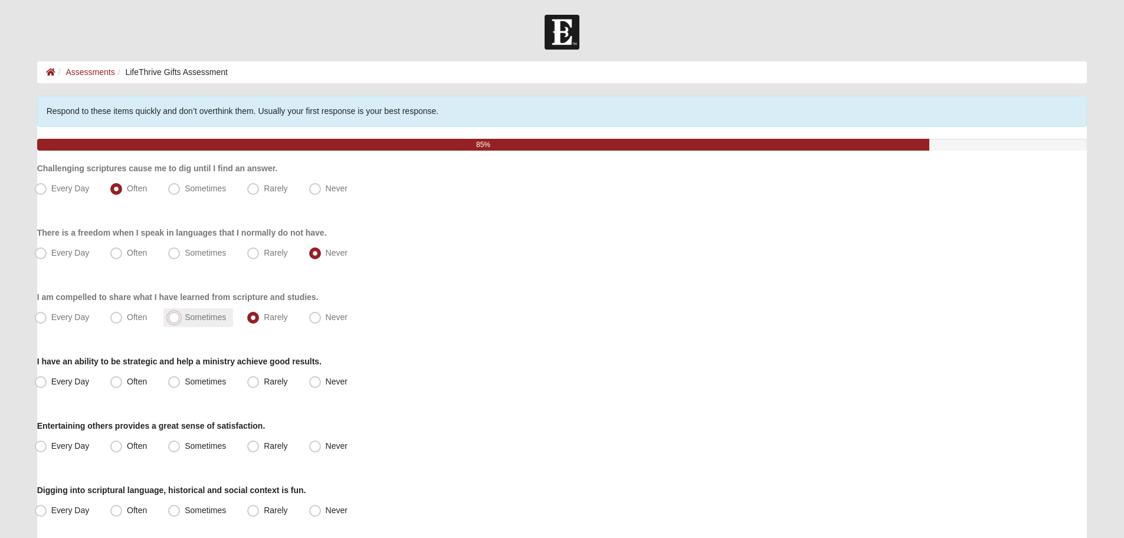
click at [181, 317] on input "Sometimes" at bounding box center [177, 317] width 8 height 8
radio input "true"
click at [323, 380] on label "Never" at bounding box center [329, 381] width 50 height 19
click at [322, 380] on input "Never" at bounding box center [318, 382] width 8 height 8
radio input "true"
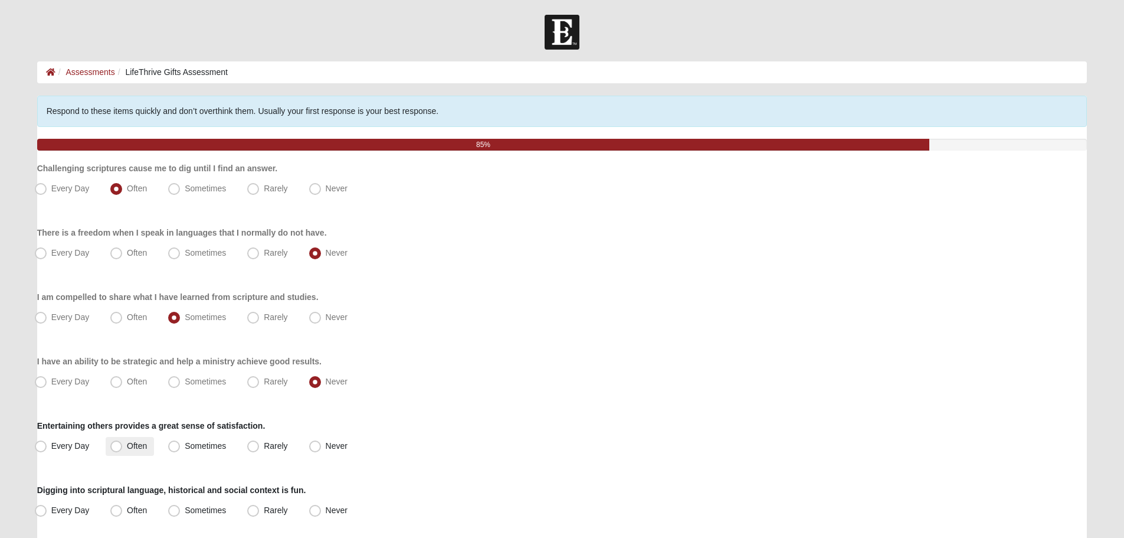
click at [127, 443] on span "Often" at bounding box center [137, 445] width 20 height 9
click at [115, 443] on input "Often" at bounding box center [119, 446] width 8 height 8
radio input "true"
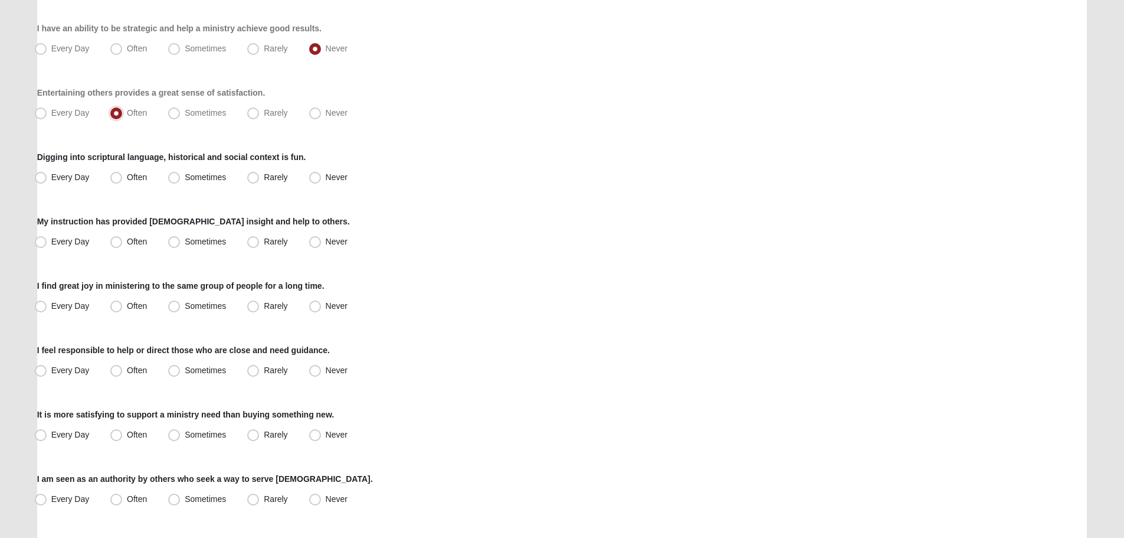
scroll to position [354, 0]
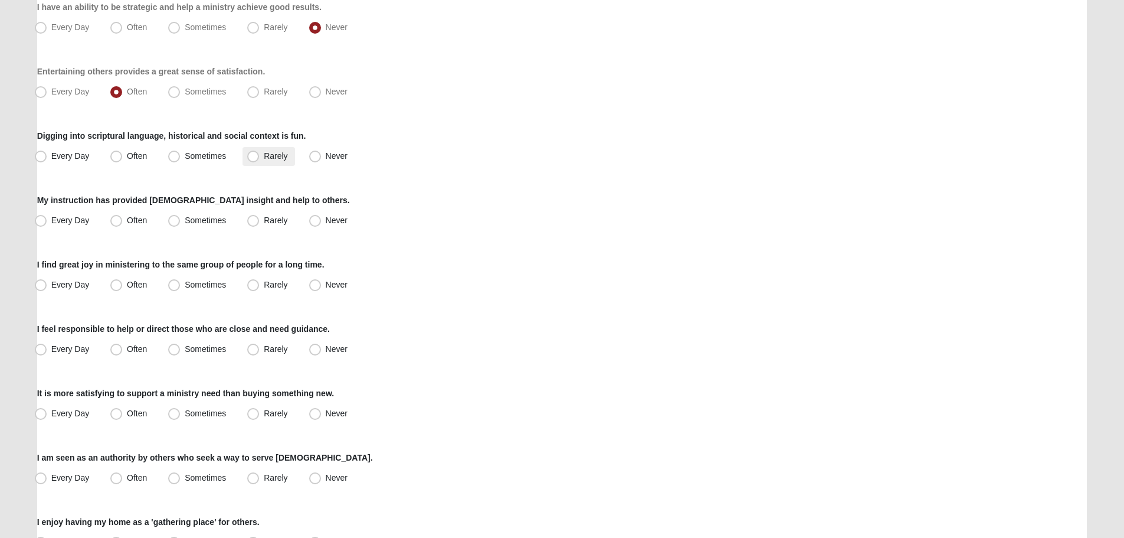
click at [274, 157] on span "Rarely" at bounding box center [276, 155] width 24 height 9
click at [260, 157] on input "Rarely" at bounding box center [256, 156] width 8 height 8
radio input "true"
click at [217, 153] on span "Sometimes" at bounding box center [205, 155] width 41 height 9
click at [181, 153] on input "Sometimes" at bounding box center [177, 156] width 8 height 8
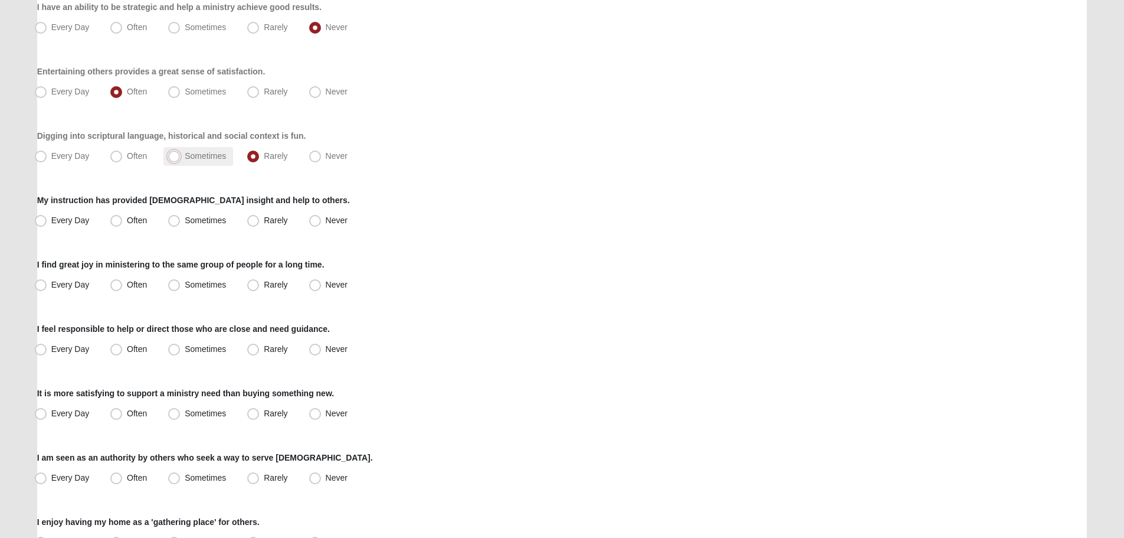
radio input "true"
click at [276, 217] on span "Rarely" at bounding box center [276, 219] width 24 height 9
click at [260, 217] on input "Rarely" at bounding box center [256, 221] width 8 height 8
radio input "true"
click at [332, 284] on span "Never" at bounding box center [337, 284] width 22 height 9
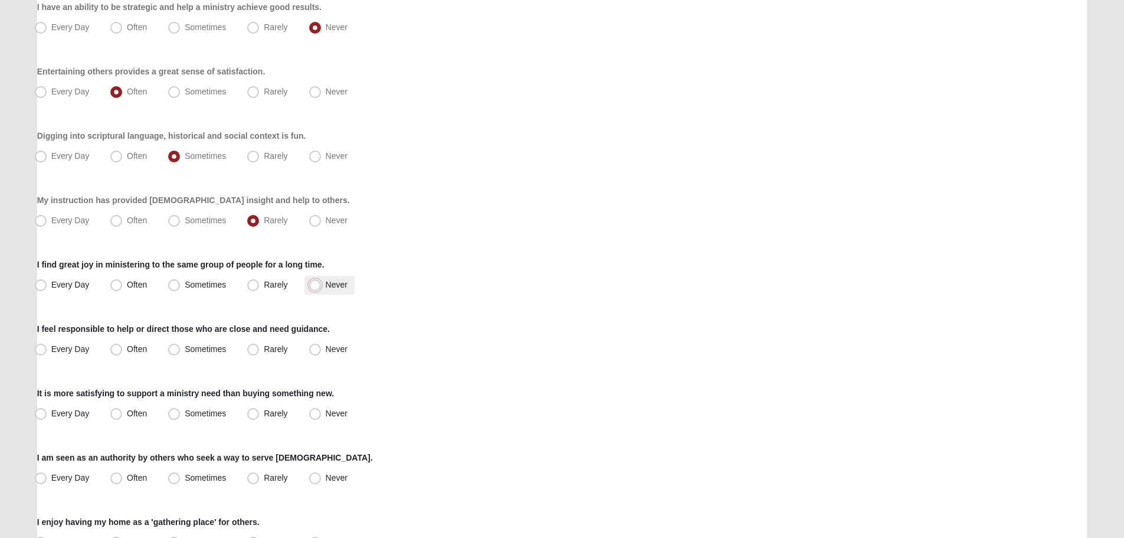
click at [322, 284] on input "Never" at bounding box center [318, 285] width 8 height 8
radio input "true"
click at [126, 348] on label "Often" at bounding box center [130, 349] width 48 height 19
click at [123, 348] on input "Often" at bounding box center [119, 349] width 8 height 8
radio input "true"
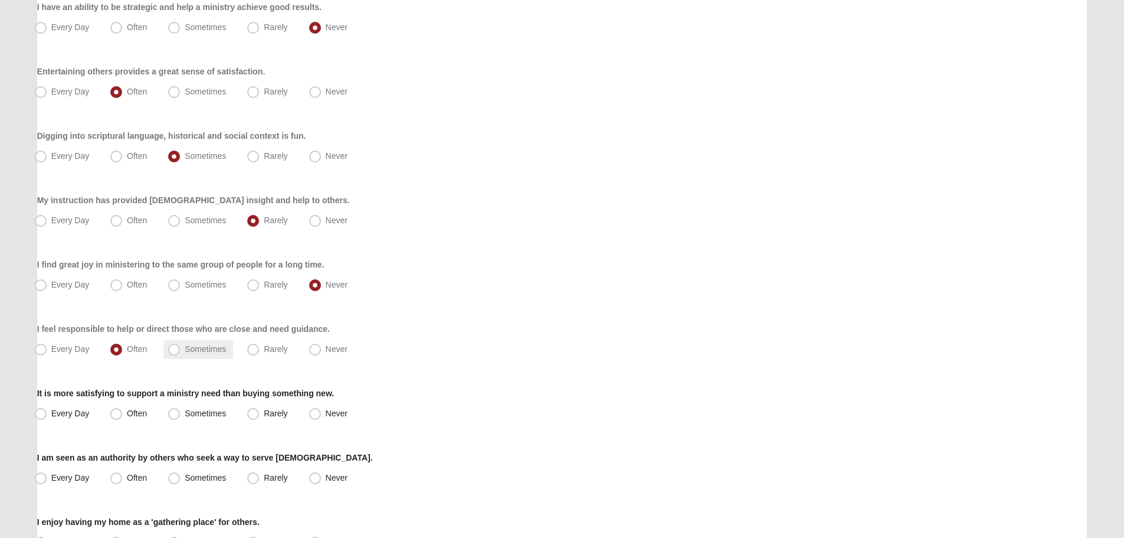
click at [171, 340] on label "Sometimes" at bounding box center [198, 349] width 70 height 19
click at [173, 345] on input "Sometimes" at bounding box center [177, 349] width 8 height 8
radio input "true"
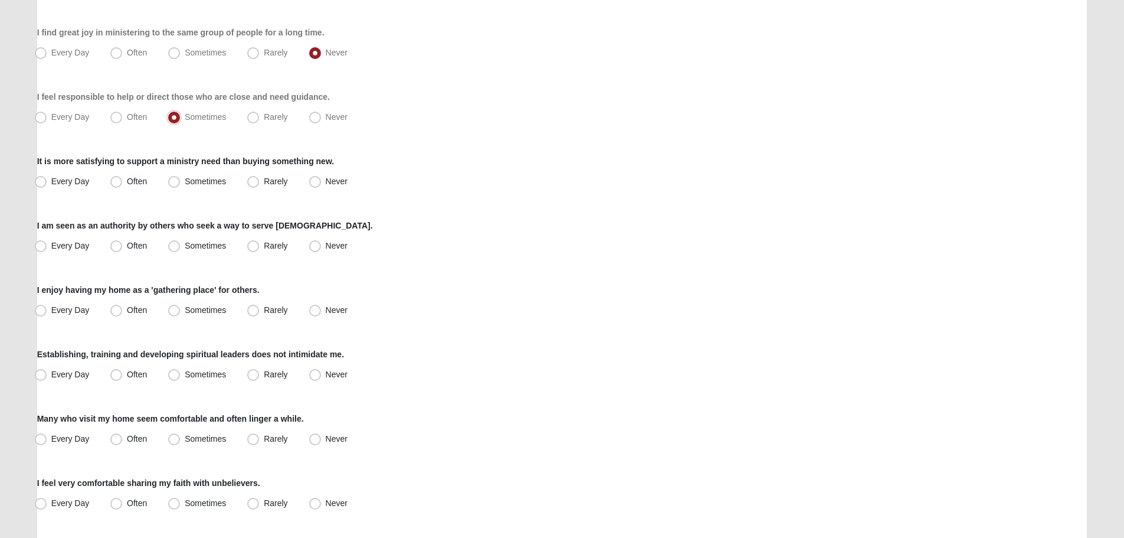
scroll to position [590, 0]
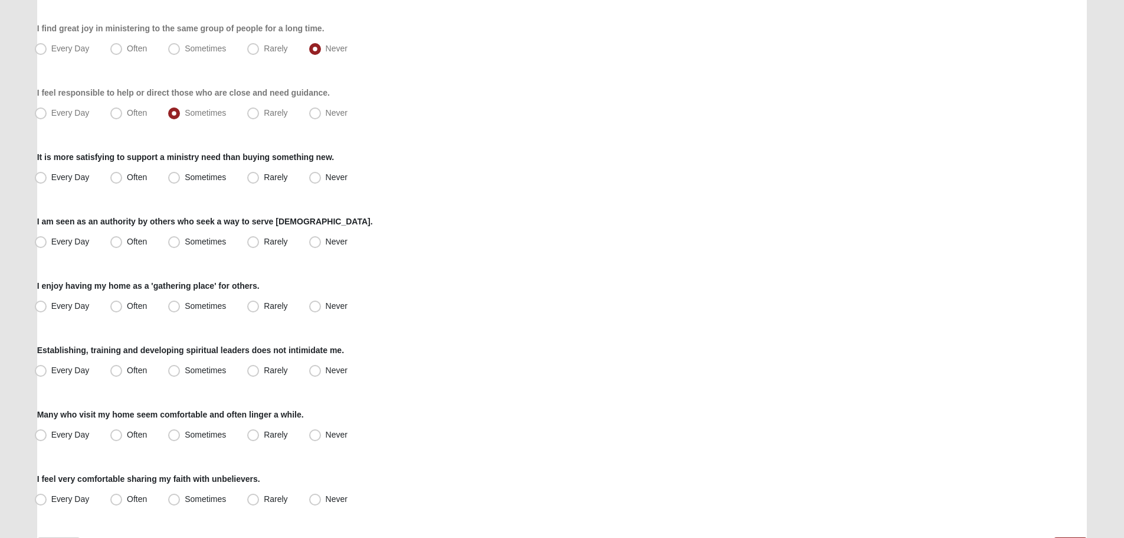
click at [123, 168] on div "It is more satisfying to support a ministry need than buying something new. Eve…" at bounding box center [562, 169] width 1050 height 36
click at [140, 189] on div "Respond to these items quickly and don’t overthink them. Usually your first res…" at bounding box center [562, 41] width 1050 height 1071
click at [133, 183] on label "Often" at bounding box center [130, 177] width 48 height 19
click at [123, 181] on input "Often" at bounding box center [119, 177] width 8 height 8
radio input "true"
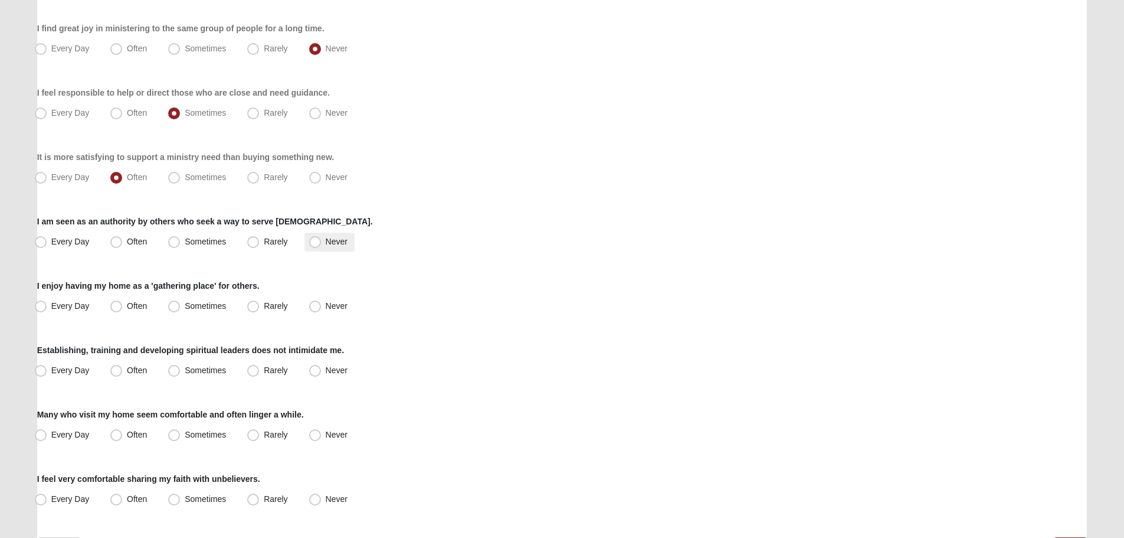
click at [330, 244] on span "Never" at bounding box center [337, 241] width 22 height 9
click at [322, 244] on input "Never" at bounding box center [318, 242] width 8 height 8
radio input "true"
click at [225, 309] on span "Sometimes" at bounding box center [205, 305] width 41 height 9
click at [181, 309] on input "Sometimes" at bounding box center [177, 306] width 8 height 8
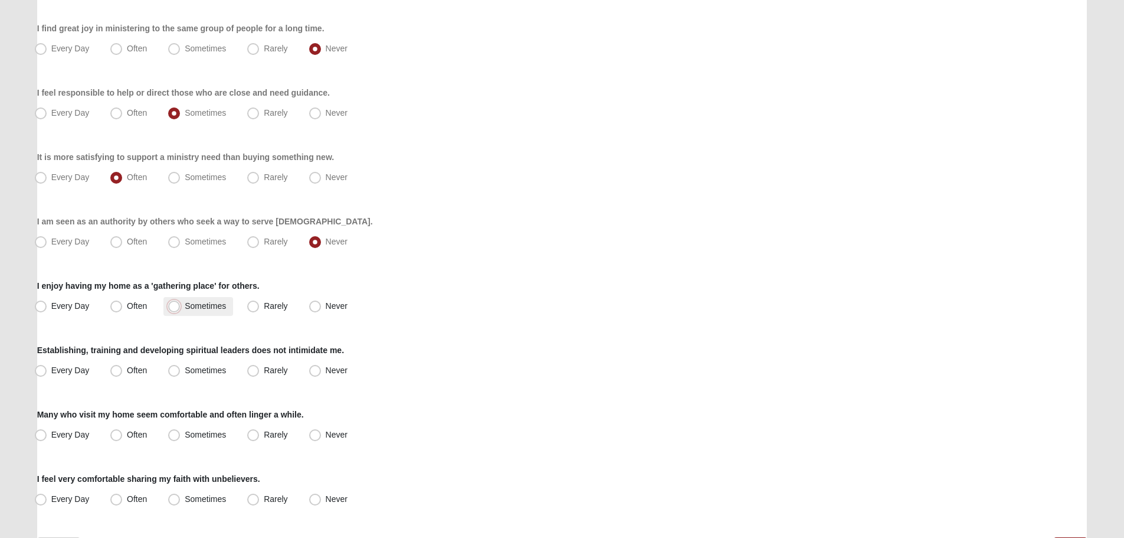
radio input "true"
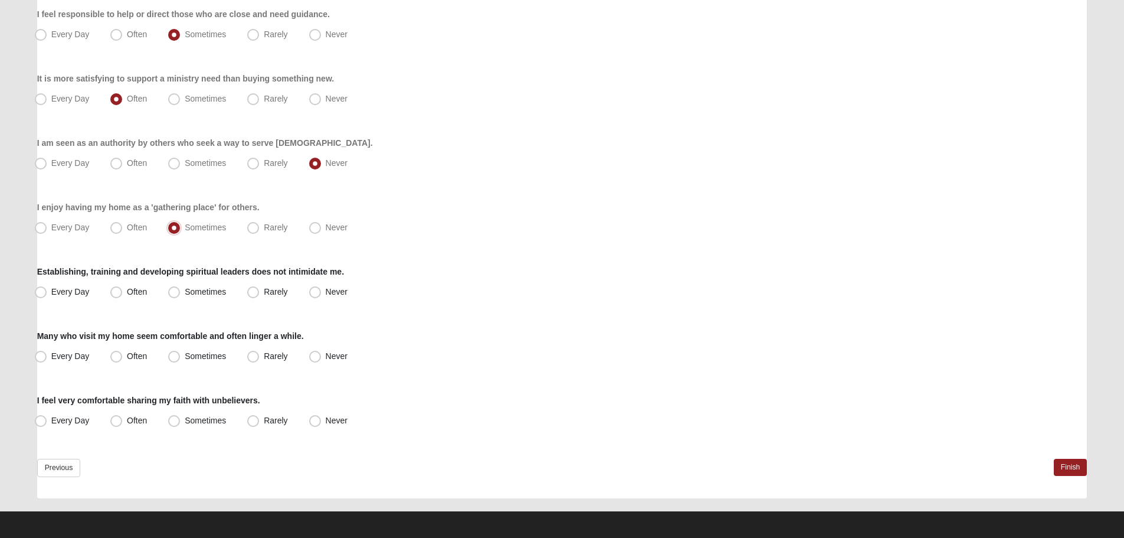
scroll to position [672, 0]
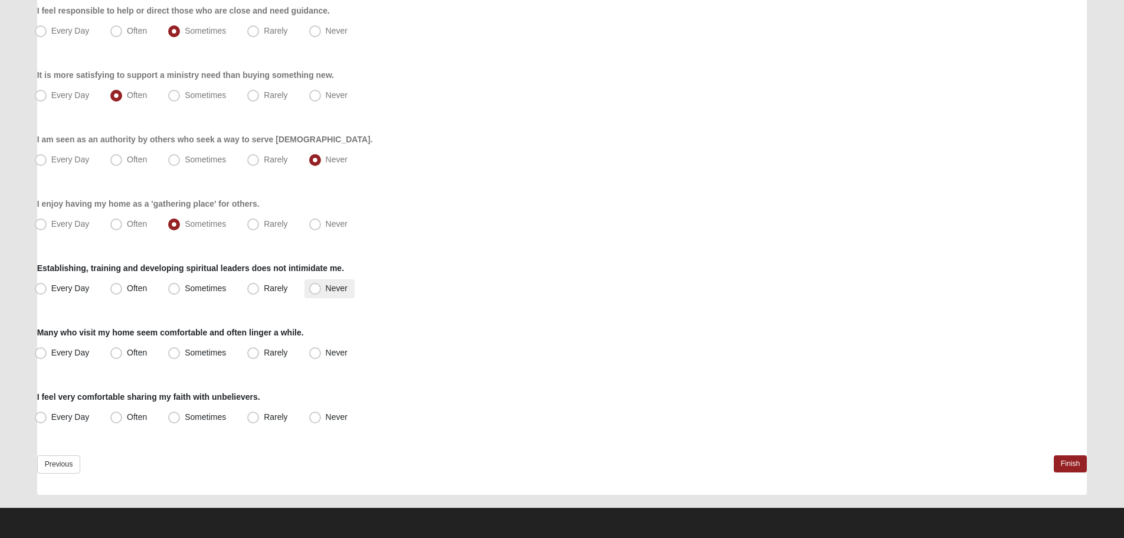
click at [326, 279] on label "Never" at bounding box center [329, 288] width 50 height 19
click at [322, 284] on input "Never" at bounding box center [318, 288] width 8 height 8
radio input "true"
click at [130, 348] on span "Often" at bounding box center [137, 352] width 20 height 9
click at [123, 349] on input "Often" at bounding box center [119, 353] width 8 height 8
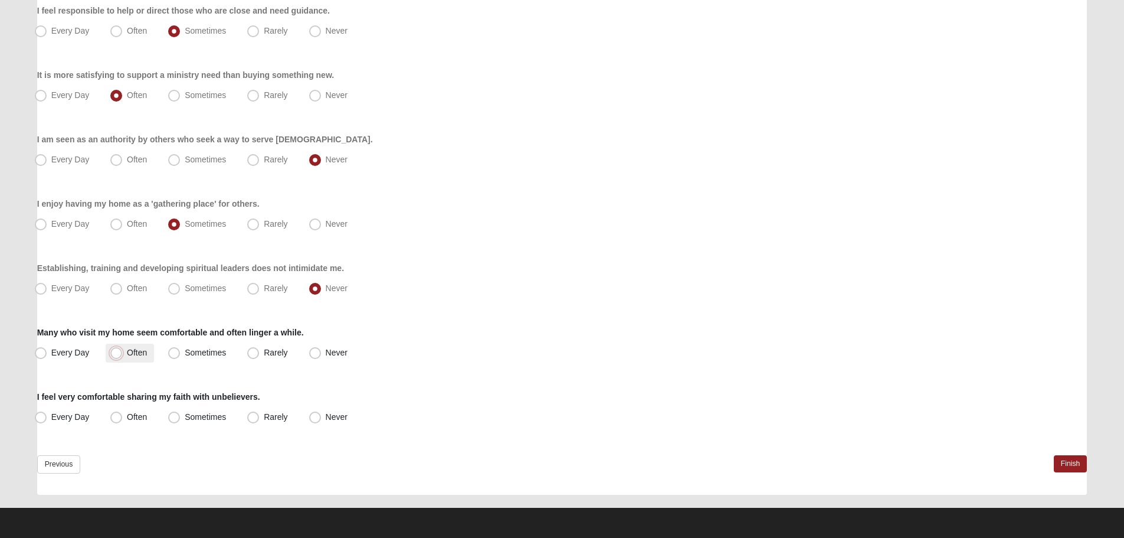
radio input "true"
click at [217, 420] on span "Sometimes" at bounding box center [205, 416] width 41 height 9
click at [181, 420] on input "Sometimes" at bounding box center [177, 417] width 8 height 8
radio input "true"
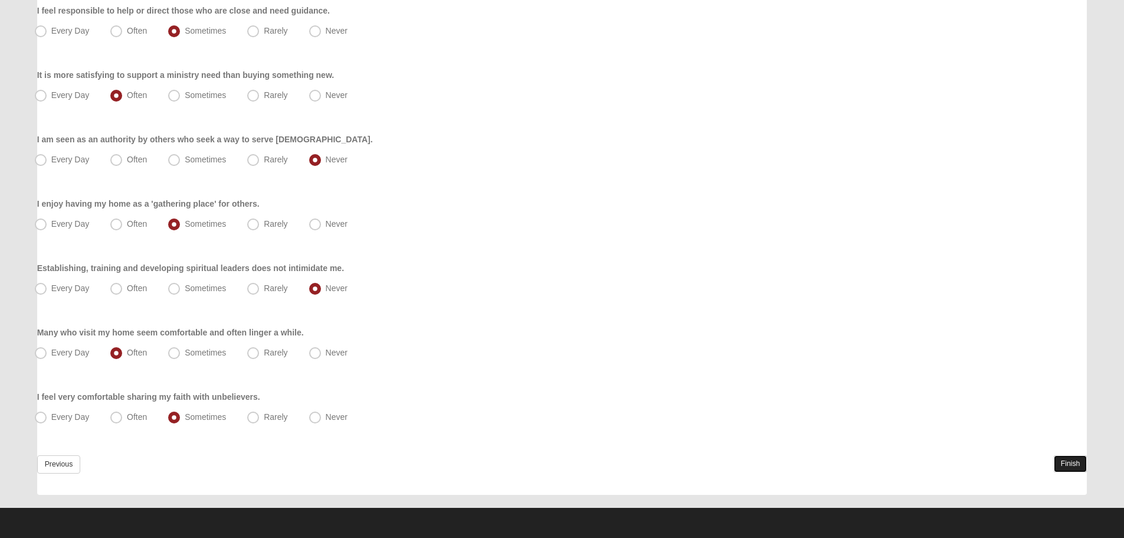
click at [1067, 457] on link "Finish" at bounding box center [1071, 463] width 34 height 17
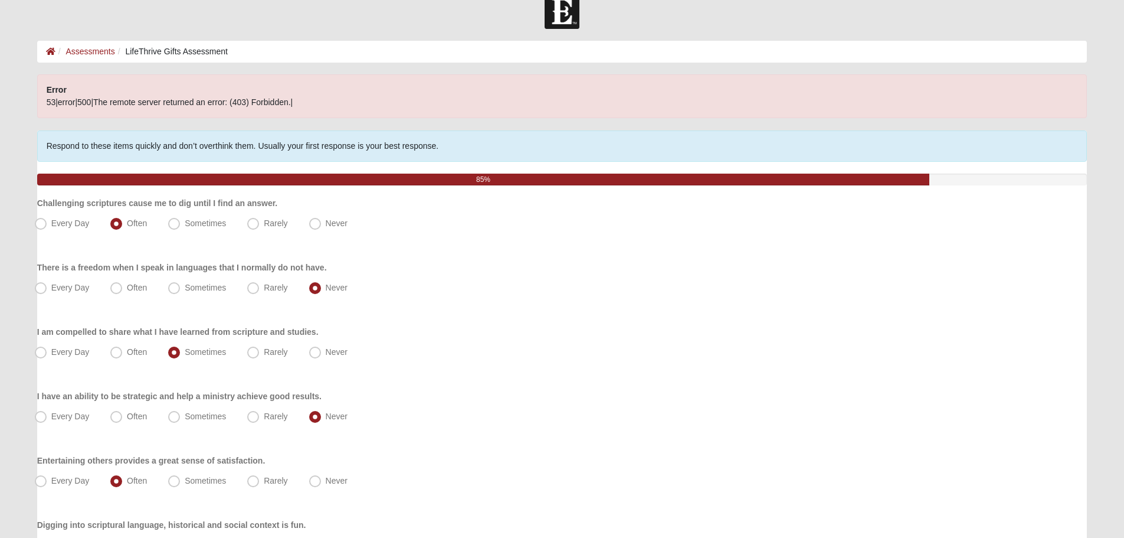
scroll to position [0, 0]
